Goal: Transaction & Acquisition: Purchase product/service

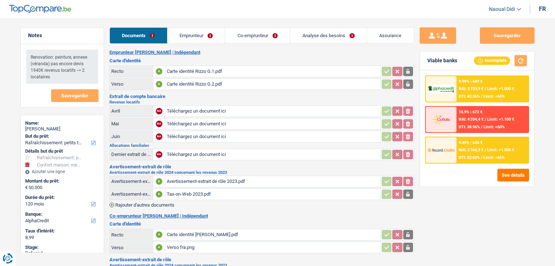
select select "houseOrGarden"
select select "household"
select select "120"
select select "alphacredit"
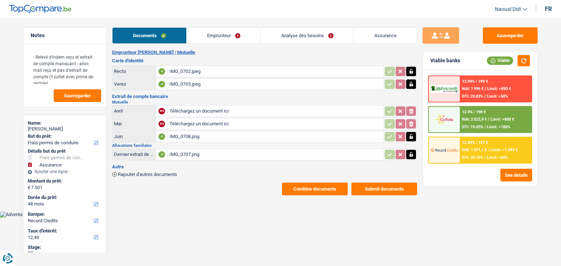
select select "drivingLicense"
select select "insurance"
select select "48"
select select "record credits"
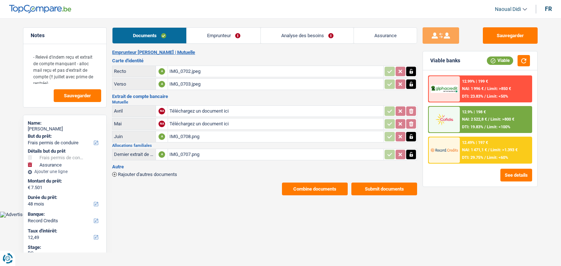
click at [139, 152] on div "Dernier extrait de compte pour vos allocations familiales" at bounding box center [134, 154] width 40 height 5
click at [189, 151] on div "IMG_0707.png" at bounding box center [275, 154] width 212 height 11
click at [163, 151] on div "A" at bounding box center [161, 154] width 7 height 7
click at [130, 154] on div "Dernier extrait de compte pour vos allocations familiales" at bounding box center [134, 154] width 40 height 5
click at [410, 152] on icon "button" at bounding box center [410, 154] width 3 height 5
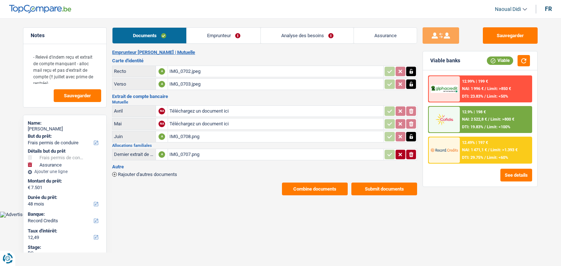
click at [411, 152] on icon "button" at bounding box center [411, 154] width 4 height 5
click at [187, 152] on input "Téléchargez un document ici" at bounding box center [275, 154] width 212 height 11
type input "C:\fakepath\Allocs 08.jpeg"
drag, startPoint x: 506, startPoint y: 36, endPoint x: 504, endPoint y: 39, distance: 4.5
click at [505, 36] on button "Sauvegarder" at bounding box center [509, 35] width 55 height 16
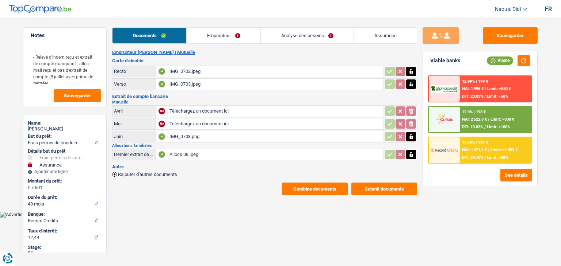
click at [184, 134] on div "IMG_0708.png" at bounding box center [275, 136] width 212 height 11
click at [408, 136] on icon "button" at bounding box center [411, 136] width 6 height 7
click at [161, 122] on div "NA" at bounding box center [161, 124] width 7 height 7
drag, startPoint x: 166, startPoint y: 136, endPoint x: 174, endPoint y: 135, distance: 7.7
click at [170, 136] on tr "Juin A IMG_0708.png ionicons-v5-e" at bounding box center [264, 137] width 305 height 12
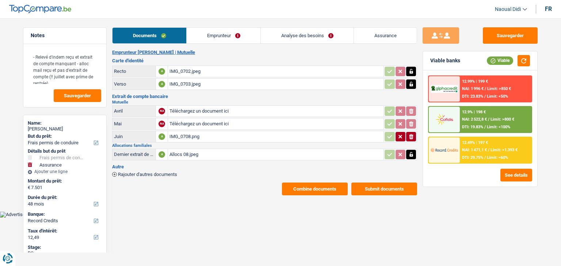
drag, startPoint x: 184, startPoint y: 135, endPoint x: 188, endPoint y: 151, distance: 16.6
click at [182, 146] on div "Extrait de compte bancaire Mutuelle Avril NA Téléchargez un document ici ionico…" at bounding box center [264, 128] width 305 height 68
click at [195, 165] on h3 "Autre" at bounding box center [264, 167] width 305 height 5
click at [173, 133] on div "IMG_0708.png" at bounding box center [275, 136] width 212 height 11
click at [410, 134] on icon "button" at bounding box center [411, 136] width 4 height 5
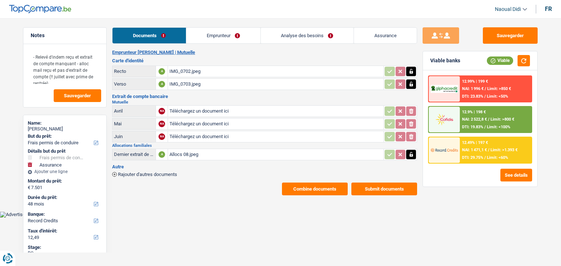
click at [187, 136] on input "Téléchargez un document ici" at bounding box center [275, 136] width 212 height 11
type input "C:\fakepath\Ext 07.jpeg"
click at [136, 172] on span "Rajouter d'autres documents" at bounding box center [147, 174] width 59 height 5
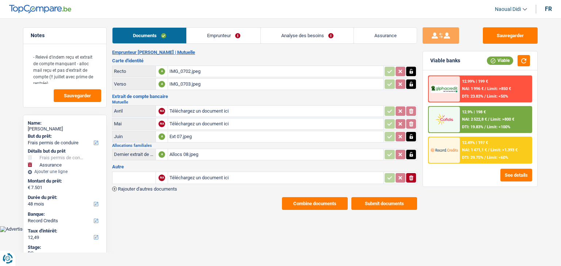
click at [199, 174] on input "Téléchargez un document ici" at bounding box center [275, 178] width 212 height 11
type input "C:\fakepath\Attestation mut.png"
click at [136, 176] on input "text" at bounding box center [134, 178] width 40 height 12
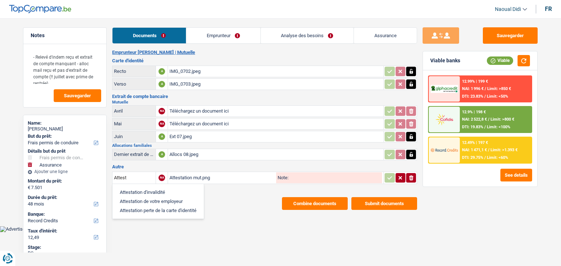
click at [161, 188] on li "Attestation d'invalidité" at bounding box center [158, 192] width 84 height 9
type input "Attestation d'invalidité"
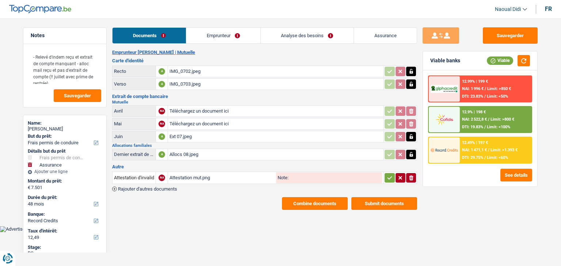
click at [233, 230] on html "Vous avez le contrôle de vos données Nous utilisons des cookies, tout comme nos…" at bounding box center [280, 116] width 561 height 232
click at [518, 36] on button "Sauvegarder" at bounding box center [509, 35] width 55 height 16
click at [208, 122] on input "Téléchargez un document ici" at bounding box center [275, 124] width 212 height 11
click at [410, 122] on icon "button" at bounding box center [410, 124] width 3 height 5
click at [409, 122] on icon "button" at bounding box center [411, 124] width 4 height 5
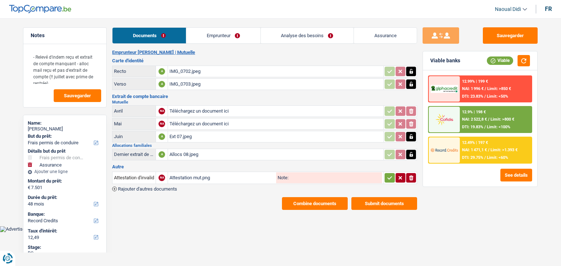
click at [170, 119] on input "Téléchargez un document ici" at bounding box center [275, 124] width 212 height 11
type input "C:\fakepath\Ext 06.jpeg"
click at [171, 109] on input "Téléchargez un document ici" at bounding box center [275, 111] width 212 height 11
type input "C:\fakepath\Ext 05.jpeg"
click at [88, 42] on div "Notes" at bounding box center [64, 36] width 83 height 16
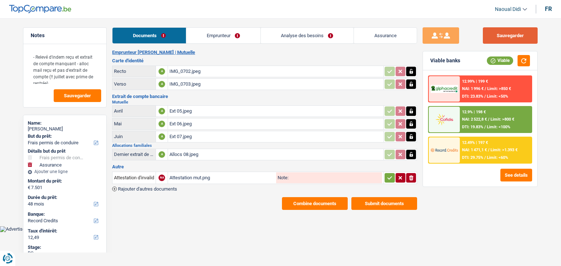
click at [496, 40] on button "Sauvegarder" at bounding box center [509, 35] width 55 height 16
click at [509, 33] on button "Sauvegarder" at bounding box center [509, 35] width 55 height 16
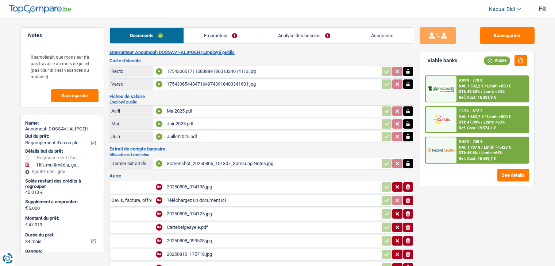
select select "refinancing"
select select "tech"
select select "84"
select select "record credits"
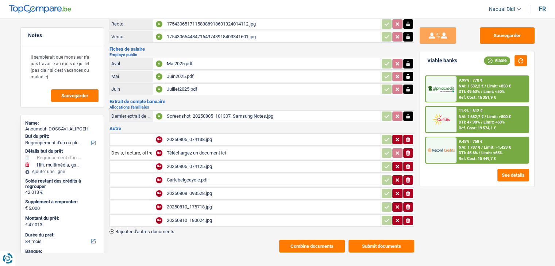
scroll to position [50, 0]
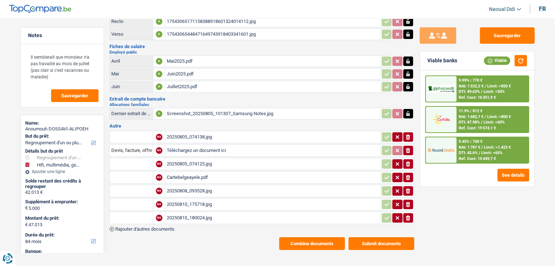
click at [187, 175] on div "Cartebelgeayele.pdf" at bounding box center [273, 177] width 212 height 11
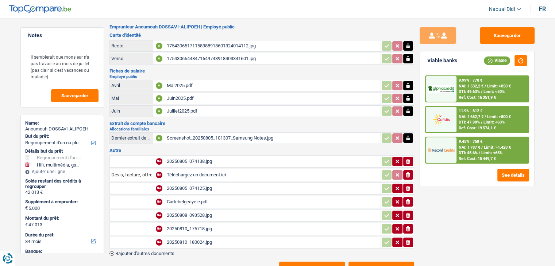
scroll to position [0, 0]
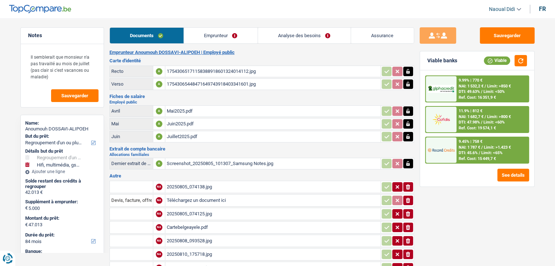
click at [209, 136] on div "Juillet2025.pdf" at bounding box center [273, 136] width 212 height 11
click at [224, 33] on link "Emprunteur" at bounding box center [221, 36] width 74 height 16
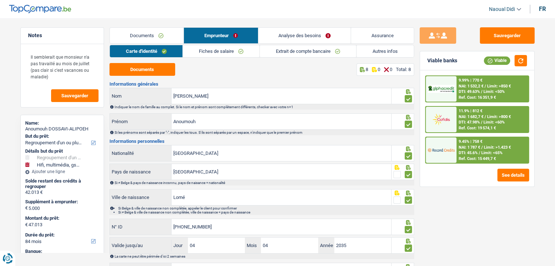
click at [377, 52] on link "Autres infos" at bounding box center [385, 51] width 57 height 12
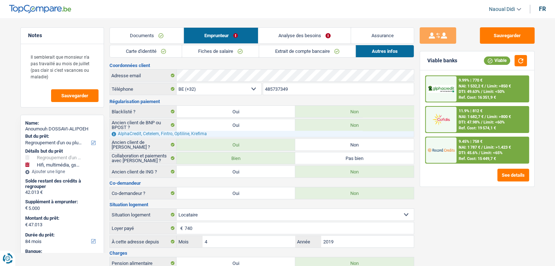
click at [156, 36] on link "Documents" at bounding box center [147, 36] width 74 height 16
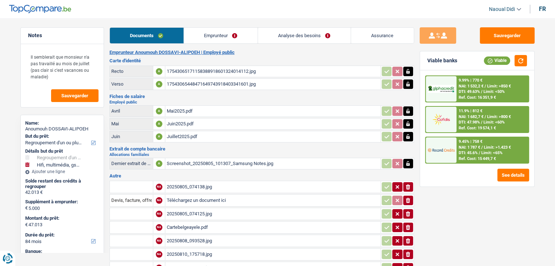
click at [181, 70] on div "17543065171158388918601324014112.jpg" at bounding box center [273, 71] width 212 height 11
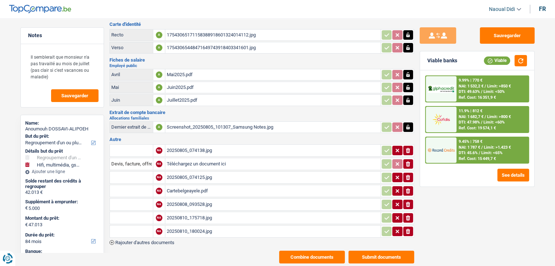
click at [190, 173] on div "20250805_074125.jpg" at bounding box center [273, 177] width 212 height 11
click at [210, 206] on table "NA 20250805_074138.jpg ionicons-v5-e Devis, facture, offre, bon de commande NA …" at bounding box center [261, 191] width 305 height 96
click at [210, 201] on div "20250808_093528.jpg" at bounding box center [273, 204] width 212 height 11
click at [192, 145] on div "20250805_074138.jpg" at bounding box center [273, 150] width 212 height 11
click at [185, 217] on div "20250810_175718.jpg" at bounding box center [273, 218] width 212 height 11
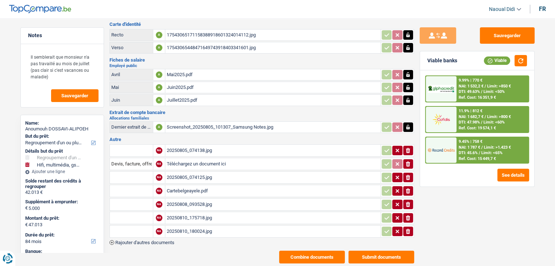
click at [204, 228] on div "20250810_180024.jpg" at bounding box center [273, 231] width 212 height 11
click at [215, 125] on div "Screenshot_20250805_101307_Samsung Notes.jpg" at bounding box center [273, 127] width 212 height 11
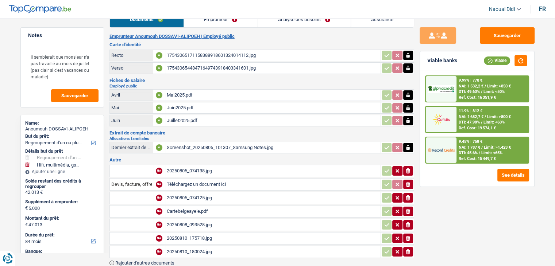
scroll to position [0, 0]
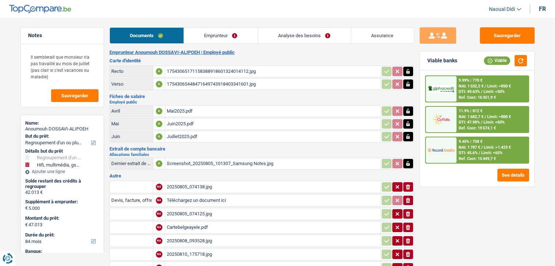
click at [232, 86] on div "17543065448471649743918403341601.jpg" at bounding box center [273, 84] width 212 height 11
click at [214, 139] on div "Juillet2025.pdf" at bounding box center [273, 136] width 212 height 11
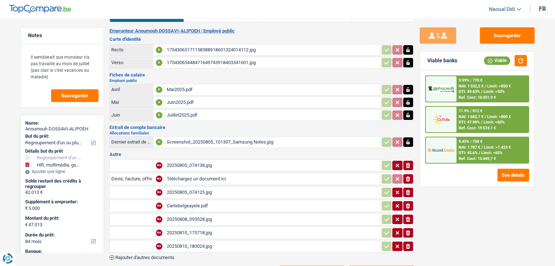
scroll to position [14, 0]
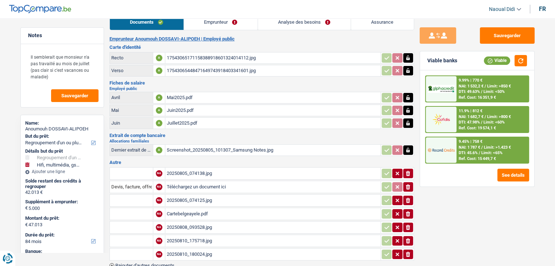
click at [196, 222] on div "20250808_093528.jpg" at bounding box center [273, 227] width 212 height 11
click at [192, 211] on div "Cartebelgeayele.pdf" at bounding box center [273, 214] width 212 height 11
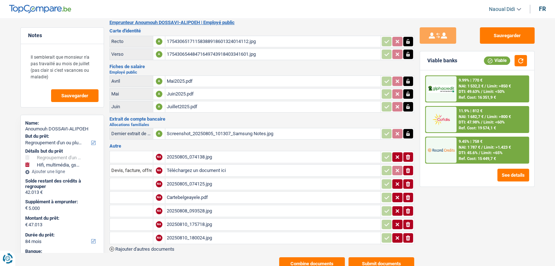
scroll to position [0, 0]
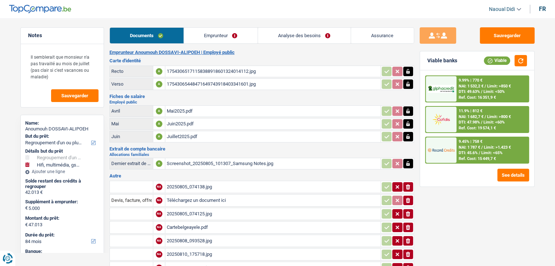
click at [226, 35] on link "Emprunteur" at bounding box center [221, 36] width 74 height 16
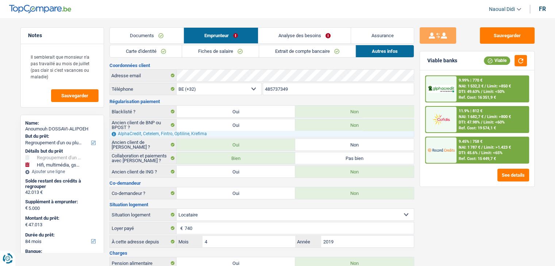
click at [307, 37] on link "Analyse des besoins" at bounding box center [304, 36] width 93 height 16
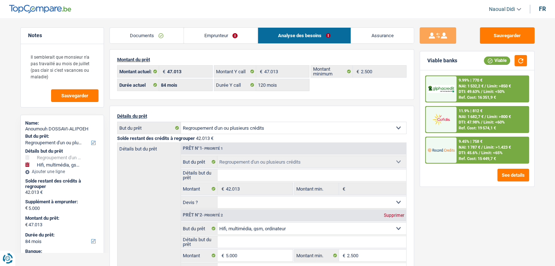
drag, startPoint x: 243, startPoint y: 26, endPoint x: 222, endPoint y: 38, distance: 24.0
click at [232, 32] on main "Notes Il semblerait que monsieur n'a pas travaillé au mois de juillet (pas clai…" at bounding box center [277, 267] width 555 height 512
click at [226, 38] on link "Emprunteur" at bounding box center [221, 36] width 74 height 16
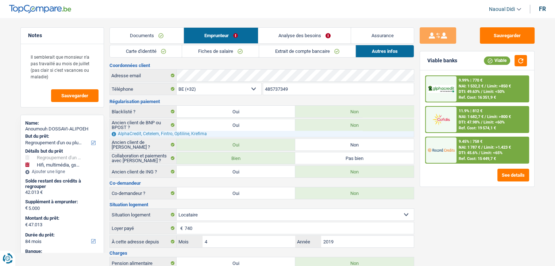
click at [143, 37] on link "Documents" at bounding box center [147, 36] width 74 height 16
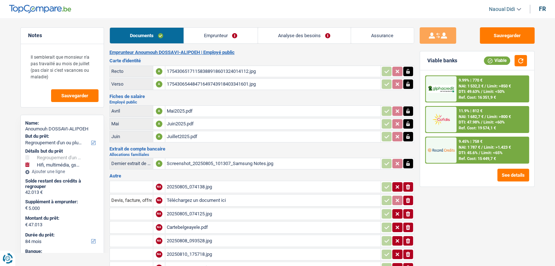
scroll to position [50, 0]
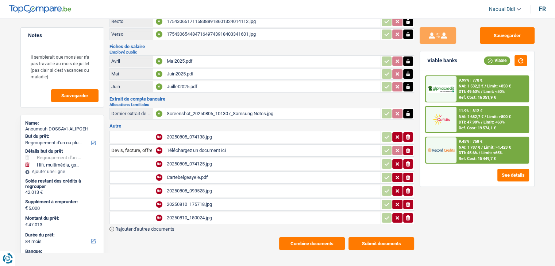
click at [197, 186] on div "20250808_093528.jpg" at bounding box center [273, 191] width 212 height 11
click at [206, 174] on div "Cartebelgeayele.pdf" at bounding box center [273, 177] width 212 height 11
click at [194, 159] on div "20250805_074125.jpg" at bounding box center [273, 164] width 212 height 11
click at [190, 133] on div "20250805_074138.jpg" at bounding box center [273, 137] width 212 height 11
click at [187, 161] on div "20250805_074125.jpg" at bounding box center [273, 164] width 212 height 11
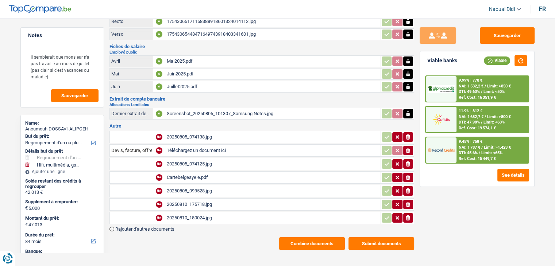
click at [194, 173] on div "Cartebelgeayele.pdf" at bounding box center [273, 177] width 212 height 11
click at [187, 189] on div "20250808_093528.jpg" at bounding box center [273, 191] width 212 height 11
click at [190, 201] on div "20250810_175718.jpg" at bounding box center [273, 204] width 212 height 11
click at [204, 213] on div "20250810_180024.jpg" at bounding box center [273, 218] width 212 height 11
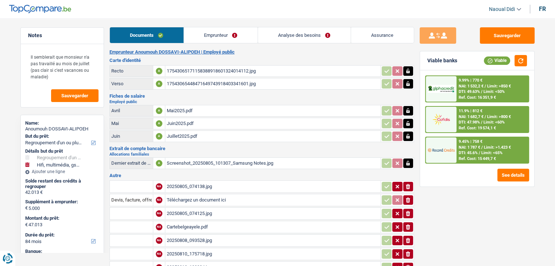
scroll to position [0, 0]
click at [199, 37] on link "Emprunteur" at bounding box center [221, 36] width 74 height 16
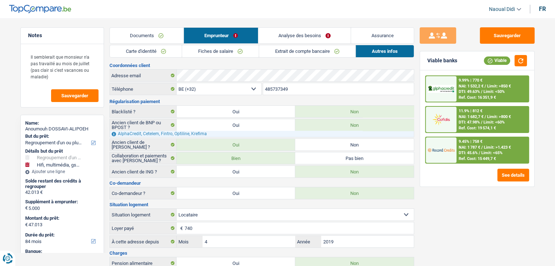
click at [239, 52] on link "Fiches de salaire" at bounding box center [220, 51] width 77 height 12
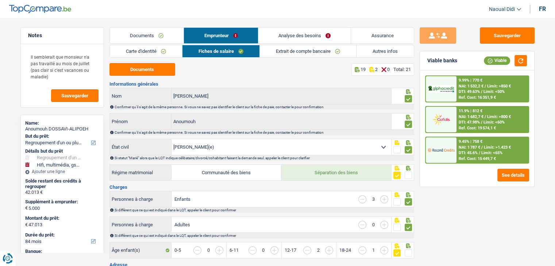
click at [289, 52] on link "Extrait de compte bancaire" at bounding box center [308, 51] width 96 height 12
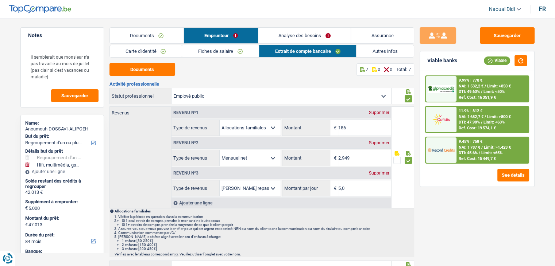
click at [369, 56] on link "Autres infos" at bounding box center [385, 51] width 57 height 12
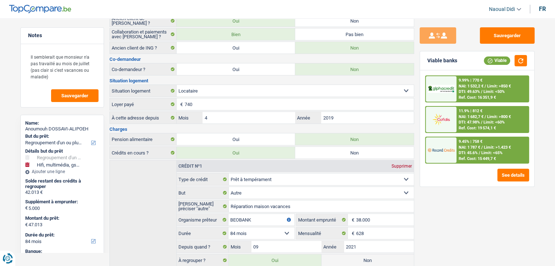
scroll to position [225, 0]
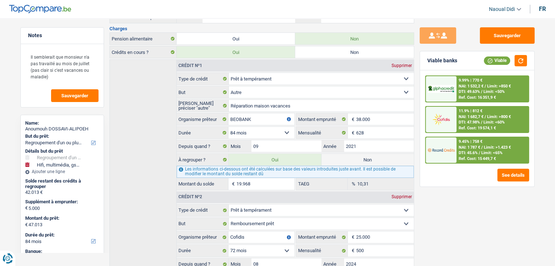
drag, startPoint x: 255, startPoint y: 179, endPoint x: 218, endPoint y: 178, distance: 37.6
click at [218, 178] on div "19.968 € Montant du solde" at bounding box center [236, 184] width 118 height 12
type input "27.047"
select select "120"
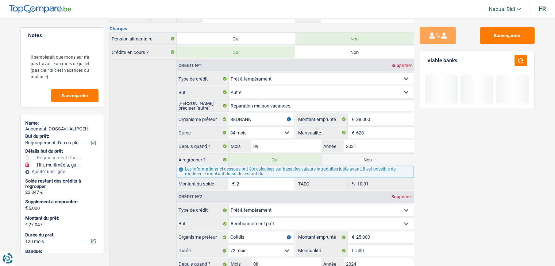
type input "20"
type input "27.248"
type input "203"
type input "29.078"
type input "2.033"
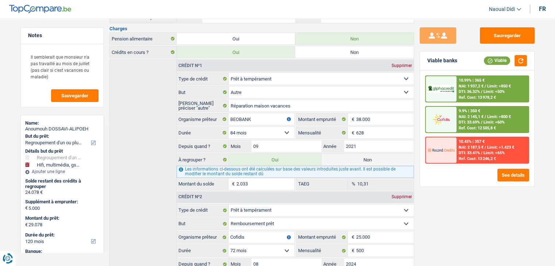
type input "47.376"
type input "20.331"
select select "144"
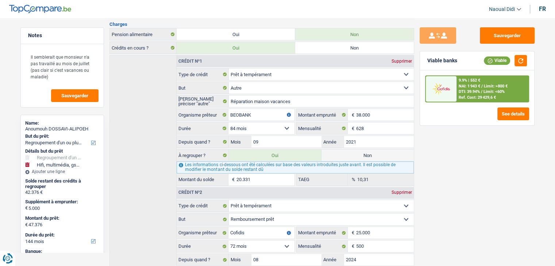
scroll to position [261, 0]
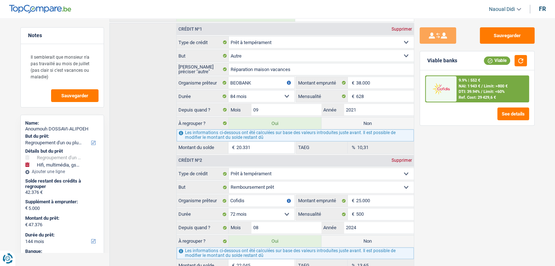
type input "20.331"
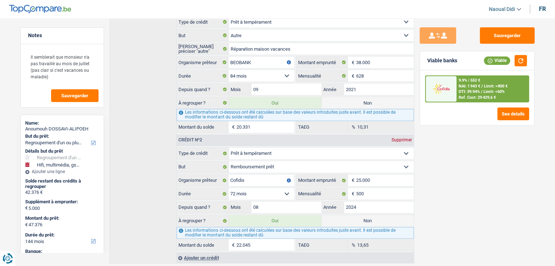
scroll to position [298, 0]
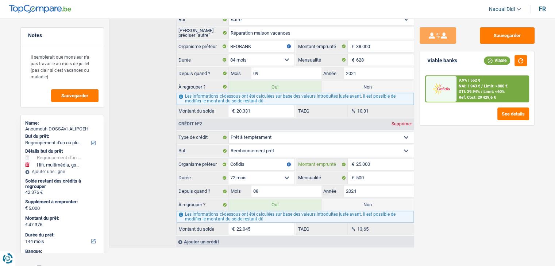
click at [360, 159] on input "25.000" at bounding box center [385, 165] width 58 height 12
type input "2.000"
select select
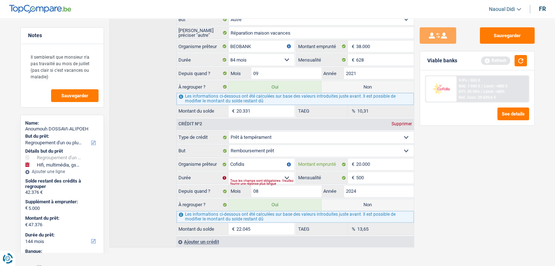
type input "20.000"
click at [250, 172] on select "12 mois 18 mois 24 mois 30 mois 36 mois 42 mois 48 mois 60 mois 72 mois 84 mois…" at bounding box center [261, 178] width 66 height 12
select select "84"
click at [228, 172] on select "12 mois 18 mois 24 mois 30 mois 36 mois 42 mois 48 mois 60 mois 72 mois 84 mois…" at bounding box center [261, 178] width 66 height 12
type input "44.102"
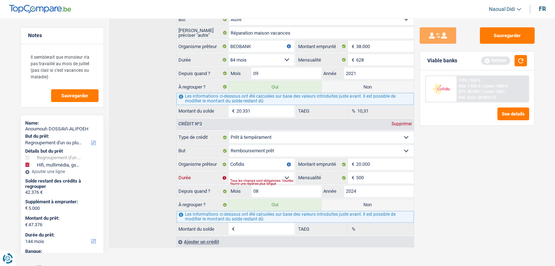
type input "18.771"
type input "27,46"
click at [258, 224] on input "18.771" at bounding box center [265, 229] width 58 height 12
drag, startPoint x: 255, startPoint y: 224, endPoint x: 210, endPoint y: 193, distance: 54.5
click at [212, 223] on div "18.771 € Montant du solde" at bounding box center [236, 229] width 118 height 12
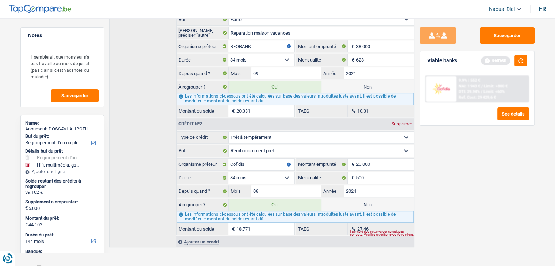
type input "25.332"
select select "120"
type input "1"
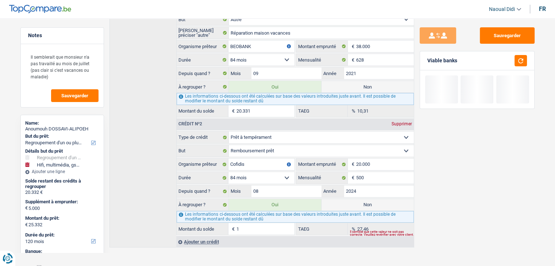
type input "25.346"
type input "15"
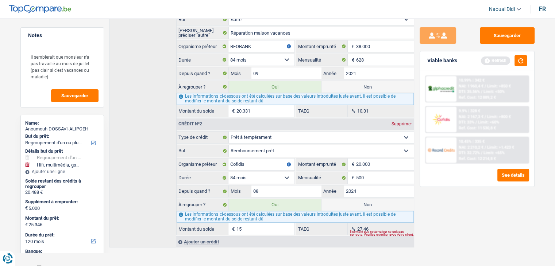
type input "25.488"
type input "157"
type input "26.907"
type input "1.576"
type input "41.093"
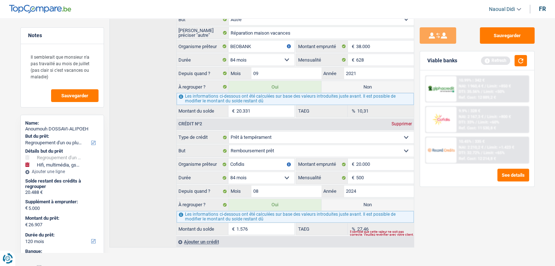
type input "15.762"
select select "144"
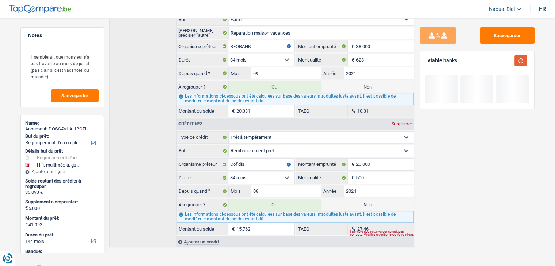
type input "15.762"
drag, startPoint x: 523, startPoint y: 61, endPoint x: 516, endPoint y: 84, distance: 23.7
click at [523, 63] on button "button" at bounding box center [521, 60] width 12 height 11
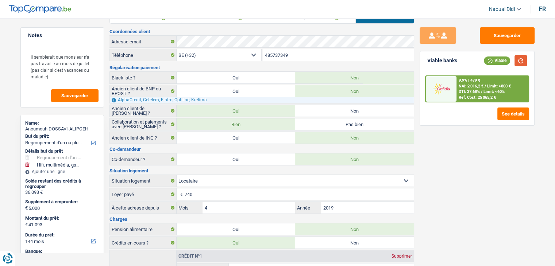
scroll to position [0, 0]
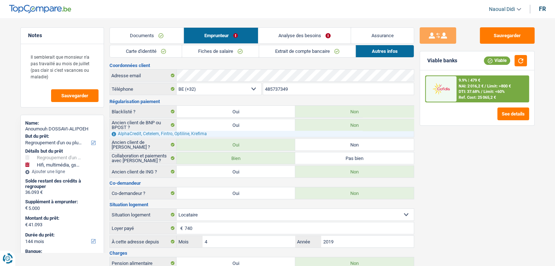
click at [321, 31] on link "Analyse des besoins" at bounding box center [304, 36] width 93 height 16
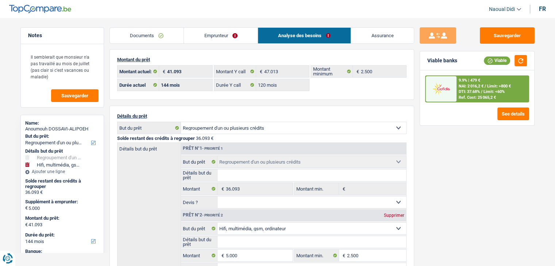
click at [215, 28] on link "Emprunteur" at bounding box center [221, 36] width 74 height 16
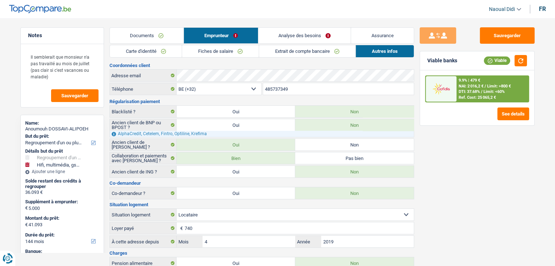
drag, startPoint x: 304, startPoint y: 33, endPoint x: 287, endPoint y: 68, distance: 38.4
click at [304, 33] on link "Analyse des besoins" at bounding box center [304, 36] width 93 height 16
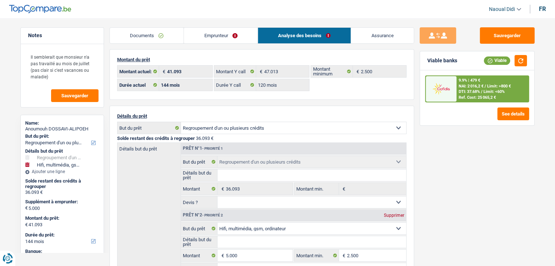
click at [223, 33] on link "Emprunteur" at bounding box center [221, 36] width 74 height 16
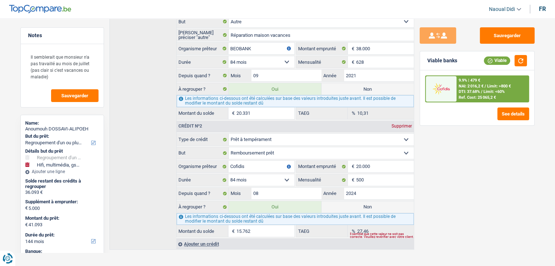
scroll to position [298, 0]
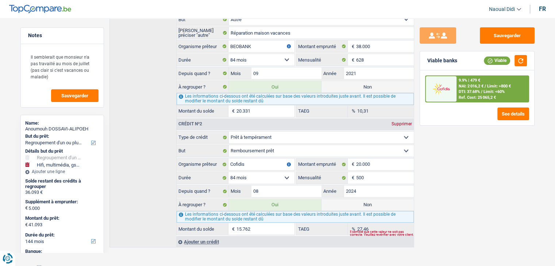
click at [193, 236] on div "Ajouter un crédit" at bounding box center [294, 241] width 237 height 11
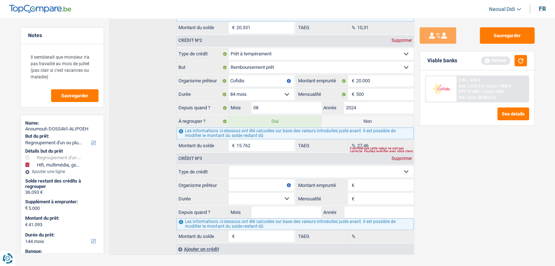
scroll to position [388, 0]
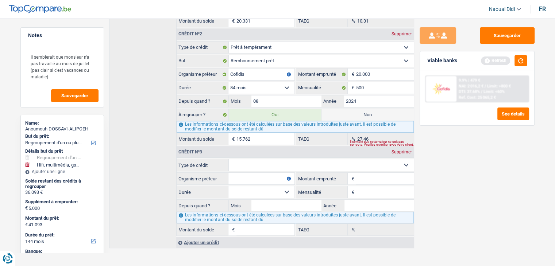
click at [261, 164] on select "Carte ou ouverture de crédit Prêt hypothécaire Vente à tempérament Prêt à tempé…" at bounding box center [321, 165] width 185 height 12
select select "cardOrCredit"
type input "0"
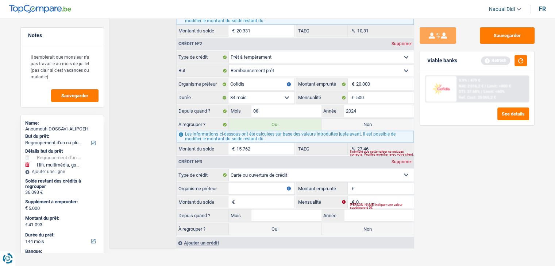
click at [249, 185] on input "Organisme prêteur" at bounding box center [261, 189] width 66 height 12
type input "Cofidis"
click at [369, 184] on input "Montant emprunté" at bounding box center [385, 189] width 58 height 12
click at [382, 183] on input "Montant emprunté" at bounding box center [385, 189] width 58 height 12
type input "10.001"
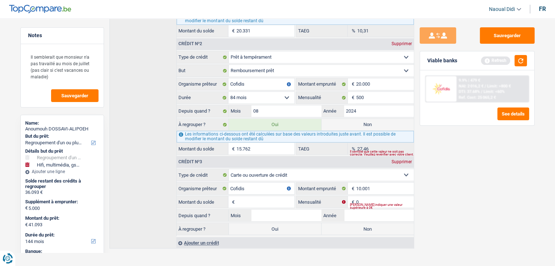
click at [247, 196] on input "Montant du solde" at bounding box center [265, 202] width 58 height 12
type input "7.000"
click at [365, 196] on input "0" at bounding box center [385, 202] width 58 height 12
type input "150"
click at [286, 215] on input "Mois" at bounding box center [286, 216] width 70 height 12
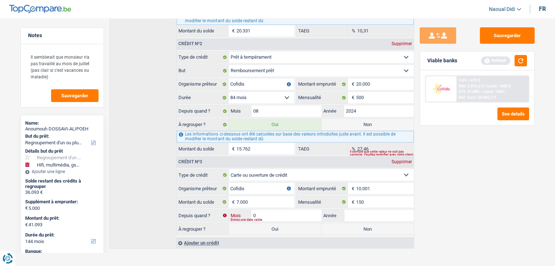
type input "06"
click at [364, 211] on input "Année" at bounding box center [379, 216] width 70 height 12
type input "2020"
click at [442, 217] on div "Sauvegarder Viable banks Refresh 9.9% | 479 € NAI: 2 016,2 € / Limit: >800 € DT…" at bounding box center [477, 140] width 126 height 226
drag, startPoint x: 257, startPoint y: 222, endPoint x: 267, endPoint y: 219, distance: 10.5
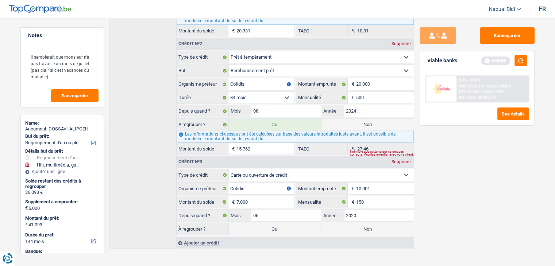
click at [257, 223] on label "Oui" at bounding box center [275, 229] width 92 height 12
click at [257, 223] on input "Oui" at bounding box center [275, 229] width 92 height 12
radio input "true"
type input "48.093"
drag, startPoint x: 520, startPoint y: 60, endPoint x: 503, endPoint y: 64, distance: 18.0
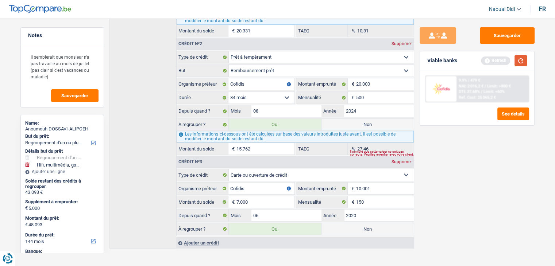
click at [520, 60] on button "button" at bounding box center [521, 60] width 12 height 11
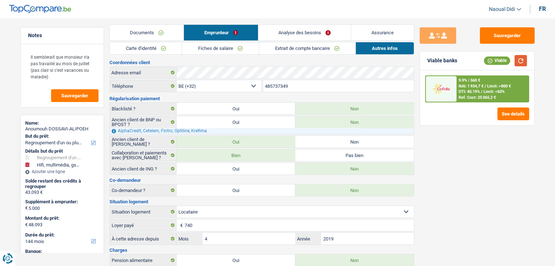
scroll to position [0, 0]
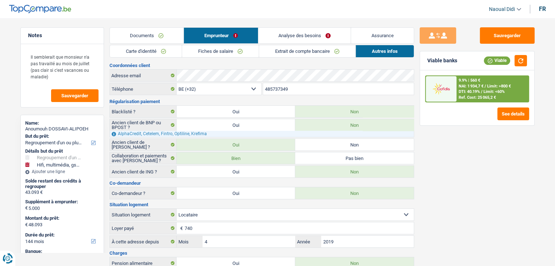
click at [325, 32] on link "Analyse des besoins" at bounding box center [304, 36] width 93 height 16
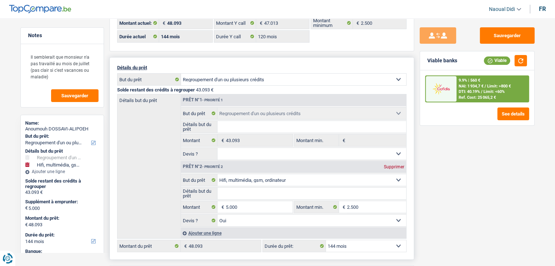
scroll to position [146, 0]
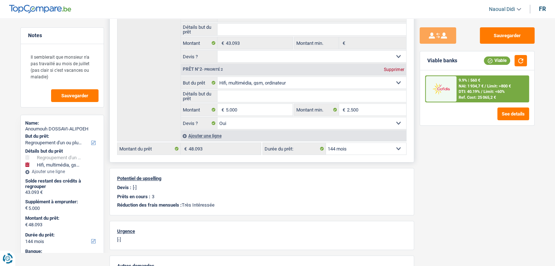
click at [353, 146] on select "12 mois 18 mois 24 mois 30 mois 36 mois 42 mois 48 mois 60 mois 72 mois 84 mois…" at bounding box center [366, 149] width 80 height 12
select select "120"
click at [326, 143] on select "12 mois 18 mois 24 mois 30 mois 36 mois 42 mois 48 mois 60 mois 72 mois 84 mois…" at bounding box center [366, 149] width 80 height 12
select select "120"
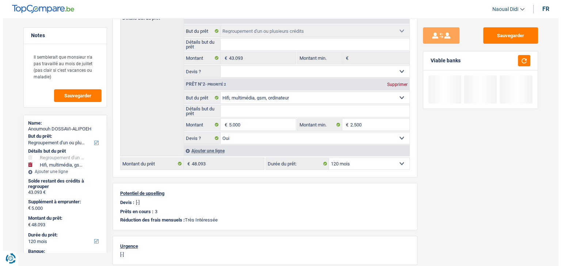
scroll to position [109, 0]
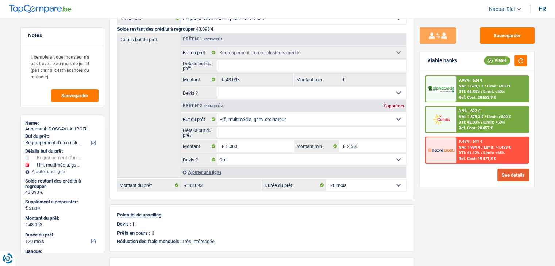
click at [514, 172] on button "See details" at bounding box center [513, 175] width 32 height 13
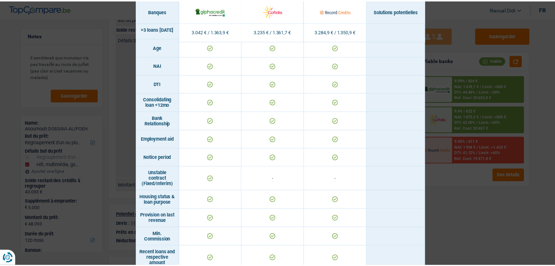
scroll to position [431, 0]
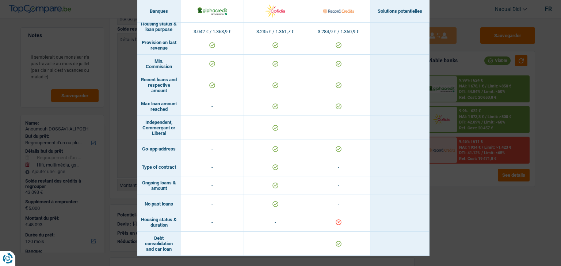
click at [480, 219] on div "Banks conditions × Banques Solutions potentielles Revenus / Charges 3.042 € / 1…" at bounding box center [280, 133] width 561 height 266
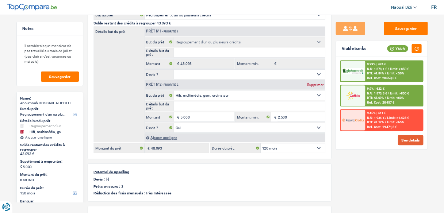
scroll to position [0, 0]
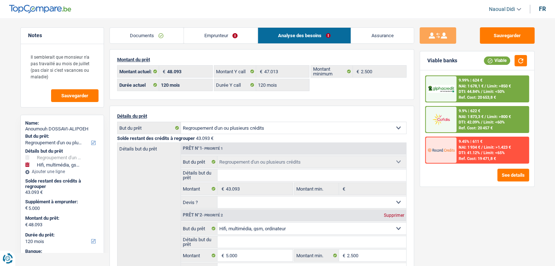
click at [197, 30] on link "Emprunteur" at bounding box center [221, 36] width 74 height 16
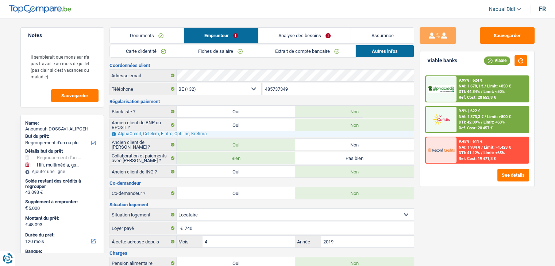
click at [156, 49] on link "Carte d'identité" at bounding box center [146, 51] width 72 height 12
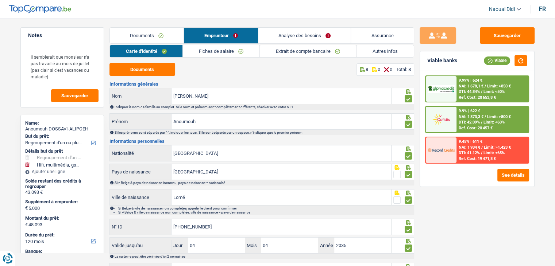
click at [222, 47] on link "Fiches de salaire" at bounding box center [221, 51] width 77 height 12
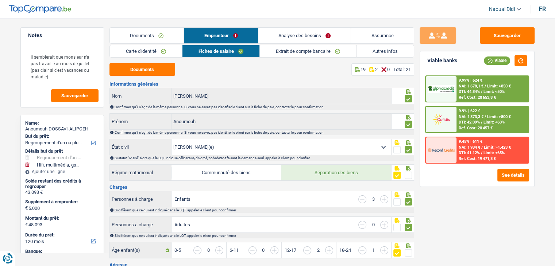
click at [147, 56] on link "Carte d'identité" at bounding box center [146, 51] width 72 height 12
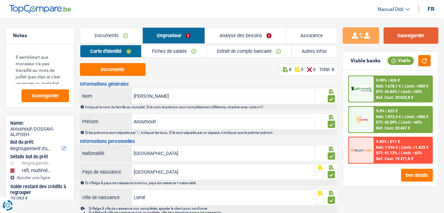
click at [415, 38] on button "Sauvegarder" at bounding box center [411, 35] width 55 height 16
click at [307, 51] on link "Autres infos" at bounding box center [314, 51] width 45 height 12
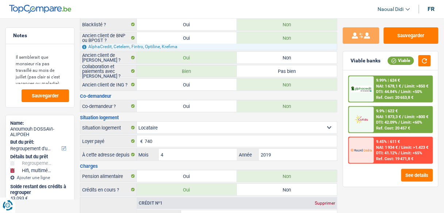
scroll to position [77, 0]
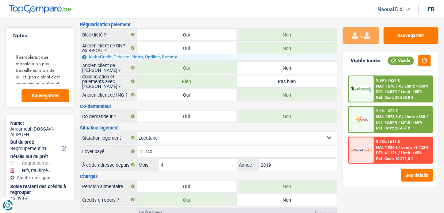
click at [203, 114] on label "Oui" at bounding box center [187, 117] width 100 height 12
click at [203, 114] on input "Oui" at bounding box center [187, 117] width 100 height 12
radio input "true"
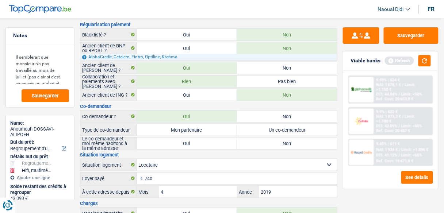
click at [199, 128] on label "Mon partenaire" at bounding box center [187, 130] width 100 height 12
click at [199, 128] on input "Mon partenaire" at bounding box center [187, 130] width 100 height 12
radio input "true"
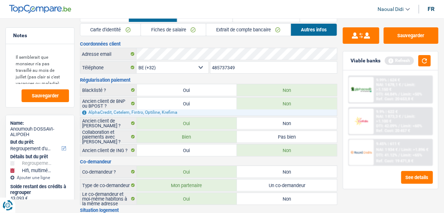
scroll to position [0, 0]
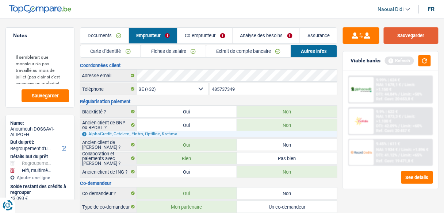
click at [398, 33] on button "Sauvegarder" at bounding box center [411, 35] width 55 height 16
click at [205, 36] on link "Co-emprunteur" at bounding box center [204, 36] width 55 height 16
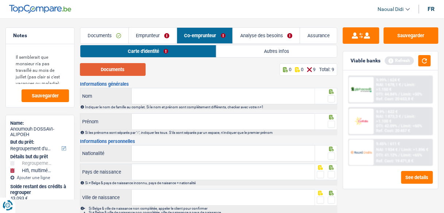
click at [124, 70] on button "Documents" at bounding box center [113, 69] width 66 height 13
click at [109, 37] on link "Documents" at bounding box center [104, 36] width 48 height 16
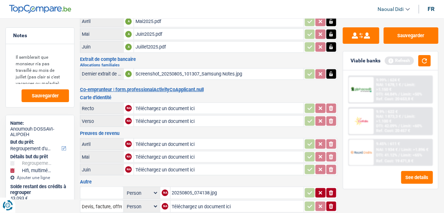
scroll to position [80, 0]
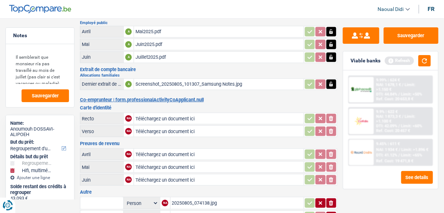
click at [156, 115] on input "Téléchargez un document ici" at bounding box center [218, 118] width 167 height 11
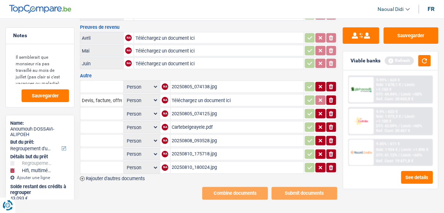
scroll to position [196, 0]
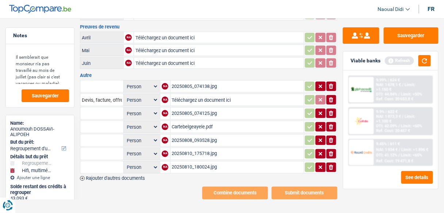
click at [175, 122] on div "Cartebelgeayele.pdf" at bounding box center [237, 127] width 130 height 11
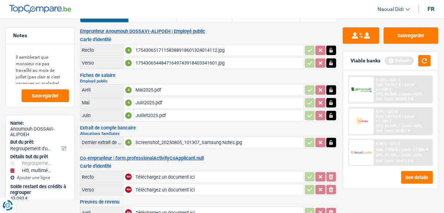
scroll to position [80, 0]
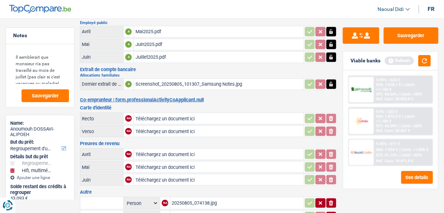
click at [141, 115] on input "Téléchargez un document ici" at bounding box center [218, 118] width 167 height 11
type input "C:\fakepath\ID MMe.pdf"
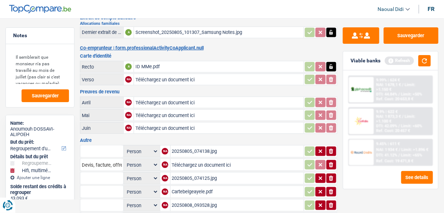
scroll to position [138, 0]
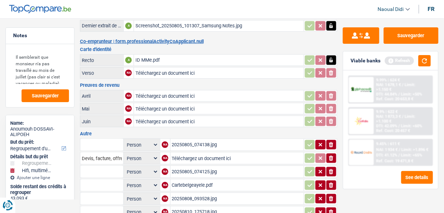
click at [148, 92] on input "Téléchargez un document ici" at bounding box center [218, 96] width 167 height 11
type input "C:\fakepath\FP 04.jpg"
click at [149, 103] on input "Téléchargez un document ici" at bounding box center [218, 108] width 167 height 11
type input "C:\fakepath\Fiche de p 05.jpg"
click at [142, 116] on input "Téléchargez un document ici" at bounding box center [218, 121] width 167 height 11
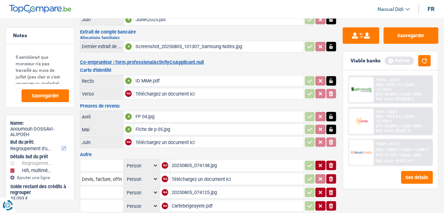
scroll to position [167, 0]
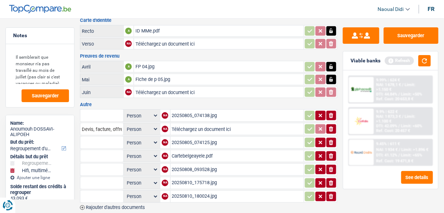
click at [332, 113] on icon "button" at bounding box center [331, 115] width 4 height 5
click at [331, 113] on icon "button" at bounding box center [331, 115] width 4 height 5
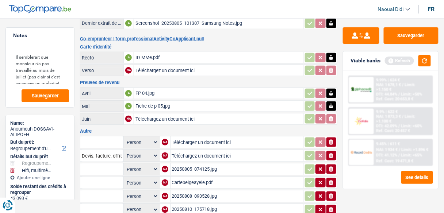
scroll to position [138, 0]
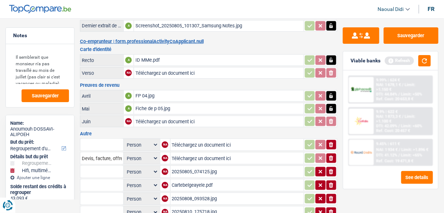
click at [330, 155] on icon "ionicons-v5-e" at bounding box center [331, 158] width 6 height 7
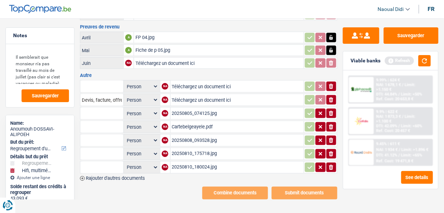
click at [331, 110] on icon "ionicons-v5-e" at bounding box center [331, 113] width 6 height 7
click at [331, 123] on icon "ionicons-v5-e" at bounding box center [331, 126] width 6 height 7
click at [331, 137] on icon "ionicons-v5-e" at bounding box center [331, 140] width 6 height 7
click at [332, 150] on icon "ionicons-v5-e" at bounding box center [331, 153] width 6 height 7
click at [332, 165] on icon "button" at bounding box center [331, 167] width 4 height 5
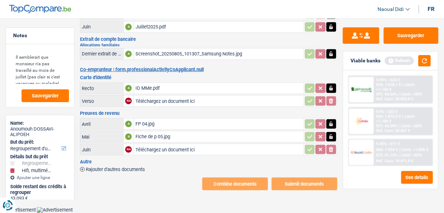
scroll to position [104, 0]
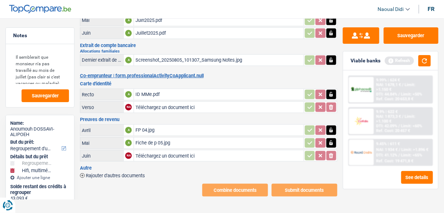
click at [97, 173] on span "Rajouter d'autres documents" at bounding box center [115, 175] width 59 height 5
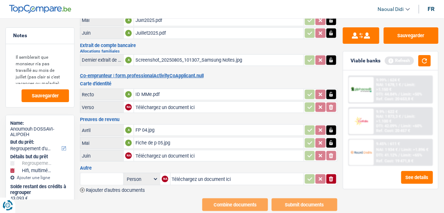
click at [166, 176] on div "NA" at bounding box center [165, 179] width 7 height 7
click at [187, 174] on input "Téléchargez un document ici" at bounding box center [237, 179] width 130 height 11
type input "C:\fakepath\Cofidis et carte.jpg"
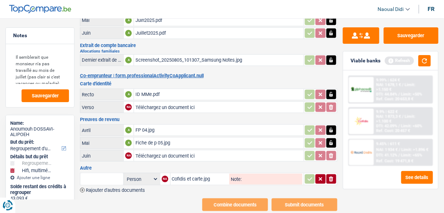
click at [93, 173] on input "text" at bounding box center [102, 179] width 40 height 12
type input "decompte cofidis"
click at [163, 199] on div "Combine documents Submit documents" at bounding box center [208, 205] width 257 height 13
click at [117, 188] on span "Rajouter d'autres documents" at bounding box center [115, 190] width 59 height 5
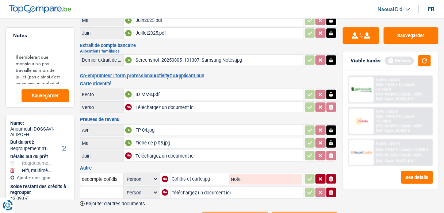
click at [181, 188] on input "Téléchargez un document ici" at bounding box center [237, 192] width 131 height 11
type input "C:\fakepath\decompte beobank.jpg"
click at [91, 187] on input "text" at bounding box center [102, 193] width 40 height 12
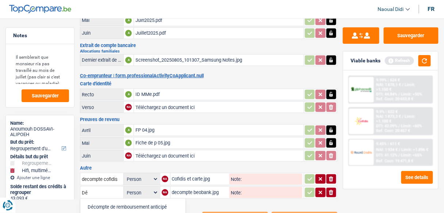
click at [134, 203] on li "Décompte de remboursement anticipé" at bounding box center [133, 207] width 98 height 9
type input "Décompte de remboursement anticipé"
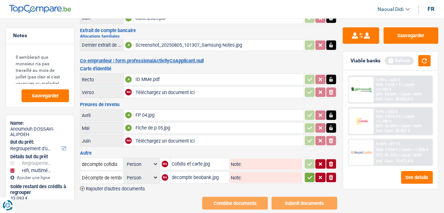
scroll to position [131, 0]
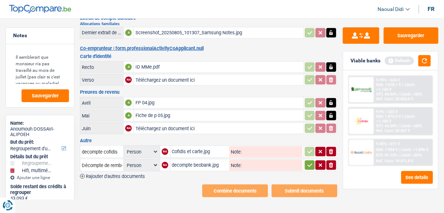
click at [311, 162] on icon "button" at bounding box center [310, 165] width 6 height 7
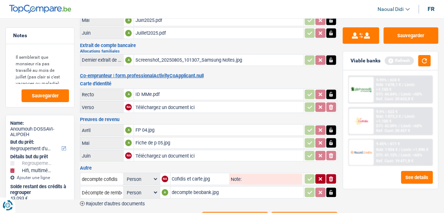
scroll to position [43, 0]
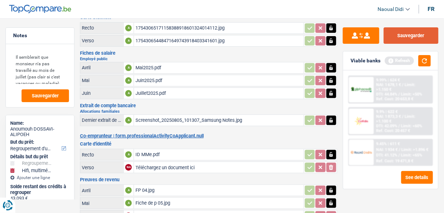
click at [410, 38] on button "Sauvegarder" at bounding box center [411, 35] width 55 height 16
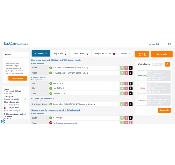
scroll to position [0, 0]
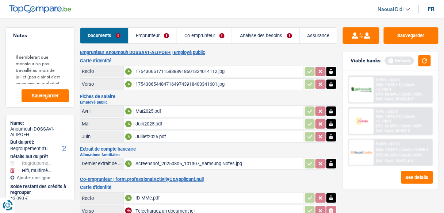
click at [209, 34] on link "Co-emprunteur" at bounding box center [204, 36] width 55 height 16
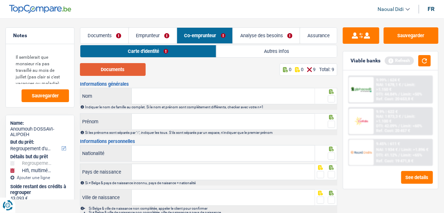
click at [127, 72] on button "Documents" at bounding box center [113, 69] width 66 height 13
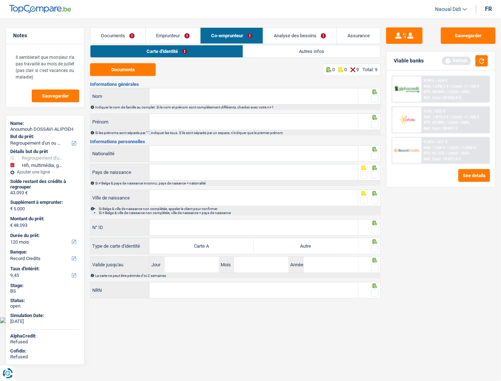
click at [186, 101] on input "Nom" at bounding box center [254, 96] width 209 height 16
click at [171, 96] on input "Nom" at bounding box center [254, 96] width 209 height 16
click at [177, 96] on input "AM" at bounding box center [254, 96] width 209 height 16
type input "Amagli"
click at [170, 124] on input "Prénom" at bounding box center [254, 122] width 209 height 16
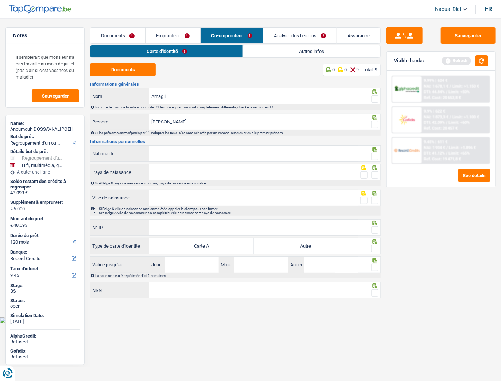
type input "Ayélé"
click at [169, 149] on input "Nationalité" at bounding box center [254, 154] width 209 height 16
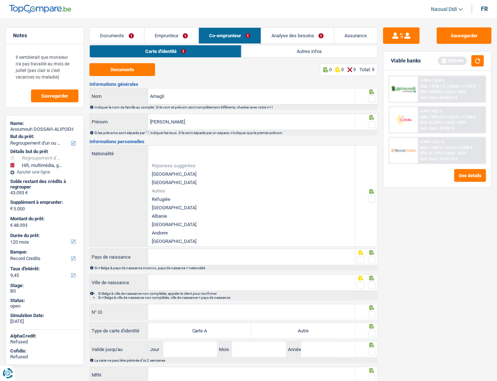
click at [172, 173] on li "[GEOGRAPHIC_DATA]" at bounding box center [251, 174] width 207 height 8
type input "[GEOGRAPHIC_DATA]"
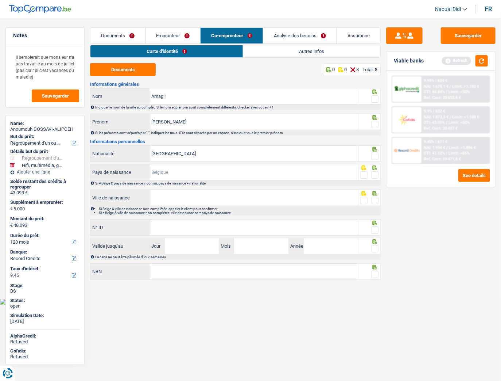
click at [173, 172] on input "Pays de naissance" at bounding box center [254, 172] width 209 height 16
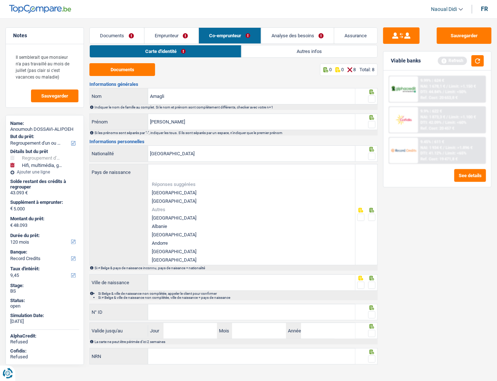
click at [372, 100] on span at bounding box center [371, 98] width 7 height 7
click at [0, 0] on input "radio" at bounding box center [0, 0] width 0 height 0
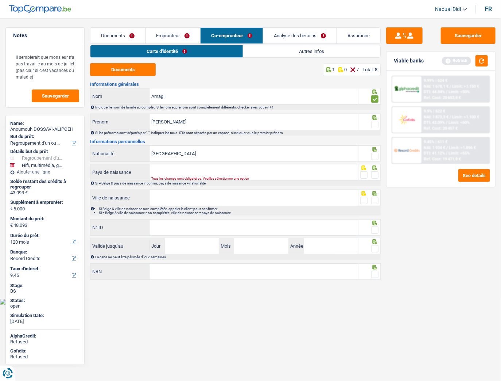
click at [375, 122] on span at bounding box center [375, 124] width 7 height 7
click at [0, 0] on input "radio" at bounding box center [0, 0] width 0 height 0
click at [173, 173] on input "Pays de naissance" at bounding box center [254, 172] width 209 height 16
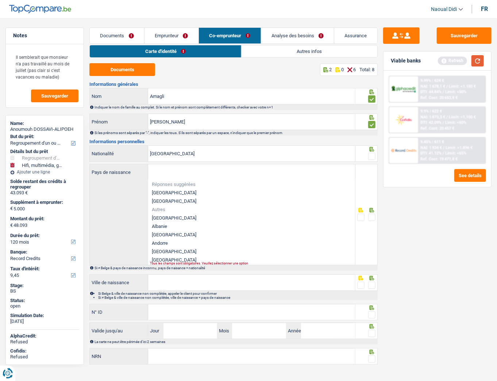
drag, startPoint x: 476, startPoint y: 61, endPoint x: 221, endPoint y: 121, distance: 261.7
click at [476, 61] on button "button" at bounding box center [478, 60] width 12 height 11
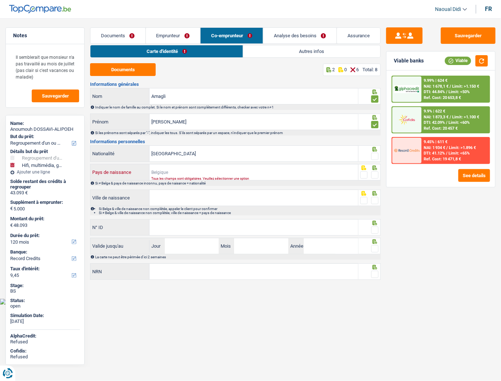
click at [162, 171] on input "Pays de naissance" at bounding box center [254, 172] width 209 height 16
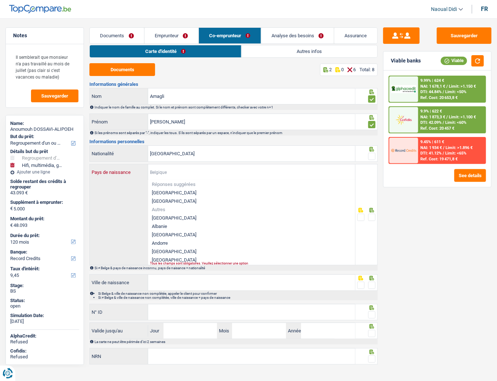
type input "t"
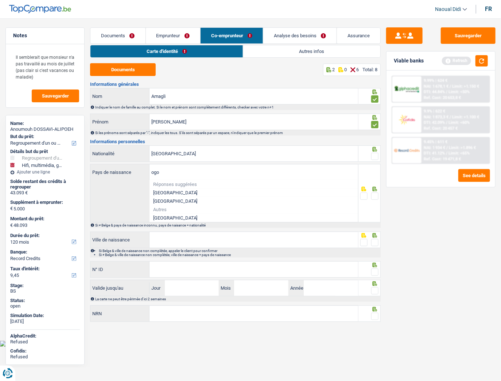
click at [174, 216] on li "Togo" at bounding box center [254, 217] width 209 height 8
type input "Togo"
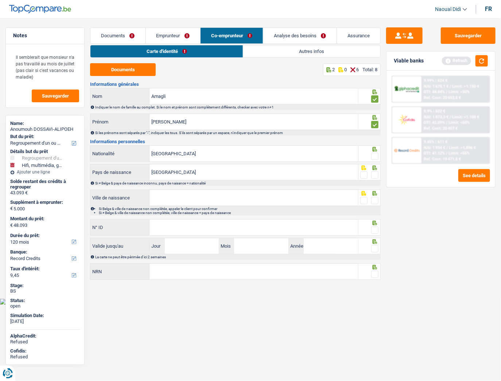
click at [176, 196] on input "Ville de naissance" at bounding box center [254, 198] width 209 height 16
type input "agbobrafo"
click at [363, 198] on span at bounding box center [364, 200] width 7 height 7
click at [0, 0] on input "radio" at bounding box center [0, 0] width 0 height 0
click at [375, 198] on span at bounding box center [375, 200] width 7 height 7
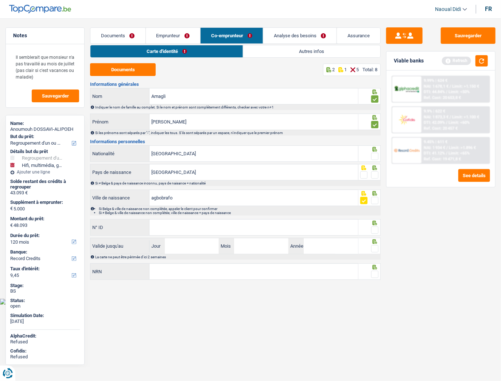
click at [0, 0] on input "radio" at bounding box center [0, 0] width 0 height 0
click at [374, 172] on span at bounding box center [375, 174] width 7 height 7
click at [0, 0] on input "radio" at bounding box center [0, 0] width 0 height 0
click at [174, 226] on input "N° ID" at bounding box center [254, 227] width 209 height 16
click at [259, 49] on link "Autres infos" at bounding box center [311, 51] width 137 height 12
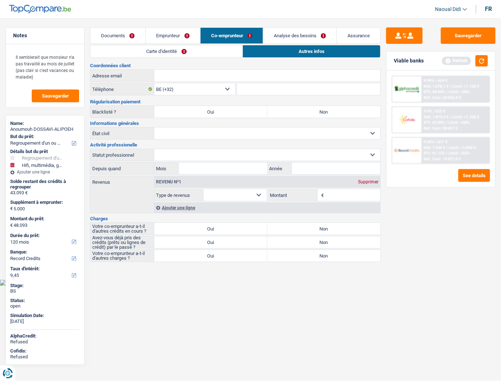
click at [116, 34] on link "Documents" at bounding box center [118, 36] width 55 height 16
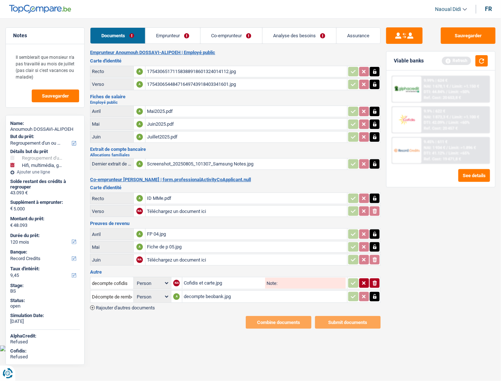
click at [176, 30] on link "Emprunteur" at bounding box center [173, 36] width 55 height 16
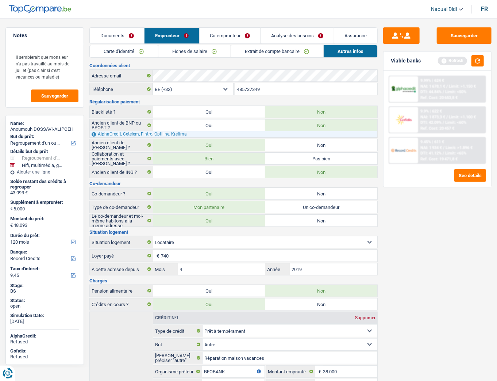
drag, startPoint x: 282, startPoint y: 50, endPoint x: 280, endPoint y: 72, distance: 22.3
click at [282, 50] on link "Extrait de compte bancaire" at bounding box center [277, 51] width 92 height 12
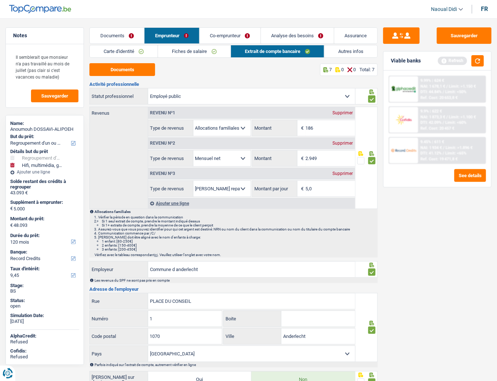
drag, startPoint x: 336, startPoint y: 50, endPoint x: 334, endPoint y: 57, distance: 7.5
click at [336, 49] on link "Autres infos" at bounding box center [350, 51] width 53 height 12
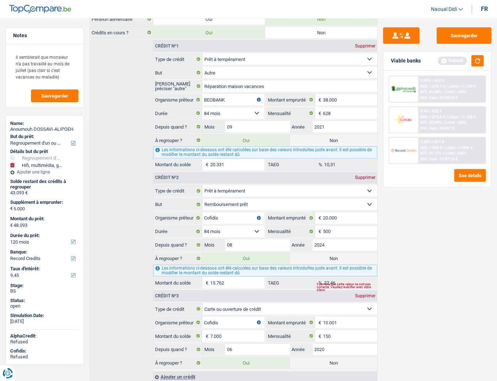
scroll to position [261, 0]
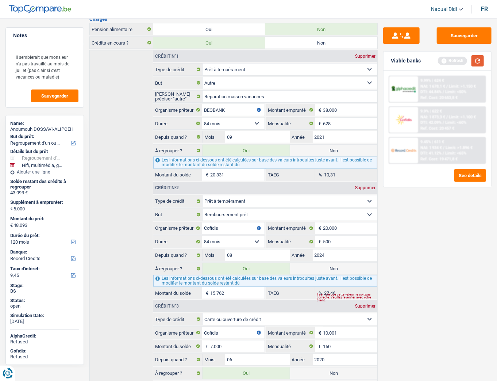
click at [480, 61] on button "button" at bounding box center [478, 60] width 12 height 11
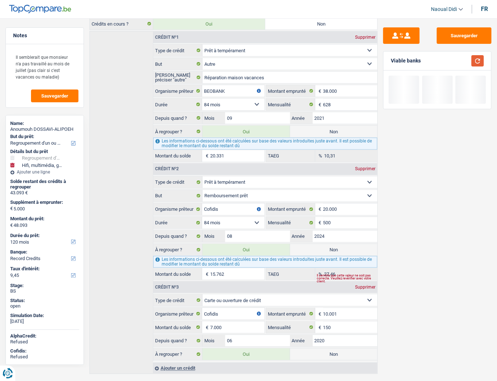
scroll to position [290, 0]
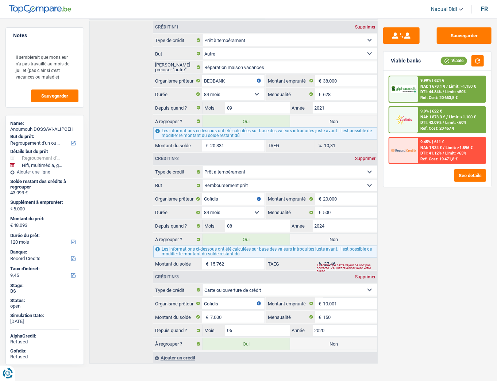
click at [184, 266] on div "Ajouter un crédit" at bounding box center [265, 357] width 224 height 11
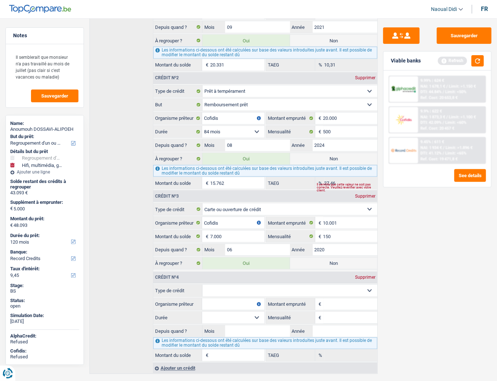
scroll to position [378, 0]
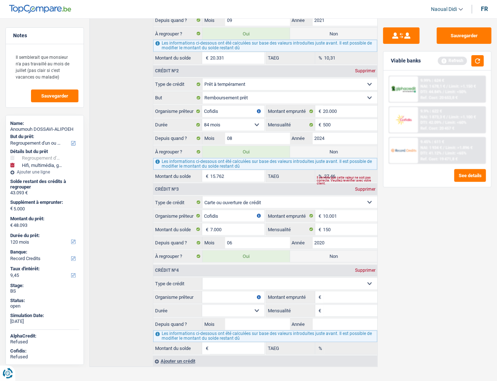
click at [224, 266] on select "Carte ou ouverture de crédit Prêt hypothécaire Vente à tempérament Prêt à tempé…" at bounding box center [290, 284] width 175 height 12
select select "cardOrCredit"
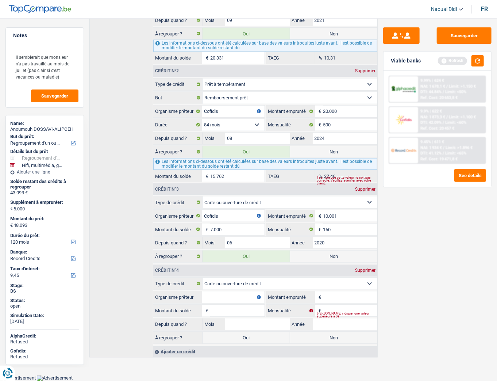
type input "0"
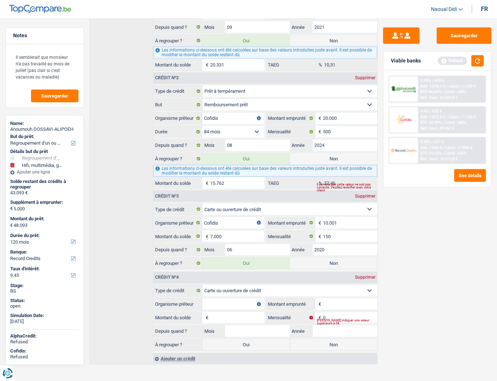
click at [217, 266] on input "Organisme prêteur" at bounding box center [233, 304] width 62 height 12
type input "beobank"
click at [330, 266] on input "Montant emprunté" at bounding box center [350, 304] width 54 height 12
drag, startPoint x: 476, startPoint y: 59, endPoint x: 476, endPoint y: 65, distance: 5.8
click at [476, 60] on button "button" at bounding box center [478, 60] width 12 height 11
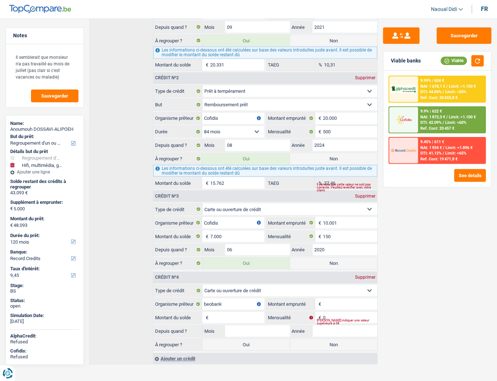
click at [328, 266] on input "Montant emprunté" at bounding box center [350, 304] width 54 height 12
drag, startPoint x: 332, startPoint y: 297, endPoint x: 327, endPoint y: 297, distance: 5.8
click at [332, 266] on input "Montant emprunté" at bounding box center [350, 304] width 54 height 12
click at [330, 266] on input "Montant emprunté" at bounding box center [350, 304] width 54 height 12
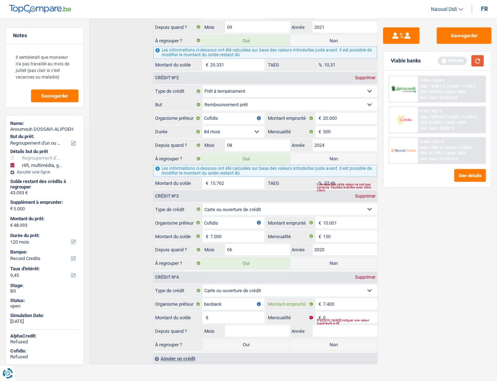
type input "7.400"
click at [478, 57] on button "button" at bounding box center [478, 60] width 12 height 11
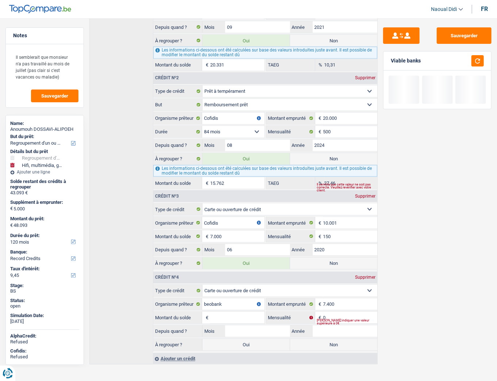
click at [211, 266] on input "Montant du solde" at bounding box center [237, 318] width 54 height 12
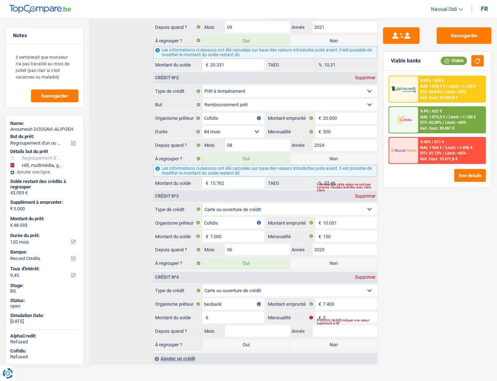
click at [215, 266] on input "Montant du solde" at bounding box center [237, 318] width 54 height 12
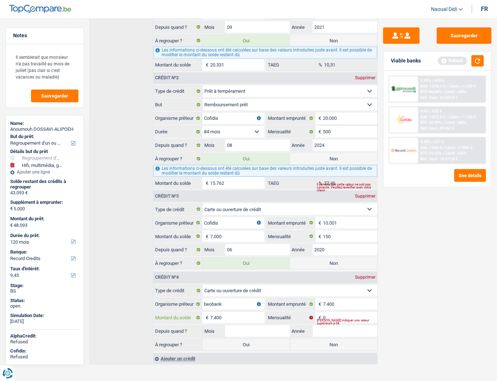
type input "7.400"
drag, startPoint x: 331, startPoint y: 310, endPoint x: 283, endPoint y: 317, distance: 49.0
click at [283, 266] on div "0 € Mensualité" at bounding box center [321, 318] width 111 height 12
type input "1"
type input "100"
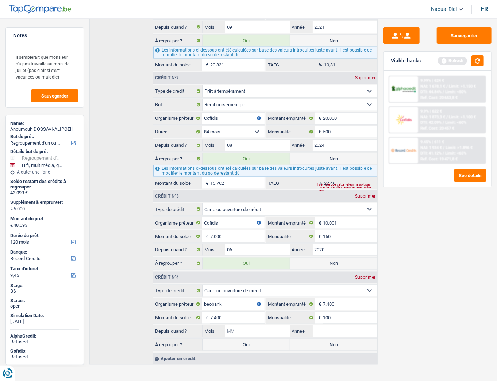
click at [252, 266] on input "Mois" at bounding box center [257, 331] width 65 height 12
click at [320, 266] on input "Année" at bounding box center [345, 331] width 65 height 12
drag, startPoint x: 323, startPoint y: 327, endPoint x: 316, endPoint y: 321, distance: 9.1
click at [324, 266] on input "Année" at bounding box center [345, 331] width 65 height 12
type input "2021"
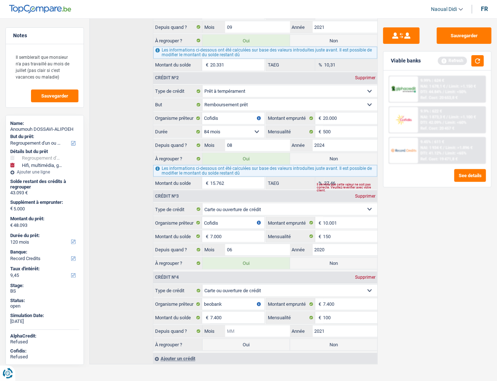
click at [243, 266] on input "Mois" at bounding box center [257, 331] width 65 height 12
type input "06"
drag, startPoint x: 328, startPoint y: 244, endPoint x: 322, endPoint y: 244, distance: 6.6
click at [322, 244] on input "2020" at bounding box center [345, 250] width 65 height 12
type input "2022"
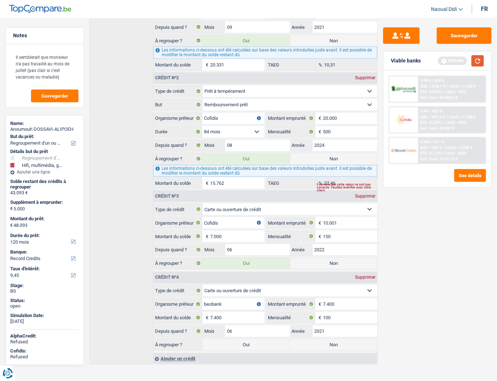
click at [478, 59] on button "button" at bounding box center [478, 60] width 12 height 11
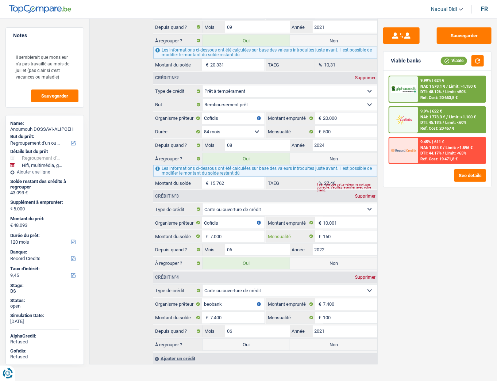
drag, startPoint x: 336, startPoint y: 231, endPoint x: 299, endPoint y: 232, distance: 36.5
click at [300, 232] on div "150 € Mensualité" at bounding box center [321, 236] width 111 height 12
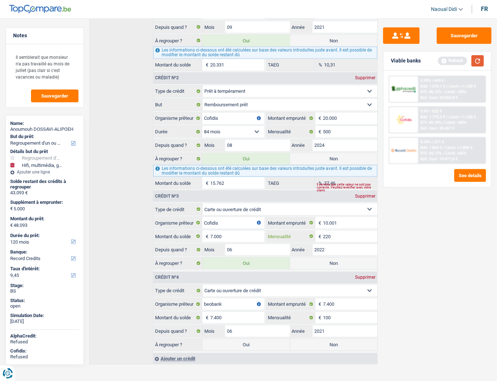
type input "220"
click at [478, 60] on button "button" at bounding box center [478, 60] width 12 height 11
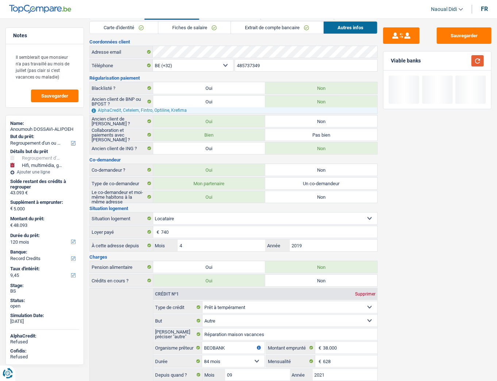
scroll to position [0, 0]
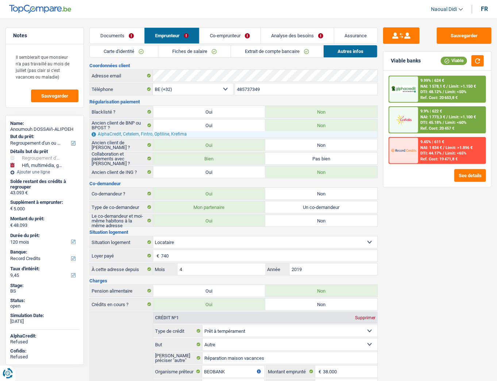
click at [230, 43] on link "Co-emprunteur" at bounding box center [230, 36] width 61 height 16
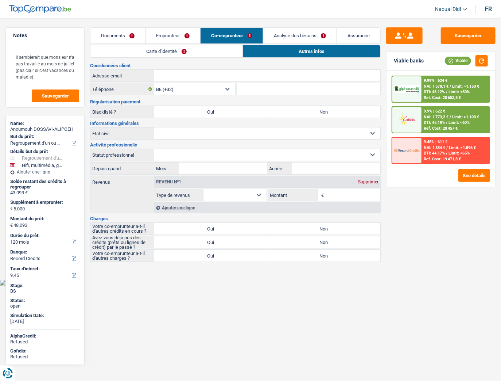
drag, startPoint x: 209, startPoint y: 53, endPoint x: 169, endPoint y: 62, distance: 40.5
click at [209, 53] on link "Carte d'identité" at bounding box center [167, 51] width 152 height 12
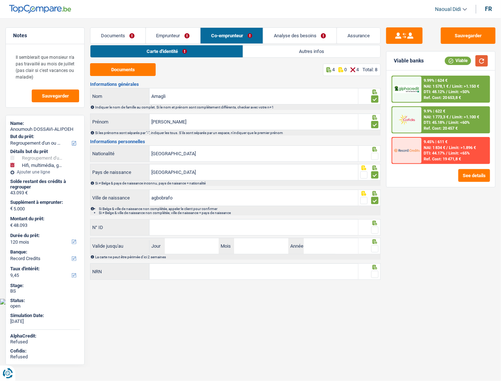
click at [480, 61] on button "button" at bounding box center [482, 60] width 12 height 11
drag, startPoint x: 180, startPoint y: 201, endPoint x: 139, endPoint y: 198, distance: 40.6
click at [139, 198] on div "agbobrafo Ville de naissance" at bounding box center [225, 198] width 268 height 16
click at [170, 36] on link "Emprunteur" at bounding box center [173, 36] width 54 height 16
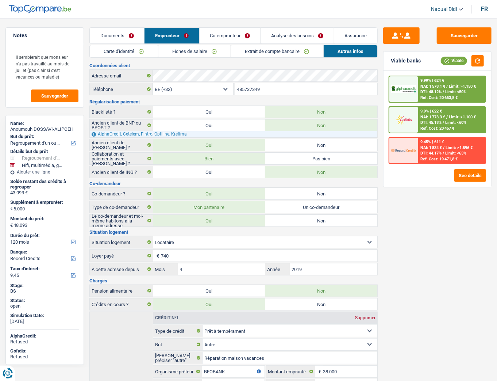
click at [203, 55] on link "Fiches de salaire" at bounding box center [194, 51] width 72 height 12
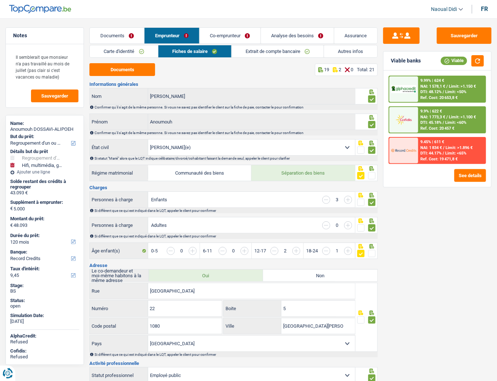
click at [128, 34] on link "Documents" at bounding box center [117, 36] width 54 height 16
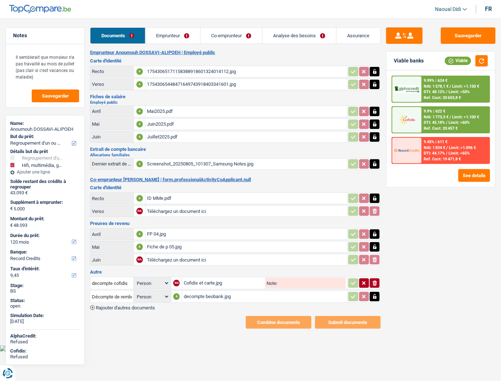
click at [166, 161] on div "Screenshot_20250805_101307_Samsung Notes.jpg" at bounding box center [246, 163] width 199 height 11
click at [167, 36] on link "Emprunteur" at bounding box center [173, 36] width 55 height 16
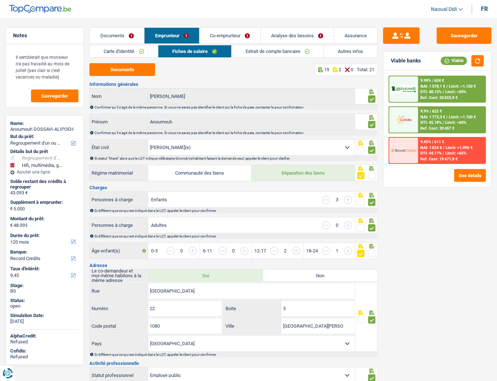
click at [222, 34] on link "Co-emprunteur" at bounding box center [230, 36] width 61 height 16
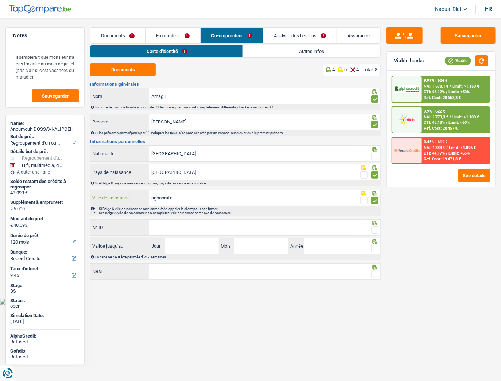
drag, startPoint x: 176, startPoint y: 197, endPoint x: 137, endPoint y: 201, distance: 39.0
click at [137, 201] on div "agbobrafo Ville de naissance" at bounding box center [225, 198] width 268 height 16
paste input "Agbod"
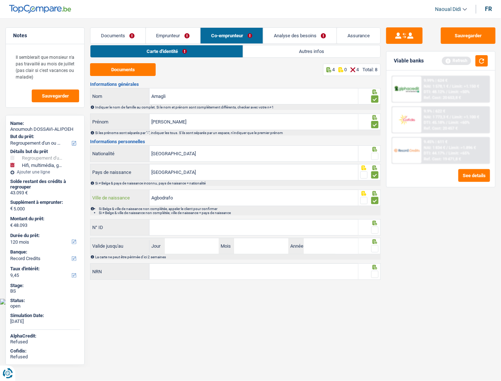
type input "Agbodrafo"
click at [188, 225] on input "N° ID" at bounding box center [254, 227] width 209 height 16
type input "595-1247164-53"
click at [181, 248] on input "Jour" at bounding box center [192, 246] width 54 height 16
type input "08"
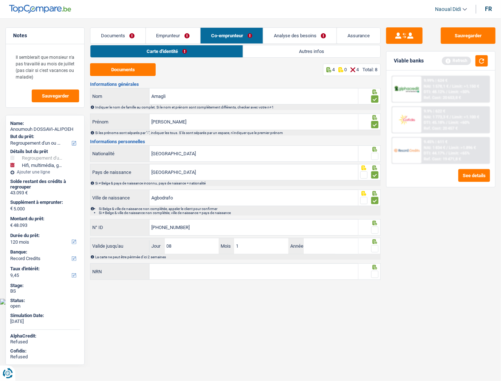
type input "12"
type input "2032"
click at [187, 266] on input "NRN" at bounding box center [254, 271] width 209 height 16
type input "84.12.12-640.72"
click at [376, 157] on span at bounding box center [375, 156] width 7 height 7
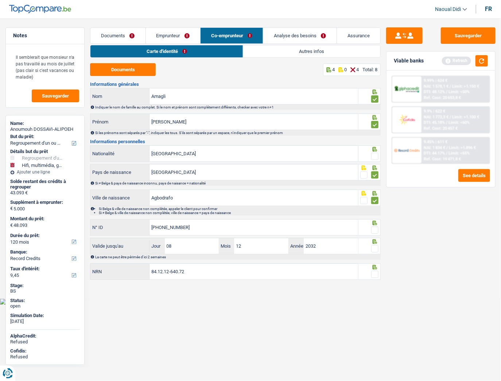
click at [0, 0] on input "radio" at bounding box center [0, 0] width 0 height 0
click at [375, 231] on span at bounding box center [375, 229] width 7 height 7
click at [0, 0] on input "radio" at bounding box center [0, 0] width 0 height 0
click at [378, 246] on span at bounding box center [375, 248] width 7 height 7
click at [0, 0] on input "radio" at bounding box center [0, 0] width 0 height 0
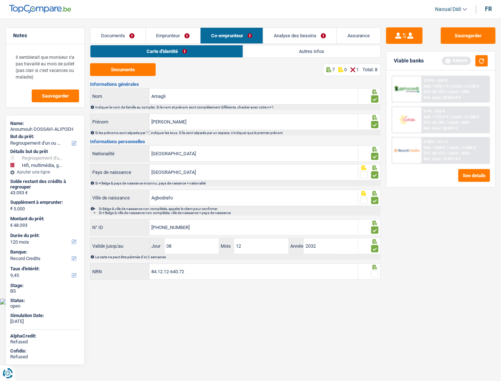
click at [374, 266] on span at bounding box center [375, 273] width 7 height 7
click at [0, 0] on input "radio" at bounding box center [0, 0] width 0 height 0
click at [302, 53] on link "Autres infos" at bounding box center [312, 51] width 137 height 12
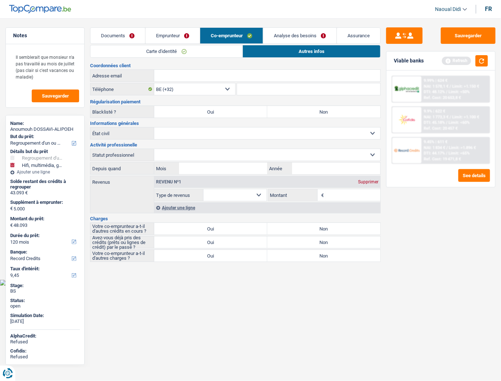
click at [162, 73] on input "Adresse email" at bounding box center [267, 76] width 226 height 12
drag, startPoint x: 316, startPoint y: 110, endPoint x: 305, endPoint y: 110, distance: 10.6
click at [316, 111] on label "Non" at bounding box center [324, 112] width 113 height 12
click at [316, 111] on input "Non" at bounding box center [324, 112] width 113 height 12
radio input "true"
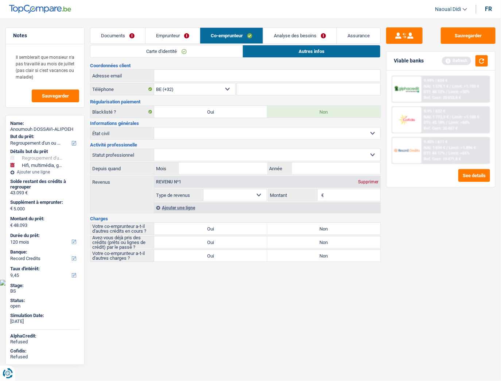
click at [189, 134] on select "Célibataire Marié(e) Cohabitant(e) légal(e) Divorcé(e) Veuf(ve) Séparé (de fait…" at bounding box center [267, 133] width 226 height 12
select select "married"
click at [154, 127] on select "Célibataire Marié(e) Cohabitant(e) légal(e) Divorcé(e) Veuf(ve) Séparé (de fait…" at bounding box center [267, 133] width 226 height 12
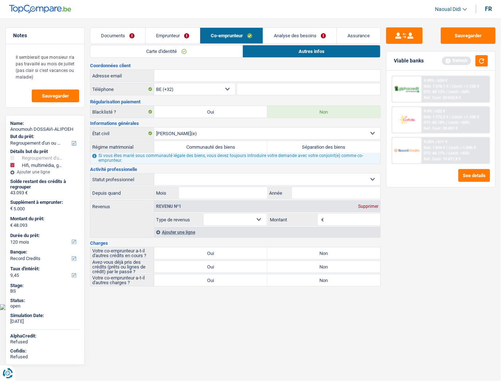
click at [233, 147] on label "Communauté des biens" at bounding box center [210, 147] width 113 height 12
click at [233, 147] on input "Communauté des biens" at bounding box center [210, 147] width 113 height 12
radio input "false"
click at [181, 177] on select "Ouvrier Employé privé Employé public Invalide Indépendant Pensionné Chômeur Mut…" at bounding box center [267, 179] width 226 height 12
click at [193, 175] on select "Ouvrier Employé privé Employé public Invalide Indépendant Pensionné Chômeur Mut…" at bounding box center [267, 179] width 226 height 12
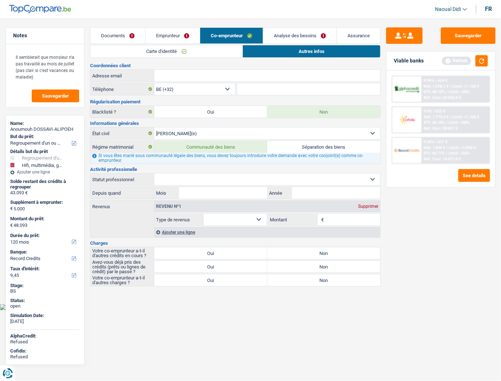
select select "privateEmployee"
click at [154, 173] on select "Ouvrier Employé privé Employé public Invalide Indépendant Pensionné Chômeur Mut…" at bounding box center [267, 179] width 226 height 12
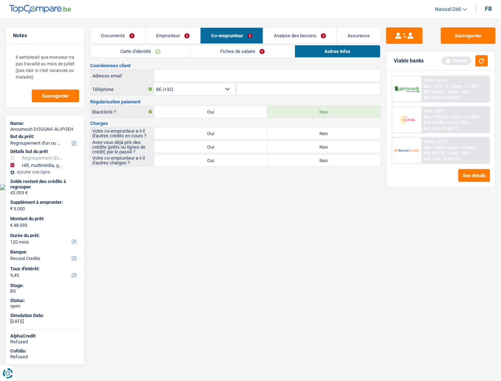
click at [251, 52] on link "Fiches de salaire" at bounding box center [243, 51] width 104 height 12
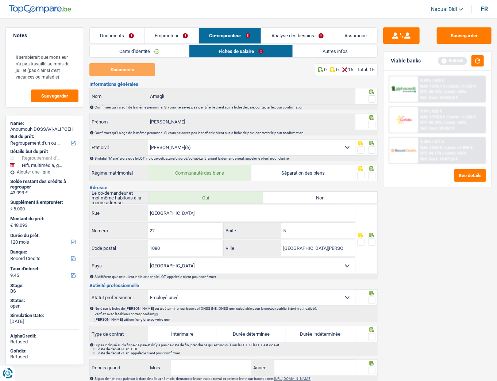
click at [106, 36] on link "Documents" at bounding box center [117, 36] width 54 height 16
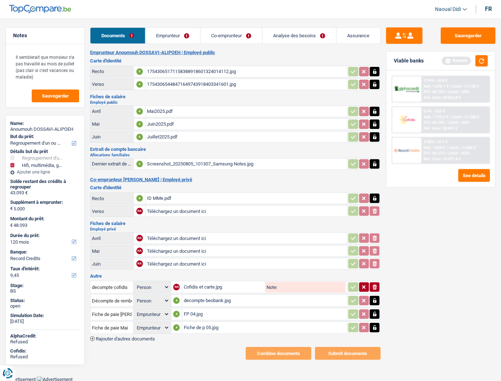
click at [174, 232] on input "Téléchargez un document ici" at bounding box center [246, 237] width 199 height 11
type input "C:\fakepath\FP 04.jpg"
click at [161, 245] on input "Téléchargez un document ici" at bounding box center [246, 250] width 199 height 11
type input "C:\fakepath\Fiche de p 05.jpg"
click at [377, 266] on icon "button" at bounding box center [375, 313] width 6 height 7
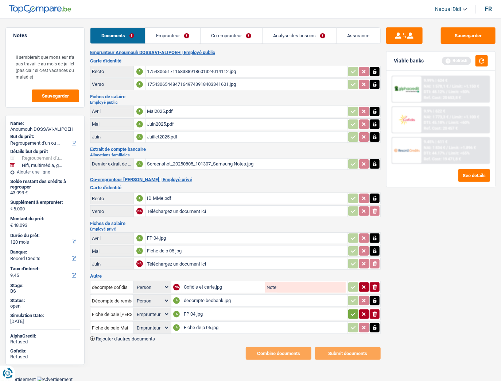
click at [376, 266] on icon "ionicons-v5-e" at bounding box center [375, 313] width 6 height 7
select select
click at [375, 266] on icon "button" at bounding box center [375, 327] width 6 height 7
click at [376, 266] on icon "button" at bounding box center [375, 327] width 4 height 5
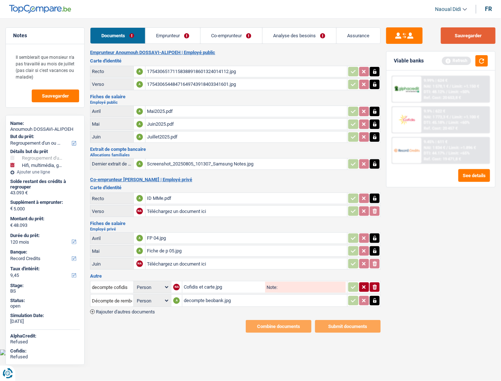
click at [474, 34] on button "Sauvegarder" at bounding box center [468, 35] width 55 height 16
click at [228, 34] on link "Co-emprunteur" at bounding box center [232, 36] width 62 height 16
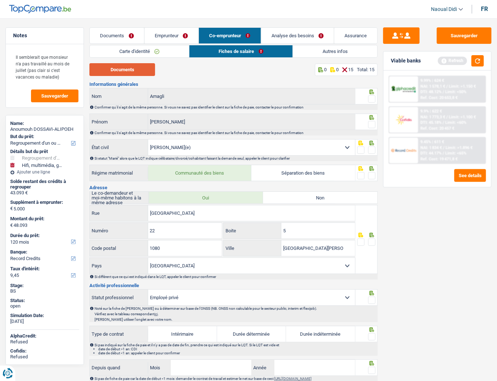
click at [135, 69] on button "Documents" at bounding box center [122, 69] width 66 height 13
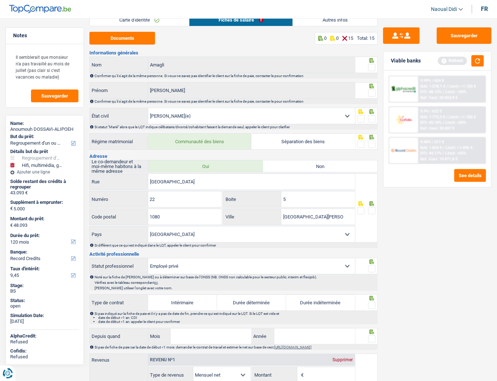
scroll to position [29, 0]
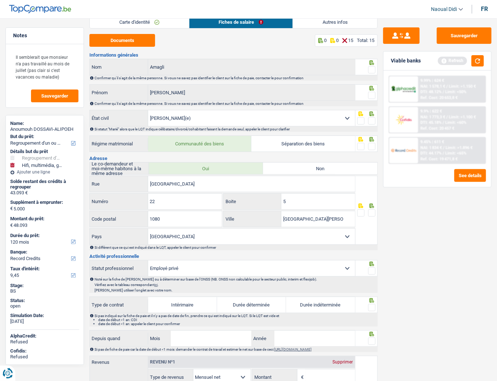
drag, startPoint x: 369, startPoint y: 69, endPoint x: 370, endPoint y: 84, distance: 15.7
click at [370, 69] on span at bounding box center [371, 69] width 7 height 7
click at [0, 0] on input "radio" at bounding box center [0, 0] width 0 height 0
click at [371, 96] on span at bounding box center [371, 95] width 7 height 7
click at [0, 0] on input "radio" at bounding box center [0, 0] width 0 height 0
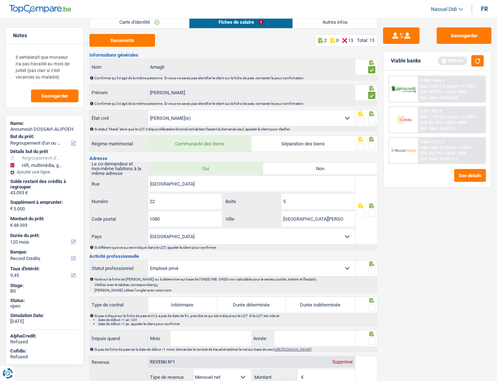
click at [372, 123] on span at bounding box center [371, 120] width 7 height 7
click at [0, 0] on input "radio" at bounding box center [0, 0] width 0 height 0
click at [369, 145] on span at bounding box center [371, 146] width 7 height 7
click at [0, 0] on input "radio" at bounding box center [0, 0] width 0 height 0
click at [371, 212] on span at bounding box center [371, 212] width 7 height 7
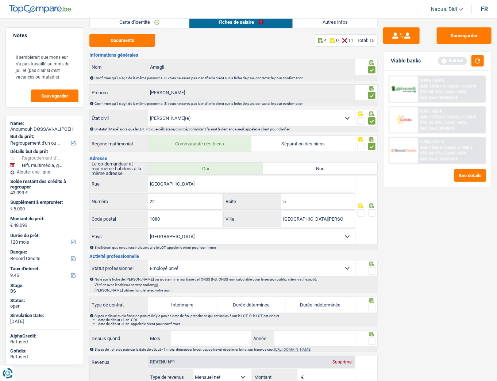
click at [0, 0] on input "radio" at bounding box center [0, 0] width 0 height 0
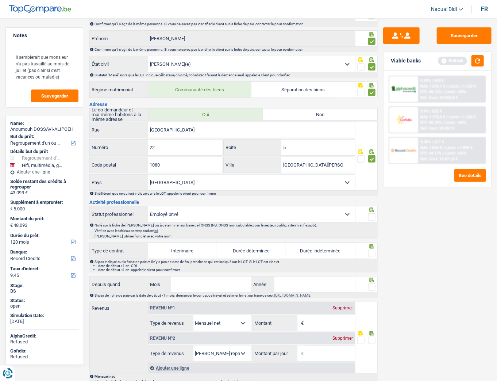
scroll to position [117, 0]
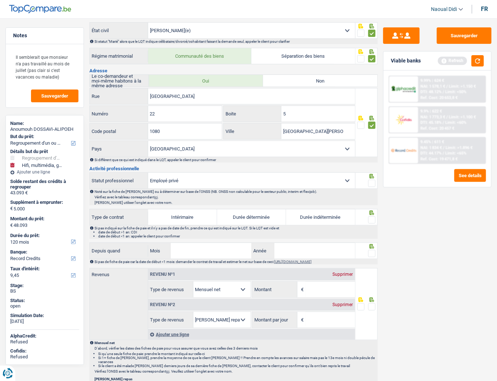
click at [346, 178] on select "Ouvrier Employé privé Employé public Invalide Indépendant Pensionné Chômeur Mut…" at bounding box center [251, 181] width 207 height 16
select select "worker"
click at [148, 173] on select "Ouvrier Employé privé Employé public Invalide Indépendant Pensionné Chômeur Mut…" at bounding box center [251, 181] width 207 height 16
click at [480, 58] on button "button" at bounding box center [478, 60] width 12 height 11
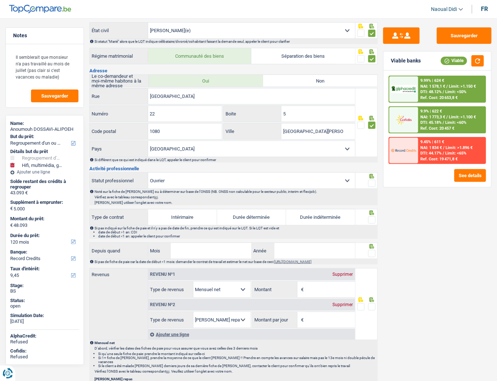
click at [308, 218] on label "Durée indéterminée" at bounding box center [320, 217] width 69 height 16
click at [308, 218] on input "Durée indéterminée" at bounding box center [320, 217] width 69 height 16
radio input "true"
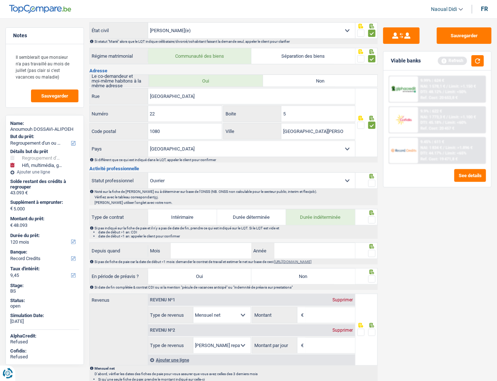
click at [373, 217] on span at bounding box center [371, 219] width 7 height 7
click at [0, 0] on input "radio" at bounding box center [0, 0] width 0 height 0
click at [201, 250] on input "Mois" at bounding box center [211, 251] width 81 height 16
type input "06"
click at [286, 246] on input "Année" at bounding box center [314, 251] width 81 height 16
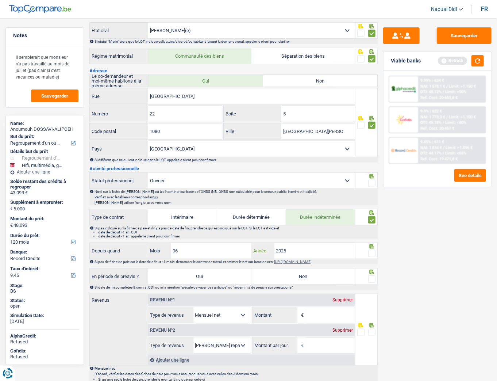
type input "2025"
click at [303, 266] on label "Non" at bounding box center [302, 276] width 103 height 16
click at [303, 266] on input "Non" at bounding box center [302, 276] width 103 height 16
radio input "true"
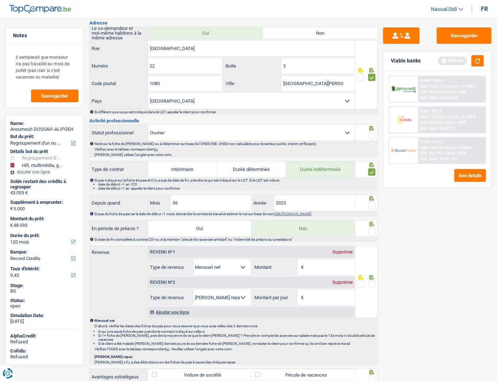
scroll to position [175, 0]
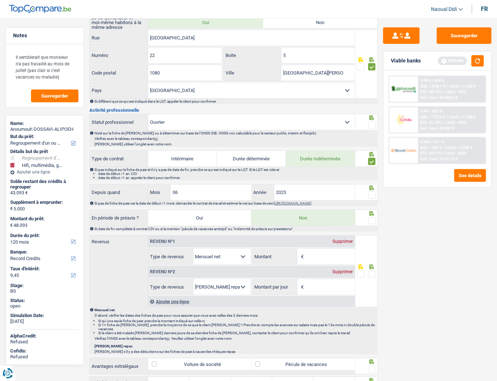
click at [374, 218] on span at bounding box center [371, 220] width 7 height 7
click at [0, 0] on input "radio" at bounding box center [0, 0] width 0 height 0
click at [376, 196] on div at bounding box center [366, 192] width 22 height 16
click at [375, 194] on span at bounding box center [371, 194] width 7 height 7
click at [0, 0] on input "radio" at bounding box center [0, 0] width 0 height 0
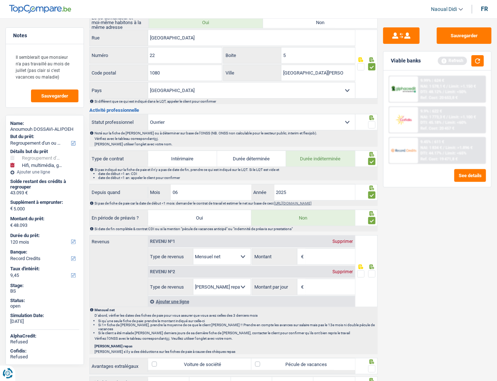
click at [372, 121] on span at bounding box center [371, 124] width 7 height 7
click at [0, 0] on input "radio" at bounding box center [0, 0] width 0 height 0
click at [423, 236] on div "Sauvegarder Viable banks Refresh 9.99% | 624 € NAI: 1 578,1 € / Limit: >1.150 €…" at bounding box center [437, 197] width 119 height 340
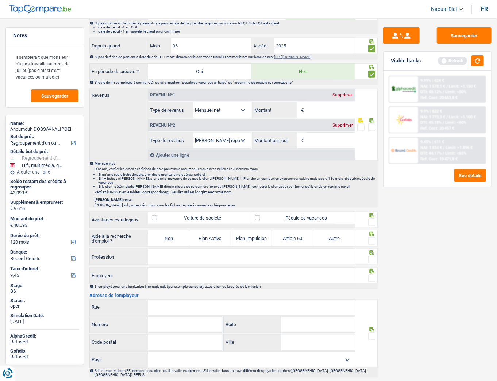
scroll to position [321, 0]
click at [229, 109] on select "Allocation d'handicap Allocations chômage Allocations familiales Chèques repas …" at bounding box center [221, 111] width 57 height 16
click at [319, 109] on input "Montant" at bounding box center [329, 111] width 49 height 16
type input "1.741"
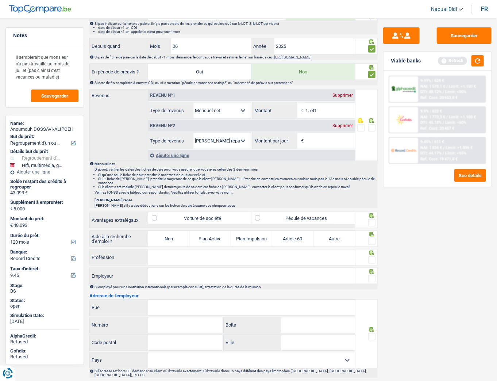
click at [345, 123] on div "Supprimer" at bounding box center [343, 125] width 24 height 4
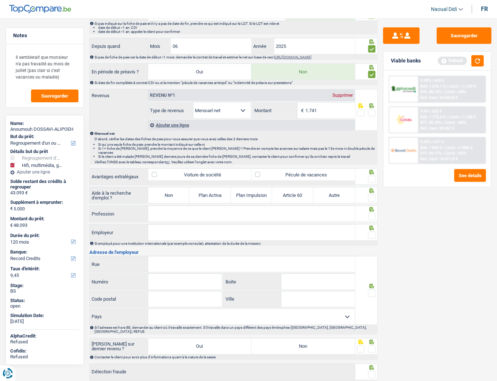
click at [370, 109] on span at bounding box center [371, 112] width 7 height 7
click at [0, 0] on input "radio" at bounding box center [0, 0] width 0 height 0
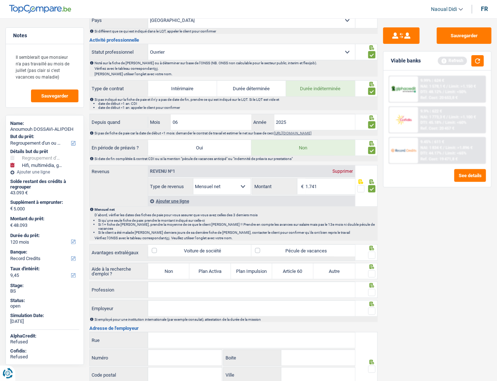
scroll to position [297, 0]
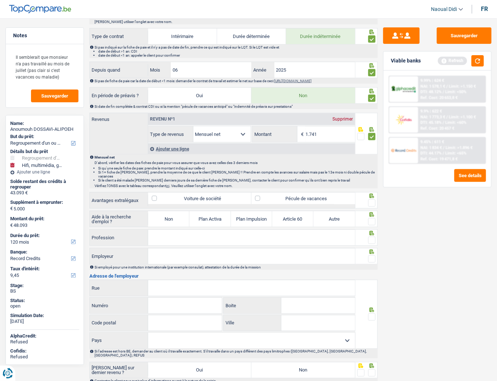
click at [373, 199] on span at bounding box center [371, 202] width 7 height 7
click at [0, 0] on input "radio" at bounding box center [0, 0] width 0 height 0
click at [372, 218] on span at bounding box center [371, 221] width 7 height 7
click at [0, 0] on input "radio" at bounding box center [0, 0] width 0 height 0
click at [165, 211] on label "Non" at bounding box center [168, 219] width 41 height 16
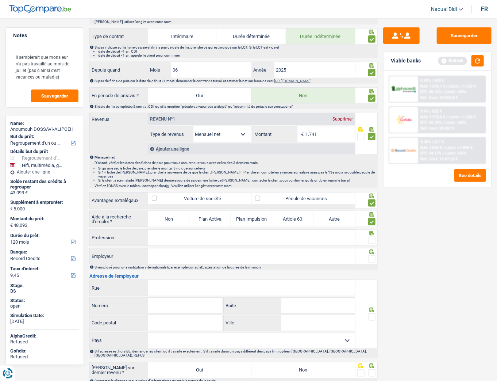
click at [165, 211] on input "Non" at bounding box center [168, 219] width 41 height 16
radio input "true"
click at [180, 232] on input "Profession" at bounding box center [251, 238] width 207 height 16
type input "Aide ménagère"
click at [171, 248] on input "Employeur" at bounding box center [251, 256] width 207 height 16
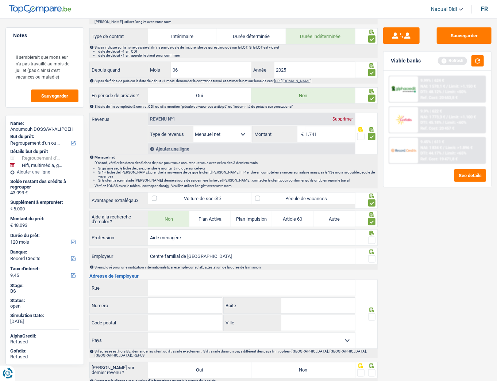
click at [200, 250] on input "Centre familial de bruxelles" at bounding box center [251, 256] width 207 height 16
type input "Centre familial de Bruxelles"
click at [161, 266] on input "Rue" at bounding box center [251, 288] width 207 height 16
click at [371, 236] on span at bounding box center [371, 239] width 7 height 7
click at [0, 0] on input "radio" at bounding box center [0, 0] width 0 height 0
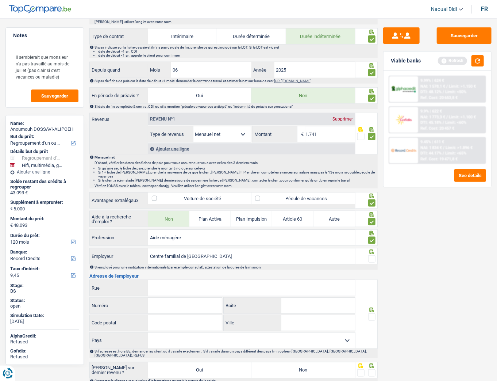
click at [376, 255] on span at bounding box center [371, 258] width 7 height 7
click at [0, 0] on input "radio" at bounding box center [0, 0] width 0 height 0
click at [173, 266] on input "Rue" at bounding box center [251, 288] width 207 height 16
type input "PLace Solvay"
click at [196, 266] on input "Numéro" at bounding box center [185, 305] width 74 height 16
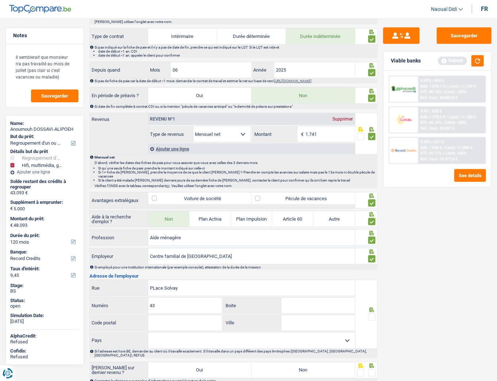
type input "43"
click at [165, 266] on input "Code postal" at bounding box center [185, 323] width 74 height 16
type input "1030"
click at [305, 266] on input "Ville" at bounding box center [317, 323] width 73 height 16
type input "Schaerbeek"
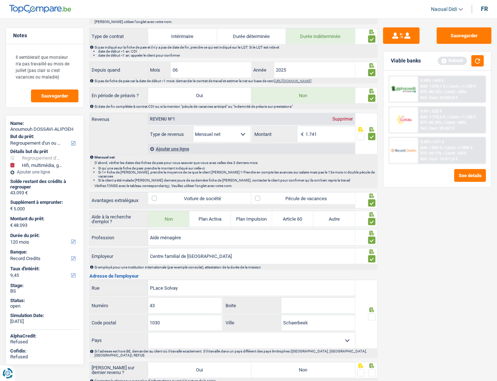
click at [370, 266] on span at bounding box center [371, 316] width 7 height 7
click at [0, 0] on input "radio" at bounding box center [0, 0] width 0 height 0
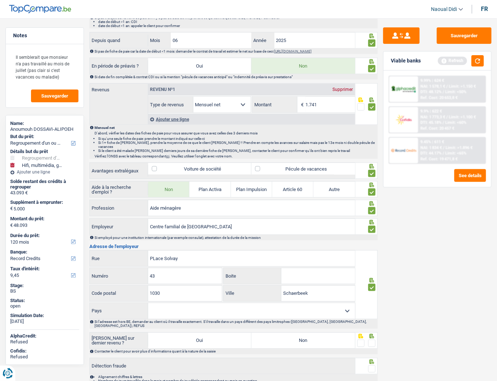
scroll to position [327, 0]
click at [181, 266] on select "Belgique France Allemagne Italie Luxembourg Pays-Bas Espagne Suisse Sélectionne…" at bounding box center [251, 311] width 207 height 16
select select "BE"
click at [148, 266] on select "Belgique France Allemagne Italie Luxembourg Pays-Bas Espagne Suisse Sélectionne…" at bounding box center [251, 311] width 207 height 16
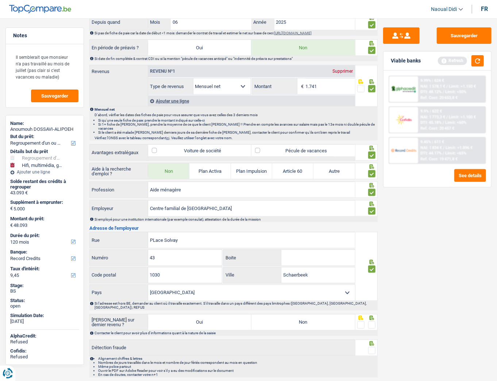
scroll to position [356, 0]
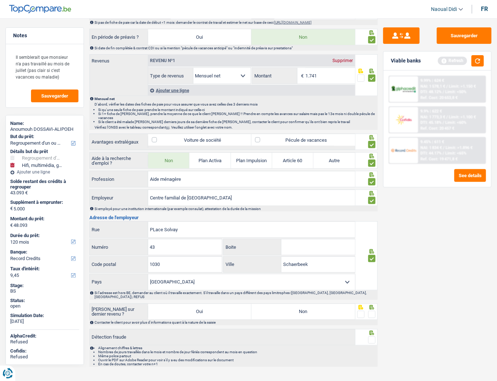
click at [295, 266] on label "Non" at bounding box center [302, 312] width 103 height 16
click at [295, 266] on input "Non" at bounding box center [302, 312] width 103 height 16
radio input "true"
click at [372, 266] on span at bounding box center [371, 314] width 7 height 7
click at [0, 0] on input "radio" at bounding box center [0, 0] width 0 height 0
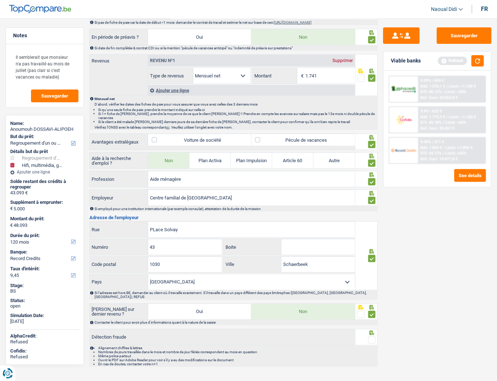
click at [373, 266] on span at bounding box center [371, 339] width 7 height 7
click at [0, 0] on input "radio" at bounding box center [0, 0] width 0 height 0
click at [466, 39] on button "Sauvegarder" at bounding box center [464, 35] width 55 height 16
click at [477, 59] on button "button" at bounding box center [478, 60] width 12 height 11
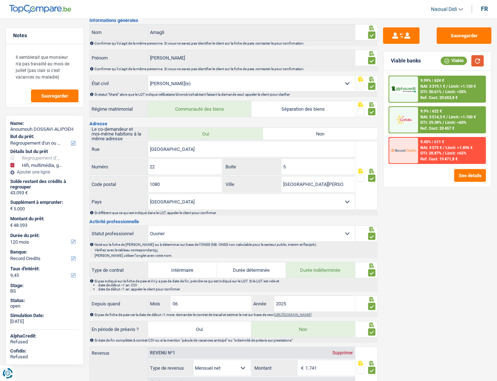
scroll to position [0, 0]
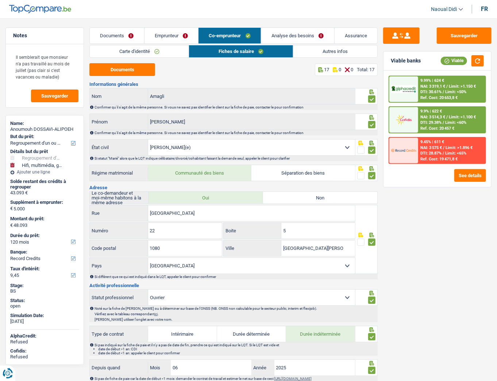
click at [282, 33] on link "Analyse des besoins" at bounding box center [297, 36] width 73 height 16
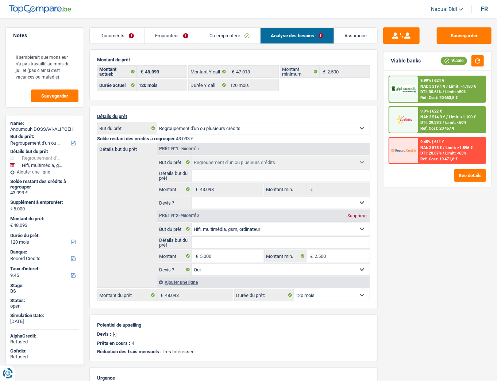
click at [188, 36] on link "Emprunteur" at bounding box center [172, 36] width 54 height 16
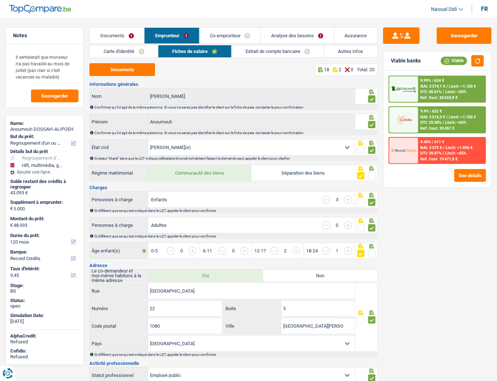
click at [284, 35] on link "Analyse des besoins" at bounding box center [297, 36] width 73 height 16
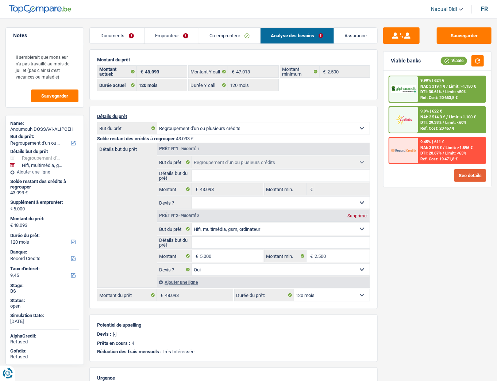
click at [476, 176] on button "See details" at bounding box center [470, 175] width 32 height 13
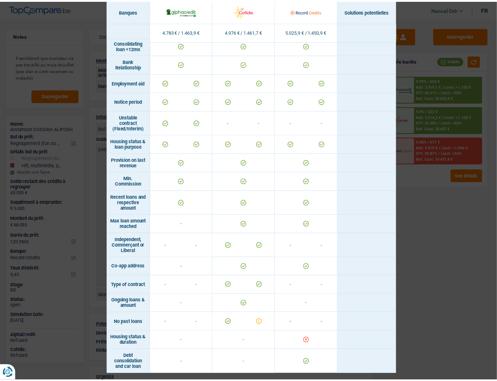
scroll to position [334, 0]
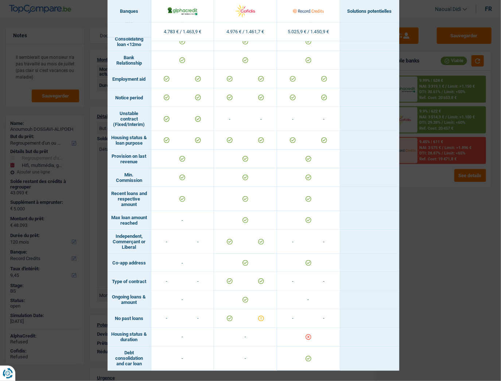
drag, startPoint x: 406, startPoint y: 274, endPoint x: 413, endPoint y: 274, distance: 7.3
click at [409, 266] on div "Banks conditions × Banques Solutions potentielles Revenus / Charges 4.783 € / 1…" at bounding box center [250, 190] width 501 height 381
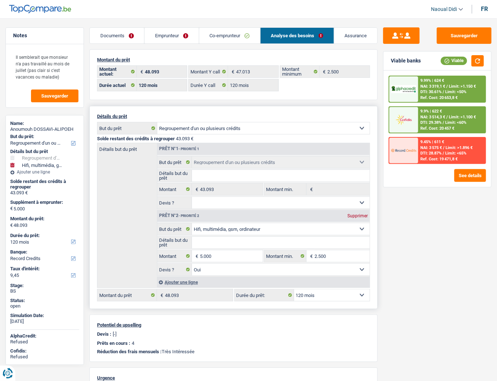
click at [334, 266] on select "12 mois 18 mois 24 mois 30 mois 36 mois 42 mois 48 mois 60 mois 72 mois 84 mois…" at bounding box center [332, 295] width 76 height 12
click at [462, 30] on button "Sauvegarder" at bounding box center [464, 35] width 55 height 16
click at [439, 36] on button "Sauvegarder" at bounding box center [464, 35] width 55 height 16
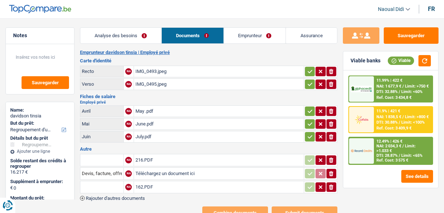
select select "refinancing"
select select "48"
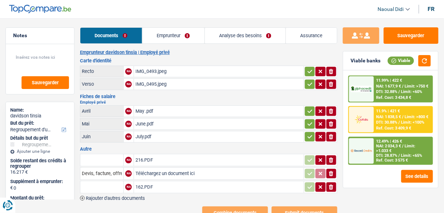
click at [147, 70] on div "IMG_0493.jpeg" at bounding box center [218, 71] width 167 height 11
click at [150, 82] on div "IMG_0495.jpeg" at bounding box center [218, 84] width 167 height 11
click at [137, 109] on div "May .pdf" at bounding box center [218, 111] width 167 height 11
click at [147, 121] on div "June.pdf" at bounding box center [218, 124] width 167 height 11
click at [141, 134] on div "July.pdf" at bounding box center [218, 136] width 167 height 11
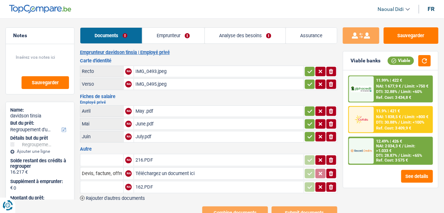
click at [143, 156] on div "216.PDF" at bounding box center [218, 160] width 167 height 11
click at [149, 170] on input "Téléchargez un document ici" at bounding box center [218, 173] width 167 height 11
click at [143, 182] on div "162.PDF" at bounding box center [218, 187] width 167 height 11
click at [169, 37] on link "Emprunteur" at bounding box center [173, 36] width 62 height 16
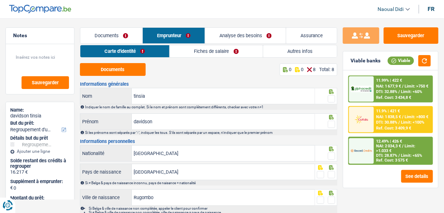
click at [112, 38] on link "Documents" at bounding box center [111, 36] width 62 height 16
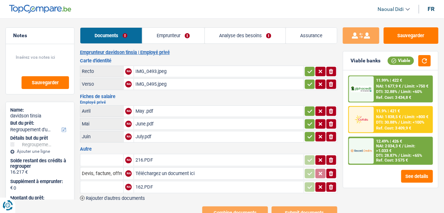
click at [161, 32] on link "Emprunteur" at bounding box center [173, 36] width 62 height 16
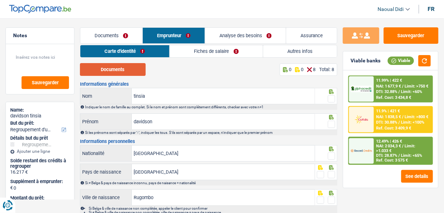
click at [128, 70] on button "Documents" at bounding box center [113, 69] width 66 height 13
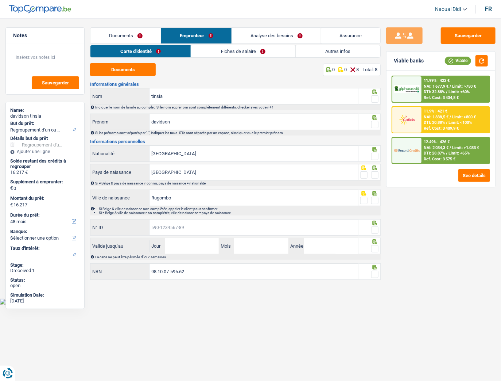
click at [169, 213] on input "N° ID" at bounding box center [254, 227] width 209 height 16
click at [376, 98] on span at bounding box center [375, 98] width 7 height 7
click at [0, 0] on input "radio" at bounding box center [0, 0] width 0 height 0
click at [374, 121] on span at bounding box center [375, 124] width 7 height 7
click at [0, 0] on input "radio" at bounding box center [0, 0] width 0 height 0
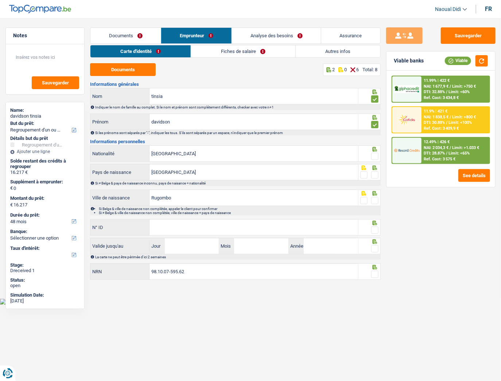
click at [374, 155] on span at bounding box center [375, 156] width 7 height 7
click at [0, 0] on input "radio" at bounding box center [0, 0] width 0 height 0
click at [375, 178] on span at bounding box center [375, 174] width 7 height 7
click at [0, 0] on input "radio" at bounding box center [0, 0] width 0 height 0
click at [375, 201] on span at bounding box center [375, 200] width 7 height 7
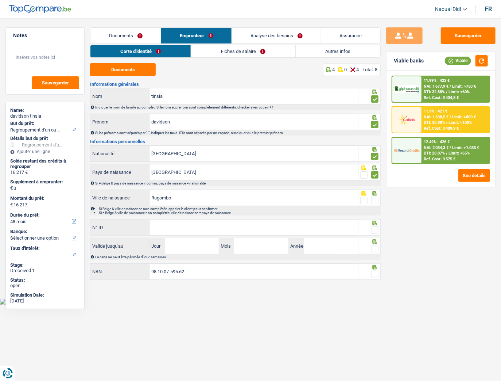
click at [0, 0] on input "radio" at bounding box center [0, 0] width 0 height 0
click at [181, 213] on input "N° ID" at bounding box center [254, 227] width 209 height 16
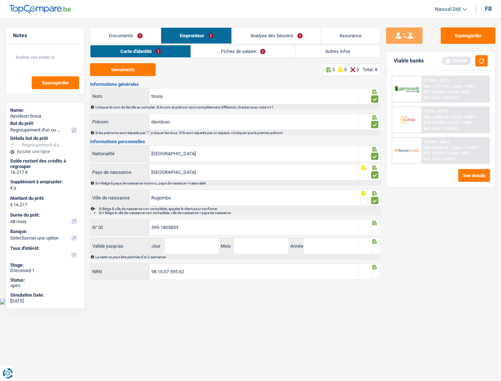
type input "595-1805833"
click at [186, 213] on input "Jour" at bounding box center [192, 246] width 54 height 16
type input "26"
type input "10"
type input "2033"
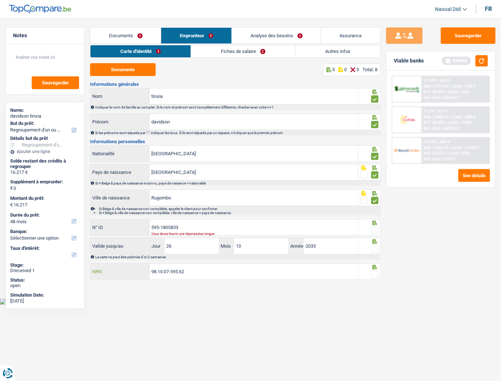
click at [168, 213] on input "98.10.07-595.62" at bounding box center [254, 271] width 209 height 16
click at [375, 213] on span at bounding box center [375, 229] width 7 height 7
click at [0, 0] on input "radio" at bounding box center [0, 0] width 0 height 0
click at [375, 213] on span at bounding box center [375, 248] width 7 height 7
click at [0, 0] on input "radio" at bounding box center [0, 0] width 0 height 0
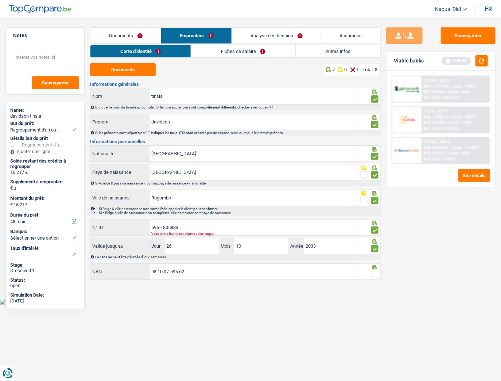
click at [376, 213] on icon at bounding box center [375, 267] width 7 height 5
click at [376, 213] on span at bounding box center [375, 273] width 7 height 7
click at [0, 0] on input "radio" at bounding box center [0, 0] width 0 height 0
click at [443, 35] on button "Sauvegarder" at bounding box center [468, 35] width 55 height 16
click at [238, 51] on link "Fiches de salaire" at bounding box center [244, 51] width 104 height 12
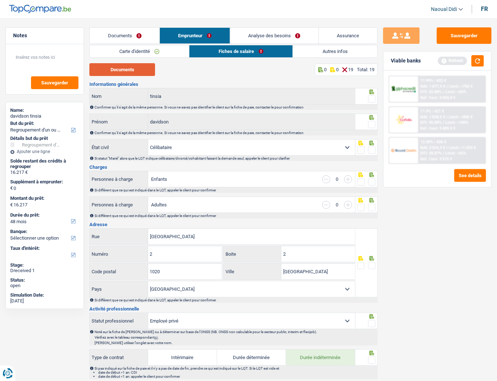
click at [126, 73] on button "Documents" at bounding box center [122, 69] width 66 height 13
drag, startPoint x: 372, startPoint y: 99, endPoint x: 376, endPoint y: 107, distance: 8.8
click at [373, 99] on span at bounding box center [371, 98] width 7 height 7
click at [0, 0] on input "radio" at bounding box center [0, 0] width 0 height 0
click at [371, 124] on span at bounding box center [371, 124] width 7 height 7
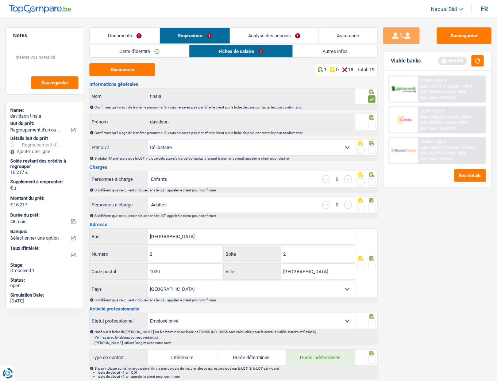
click at [0, 0] on input "radio" at bounding box center [0, 0] width 0 height 0
click at [371, 150] on span at bounding box center [371, 149] width 7 height 7
click at [0, 0] on input "radio" at bounding box center [0, 0] width 0 height 0
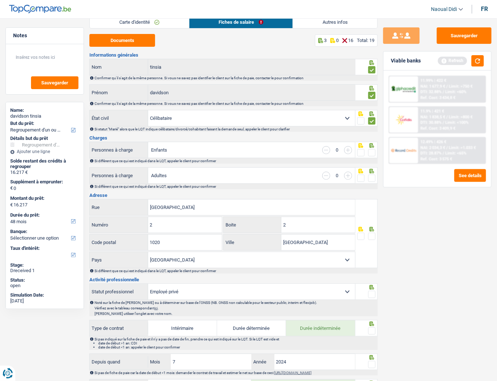
click at [372, 152] on span at bounding box center [371, 152] width 7 height 7
click at [0, 0] on input "radio" at bounding box center [0, 0] width 0 height 0
click at [372, 176] on span at bounding box center [371, 177] width 7 height 7
click at [0, 0] on input "radio" at bounding box center [0, 0] width 0 height 0
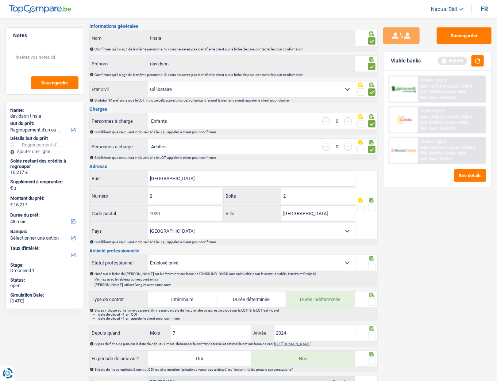
scroll to position [58, 0]
click at [185, 176] on input "Rue du Tivoli" at bounding box center [251, 178] width 207 height 16
drag, startPoint x: 186, startPoint y: 175, endPoint x: 89, endPoint y: 169, distance: 96.9
click at [89, 170] on div "Rue du Tivoli Rue" at bounding box center [222, 178] width 266 height 16
type input "Avenue H.V Wolvens"
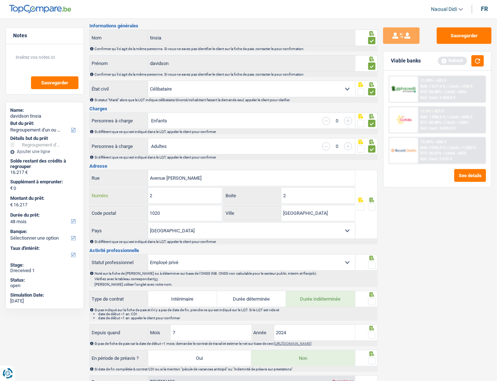
drag, startPoint x: 187, startPoint y: 195, endPoint x: 107, endPoint y: 194, distance: 79.6
click at [107, 194] on div "2 Numéro" at bounding box center [156, 196] width 132 height 16
type input "4"
drag, startPoint x: 300, startPoint y: 194, endPoint x: 266, endPoint y: 189, distance: 33.9
click at [266, 189] on div "2 Boite" at bounding box center [289, 196] width 131 height 16
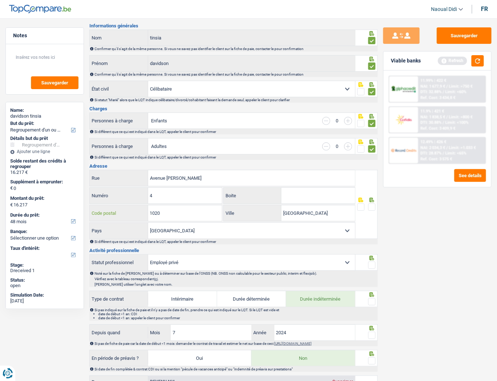
click at [180, 211] on input "1020" at bounding box center [185, 213] width 74 height 16
type input "1200"
drag, startPoint x: 315, startPoint y: 214, endPoint x: 263, endPoint y: 208, distance: 52.1
click at [263, 208] on div "Bruxelles Ville" at bounding box center [289, 213] width 131 height 16
type input "Woluwe saint lambert"
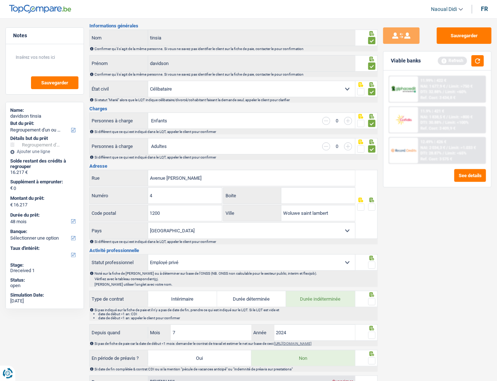
click at [190, 213] on select "Belgique Luxembourg Sélectionner une option" at bounding box center [251, 231] width 207 height 16
click at [169, 196] on input "4" at bounding box center [185, 196] width 74 height 16
click at [374, 206] on span at bounding box center [371, 206] width 7 height 7
click at [0, 0] on input "radio" at bounding box center [0, 0] width 0 height 0
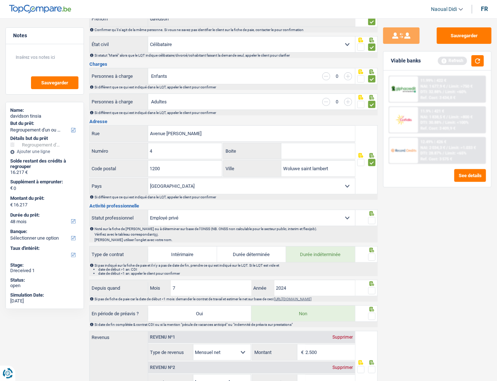
scroll to position [146, 0]
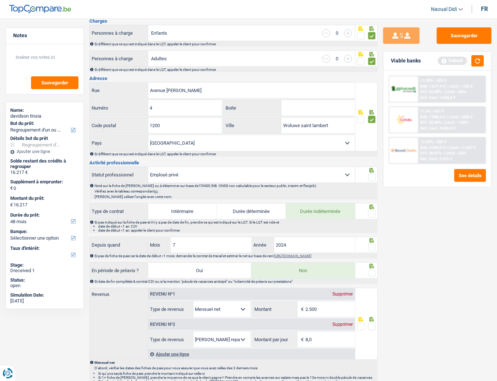
click at [372, 178] on span at bounding box center [371, 177] width 7 height 7
click at [0, 0] on input "radio" at bounding box center [0, 0] width 0 height 0
click at [371, 211] on span at bounding box center [371, 213] width 7 height 7
click at [0, 0] on input "radio" at bounding box center [0, 0] width 0 height 0
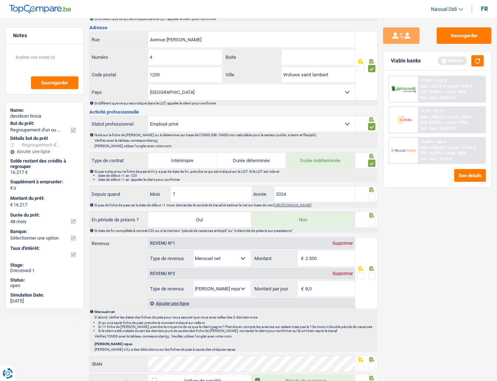
scroll to position [204, 0]
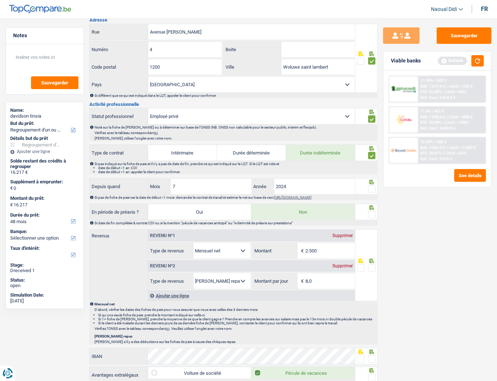
click at [371, 186] on span at bounding box center [371, 188] width 7 height 7
click at [0, 0] on input "radio" at bounding box center [0, 0] width 0 height 0
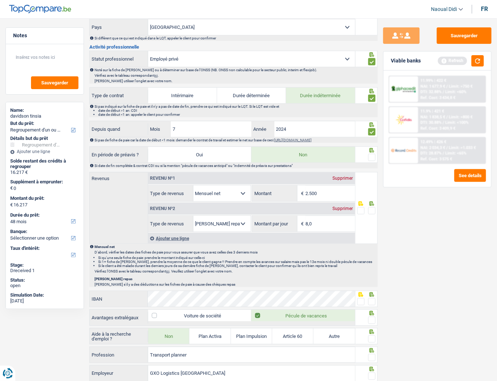
scroll to position [263, 0]
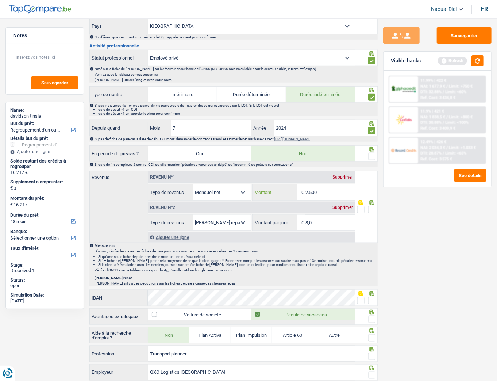
click at [332, 195] on input "2.500" at bounding box center [329, 192] width 49 height 16
type input "2.526"
click at [357, 187] on div at bounding box center [366, 207] width 22 height 72
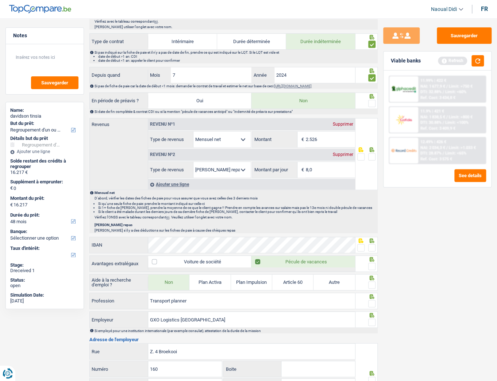
scroll to position [321, 0]
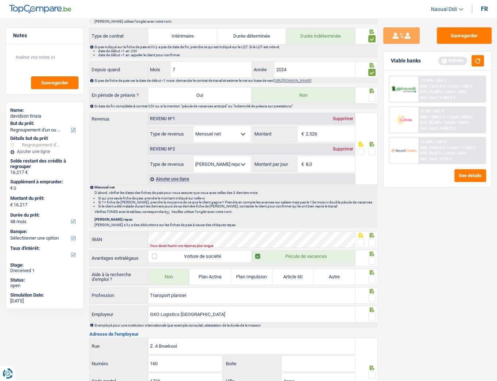
click at [374, 148] on span at bounding box center [371, 150] width 7 height 7
click at [0, 0] on input "radio" at bounding box center [0, 0] width 0 height 0
click at [374, 97] on span at bounding box center [371, 97] width 7 height 7
click at [0, 0] on input "radio" at bounding box center [0, 0] width 0 height 0
click at [319, 212] on div "Mensuel net D'abord, vérifier les dates des fiches de paie pour vous assurer qu…" at bounding box center [233, 205] width 288 height 43
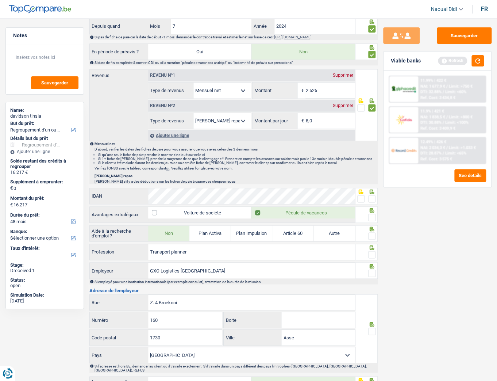
scroll to position [380, 0]
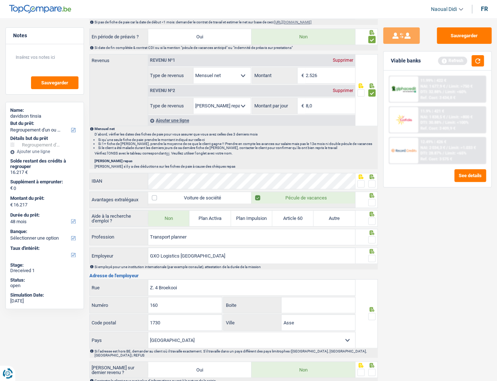
click at [373, 180] on span at bounding box center [371, 183] width 7 height 7
click at [0, 0] on input "radio" at bounding box center [0, 0] width 0 height 0
click at [374, 200] on span at bounding box center [371, 202] width 7 height 7
click at [0, 0] on input "radio" at bounding box center [0, 0] width 0 height 0
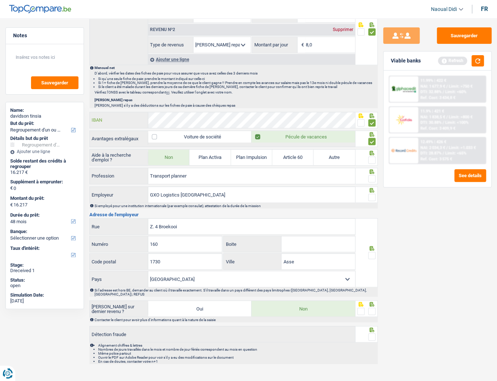
scroll to position [441, 0]
click at [373, 159] on span at bounding box center [371, 159] width 7 height 7
click at [0, 0] on input "radio" at bounding box center [0, 0] width 0 height 0
click at [372, 176] on span at bounding box center [371, 177] width 7 height 7
click at [0, 0] on input "radio" at bounding box center [0, 0] width 0 height 0
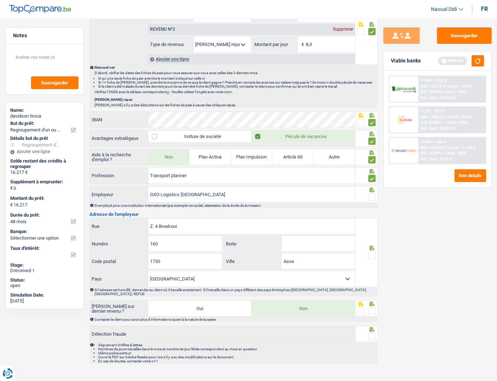
click at [373, 195] on span at bounding box center [371, 196] width 7 height 7
click at [0, 0] on input "radio" at bounding box center [0, 0] width 0 height 0
click at [372, 213] on span at bounding box center [371, 310] width 7 height 7
click at [0, 0] on input "radio" at bounding box center [0, 0] width 0 height 0
click at [372, 213] on span at bounding box center [371, 254] width 7 height 7
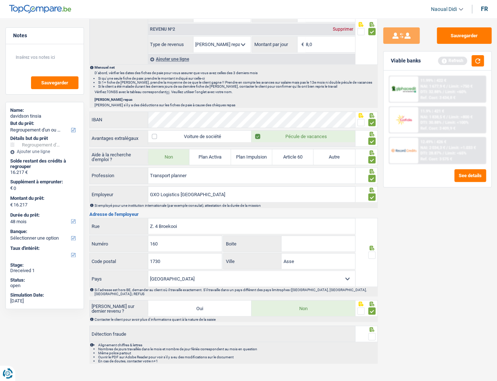
click at [0, 0] on input "radio" at bounding box center [0, 0] width 0 height 0
click at [373, 213] on span at bounding box center [371, 335] width 7 height 7
click at [0, 0] on input "radio" at bounding box center [0, 0] width 0 height 0
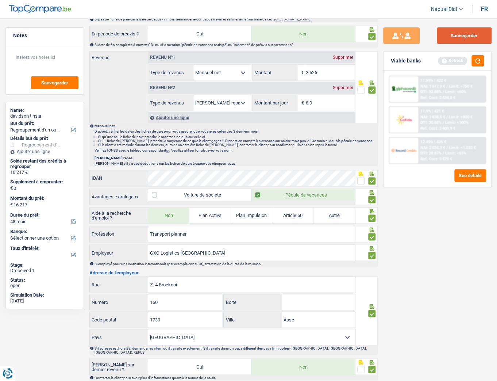
click at [443, 38] on button "Sauvegarder" at bounding box center [464, 35] width 55 height 16
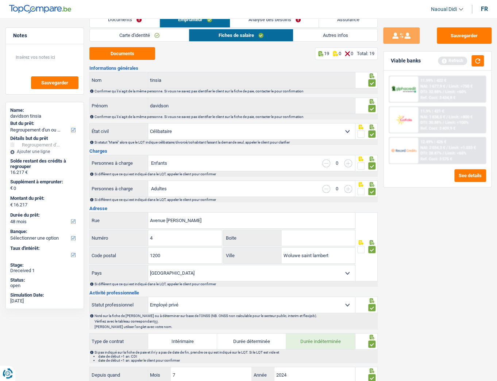
scroll to position [0, 0]
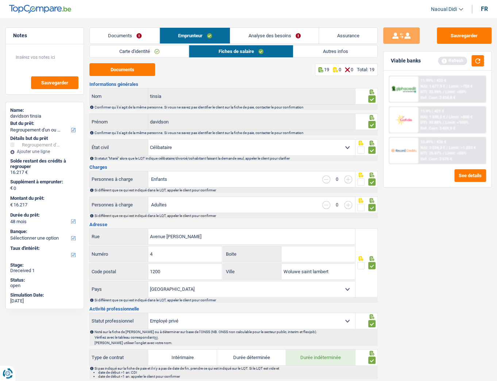
click at [331, 49] on link "Autres infos" at bounding box center [335, 51] width 84 height 12
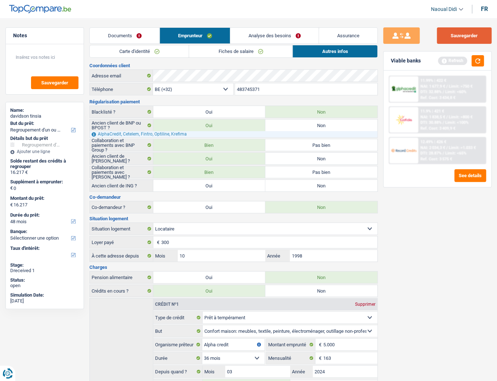
click at [443, 41] on button "Sauvegarder" at bounding box center [464, 35] width 55 height 16
click at [260, 37] on link "Analyse des besoins" at bounding box center [274, 36] width 88 height 16
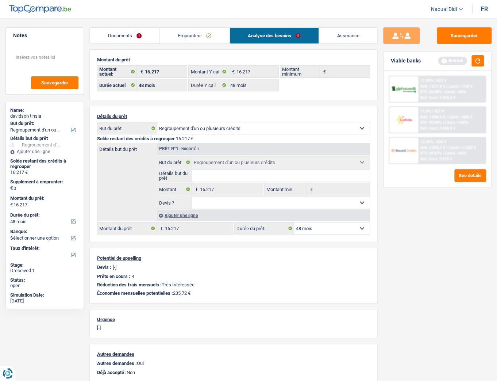
click at [121, 34] on link "Documents" at bounding box center [125, 36] width 70 height 16
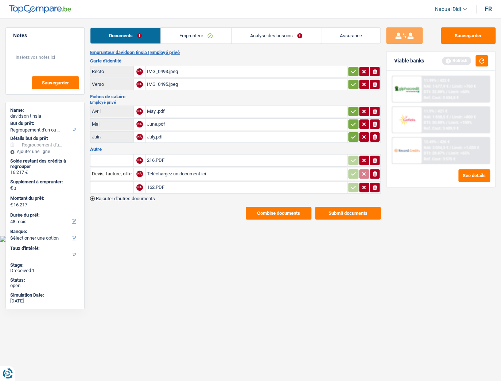
click at [185, 36] on link "Emprunteur" at bounding box center [196, 36] width 70 height 16
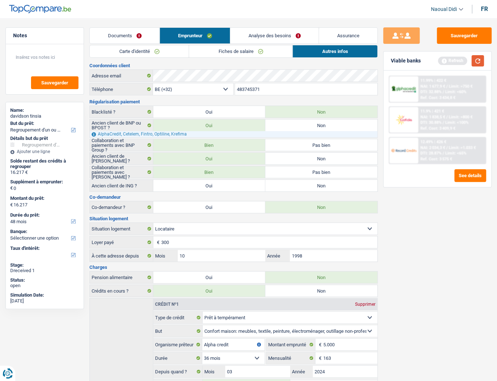
click at [443, 61] on button "button" at bounding box center [478, 60] width 12 height 11
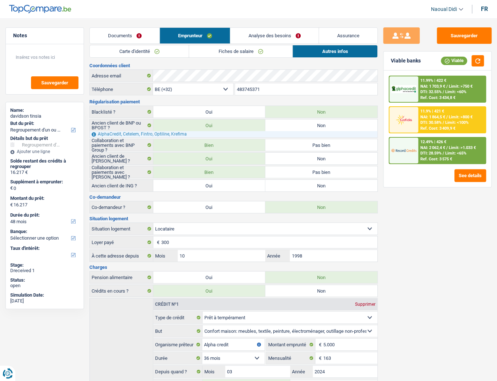
click at [443, 123] on span "/" at bounding box center [443, 122] width 1 height 5
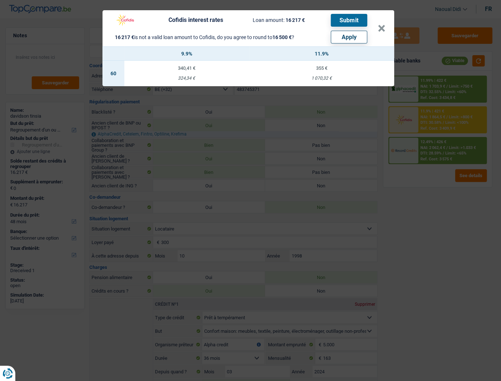
click at [324, 67] on div "355 €" at bounding box center [321, 68] width 145 height 5
select select "60"
select select "cofidis"
type input "11,90"
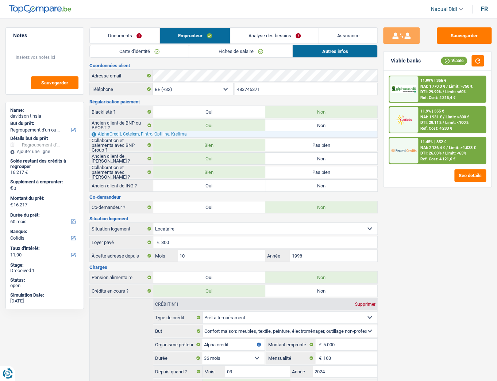
click at [266, 35] on link "Analyse des besoins" at bounding box center [274, 36] width 88 height 16
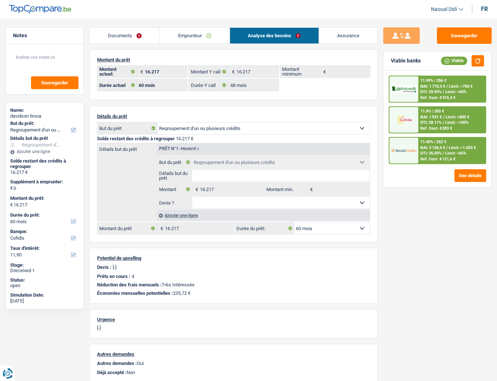
click at [115, 34] on link "Documents" at bounding box center [125, 36] width 70 height 16
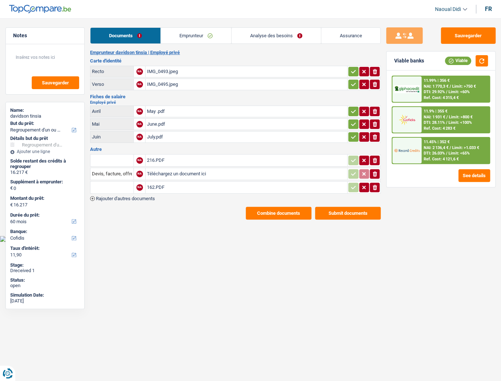
click at [152, 158] on div "216.PDF" at bounding box center [246, 160] width 199 height 11
click at [156, 184] on div "162.PDF" at bounding box center [246, 187] width 199 height 11
click at [158, 185] on div "162.PDF" at bounding box center [246, 187] width 199 height 11
click at [283, 38] on link "Analyse des besoins" at bounding box center [276, 36] width 89 height 16
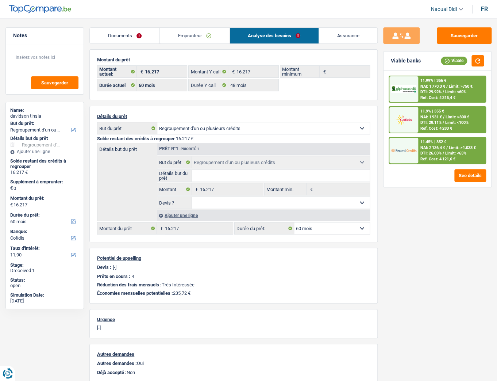
click at [183, 36] on link "Emprunteur" at bounding box center [194, 36] width 69 height 16
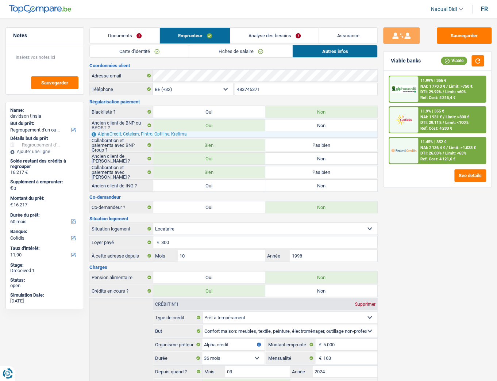
click at [271, 36] on link "Analyse des besoins" at bounding box center [274, 36] width 88 height 16
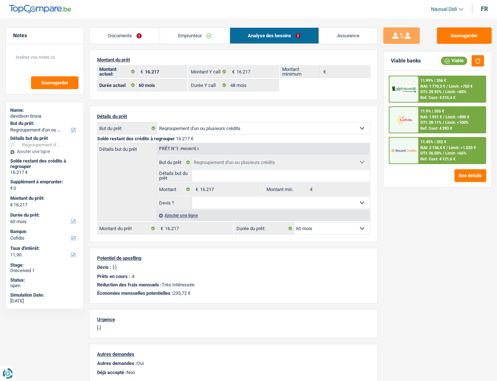
click at [185, 33] on link "Emprunteur" at bounding box center [194, 36] width 69 height 16
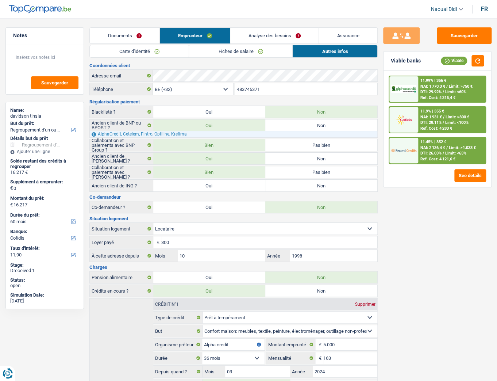
click at [313, 51] on link "Autres infos" at bounding box center [335, 51] width 85 height 12
click at [159, 55] on link "Carte d'identité" at bounding box center [139, 51] width 99 height 12
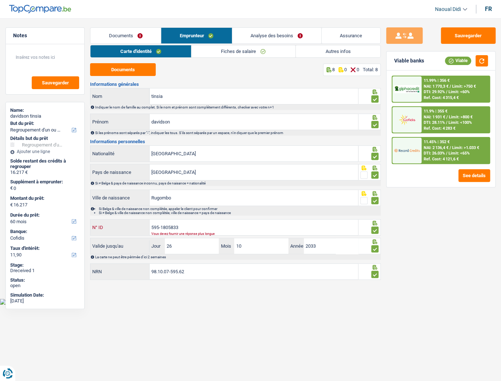
drag, startPoint x: 154, startPoint y: 227, endPoint x: 188, endPoint y: 226, distance: 34.0
click at [187, 213] on input "595-1805833" at bounding box center [254, 227] width 209 height 16
click at [185, 213] on input "595-1805833" at bounding box center [254, 227] width 209 height 16
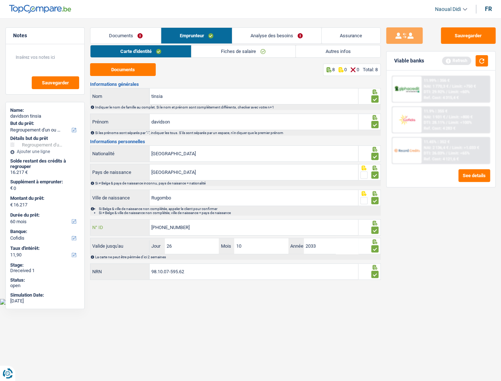
drag, startPoint x: 194, startPoint y: 225, endPoint x: 149, endPoint y: 230, distance: 45.5
click at [149, 213] on div "595-1805835-04 N° ID" at bounding box center [225, 227] width 268 height 16
click at [153, 213] on input "595-1805835-04" at bounding box center [254, 227] width 209 height 16
drag, startPoint x: 160, startPoint y: 226, endPoint x: 178, endPoint y: 226, distance: 18.6
click at [179, 213] on input "595-1805835-04" at bounding box center [254, 227] width 209 height 16
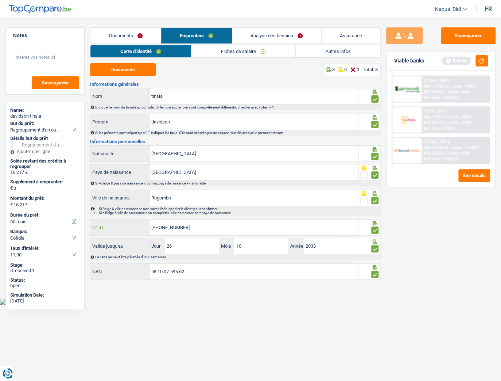
click at [183, 213] on input "595-1805835-04" at bounding box center [254, 227] width 209 height 16
drag, startPoint x: 184, startPoint y: 227, endPoint x: 200, endPoint y: 227, distance: 16.4
click at [200, 213] on input "595-1805835-04" at bounding box center [254, 227] width 209 height 16
click at [199, 213] on input "595-1805835-04" at bounding box center [254, 227] width 209 height 16
type input "595-1805835-04"
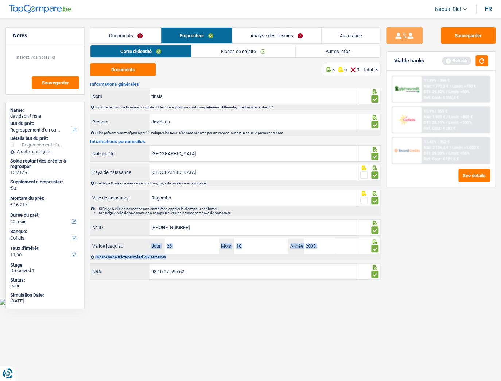
drag, startPoint x: 262, startPoint y: 248, endPoint x: 219, endPoint y: 218, distance: 52.3
click at [264, 213] on div "Valide jusqu'au 26 Jour / 10 Mois / 2033 Année" at bounding box center [225, 246] width 268 height 16
click at [443, 213] on div "Sauvegarder Viable banks Refresh 11.99% | 356 € NAI: 1 770,3 € / Limit: >750 € …" at bounding box center [441, 197] width 120 height 340
drag, startPoint x: 202, startPoint y: 273, endPoint x: 135, endPoint y: 280, distance: 67.2
click at [135, 213] on main "Notes Sauvegarder Name: davidson tinsia But du prêt: Confort maison: meubles, t…" at bounding box center [250, 154] width 501 height 287
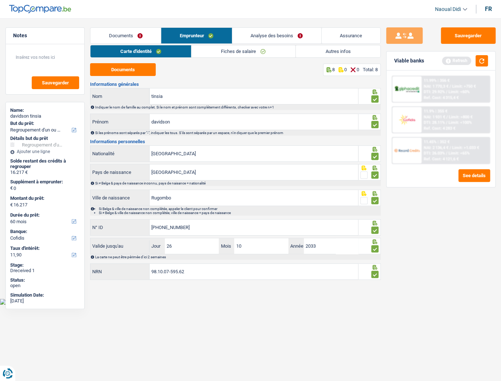
click at [124, 36] on link "Documents" at bounding box center [126, 36] width 70 height 16
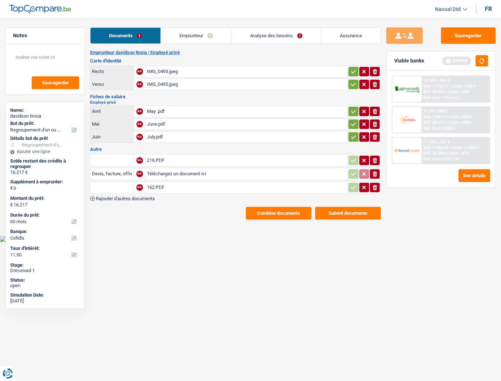
click at [166, 169] on input "Téléchargez un document ici" at bounding box center [246, 173] width 199 height 11
type input "C:\fakepath\Décompte.pdf"
click at [124, 172] on input "Devis, facture, offre, bon de commande" at bounding box center [112, 174] width 40 height 12
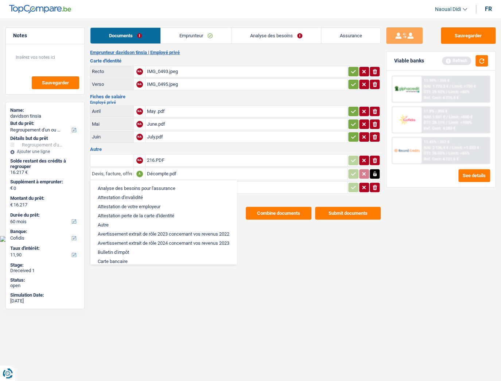
click at [122, 171] on input "Devis, facture, offre, bon de commande" at bounding box center [112, 174] width 40 height 12
click at [118, 168] on input "Devis, facture, offre, bon de commande" at bounding box center [112, 174] width 40 height 12
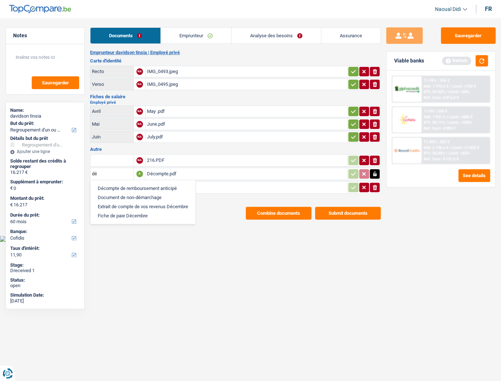
click at [180, 186] on li "Décompte de remboursement anticipé" at bounding box center [143, 188] width 98 height 9
type input "Décompte de remboursement anticipé"
click at [114, 158] on input "text" at bounding box center [112, 160] width 40 height 12
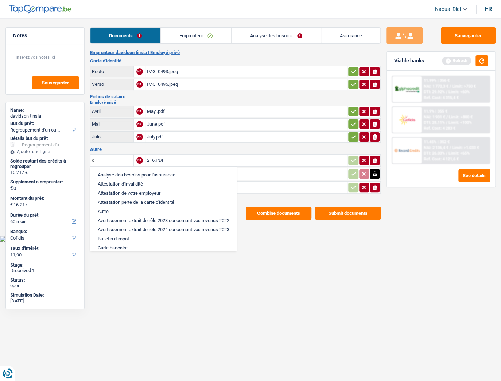
type input "dé"
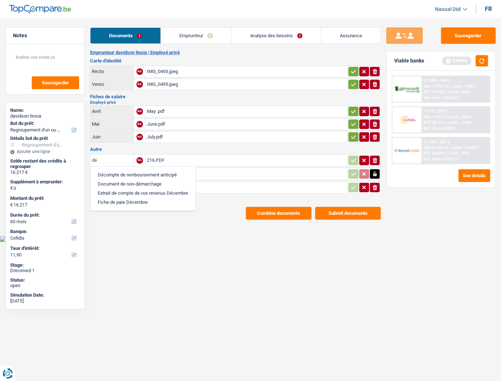
drag, startPoint x: 107, startPoint y: 159, endPoint x: 81, endPoint y: 164, distance: 26.8
click at [82, 165] on div "Notes Sauvegarder Name: davidson tinsia But du prêt: Confort maison: meubles, t…" at bounding box center [250, 123] width 501 height 192
drag, startPoint x: 253, startPoint y: 247, endPoint x: 230, endPoint y: 230, distance: 28.9
click at [254, 213] on html "Vous avez le contrôle de vos données Nous utilisons des cookies, tout comme nos…" at bounding box center [250, 121] width 501 height 242
click at [199, 35] on link "Emprunteur" at bounding box center [196, 36] width 70 height 16
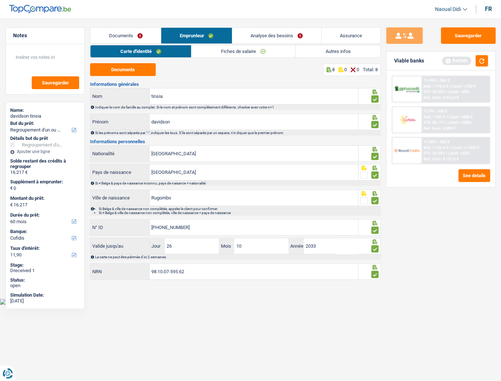
click at [126, 39] on link "Documents" at bounding box center [126, 36] width 70 height 16
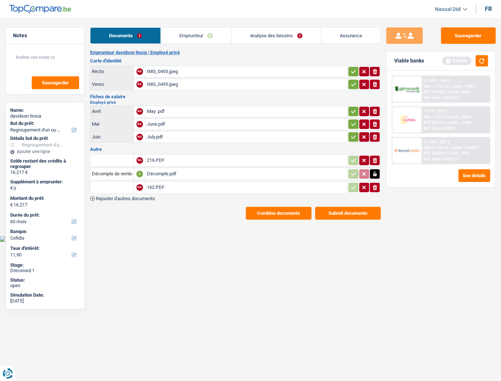
click at [181, 168] on div "Décompte.pdf" at bounding box center [246, 173] width 199 height 11
click at [202, 40] on link "Emprunteur" at bounding box center [196, 36] width 70 height 16
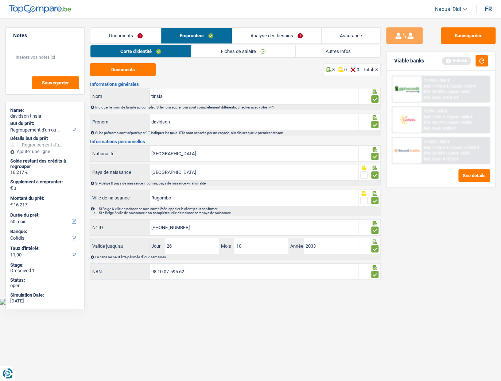
click at [285, 53] on link "Fiches de salaire" at bounding box center [244, 51] width 104 height 12
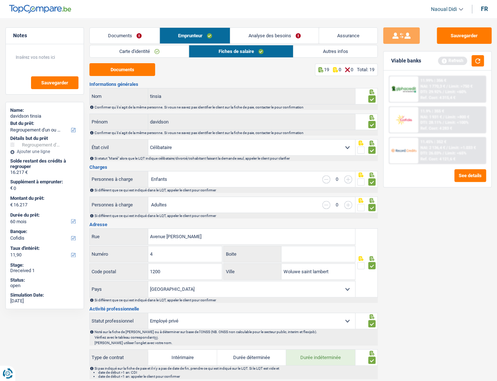
click at [318, 45] on li "Autres infos" at bounding box center [335, 51] width 85 height 13
click at [319, 51] on link "Autres infos" at bounding box center [335, 51] width 84 height 12
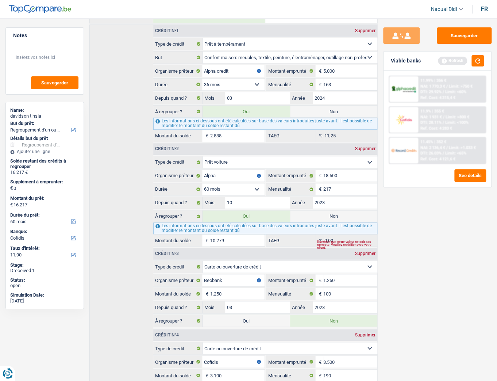
scroll to position [273, 0]
drag, startPoint x: 241, startPoint y: 235, endPoint x: 411, endPoint y: 236, distance: 170.4
click at [201, 213] on div "10.279 € Montant du solde" at bounding box center [208, 241] width 111 height 12
type input "1"
type input "5.939"
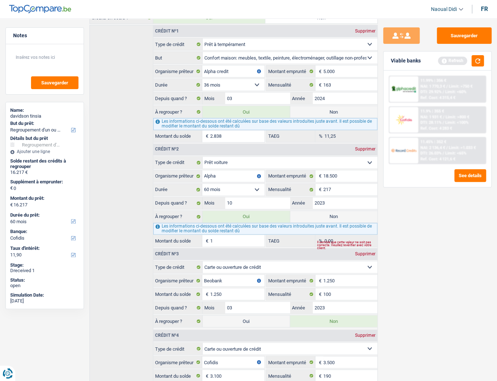
select select "42"
type input "5.949"
type input "11"
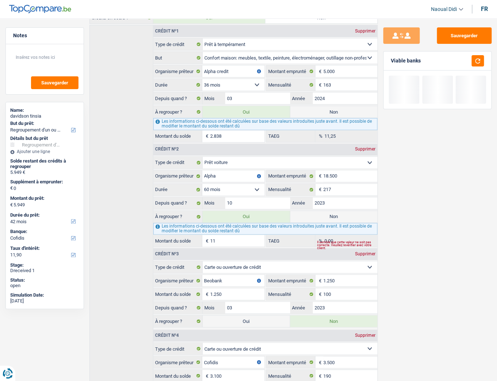
type input "6.056"
type input "118"
type input "7.125"
type input "1.187"
type input "17.815"
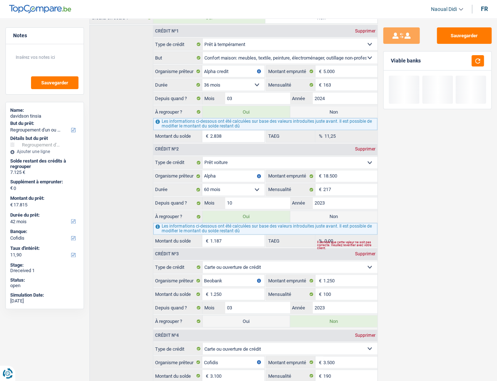
type input "11.877"
select select "84"
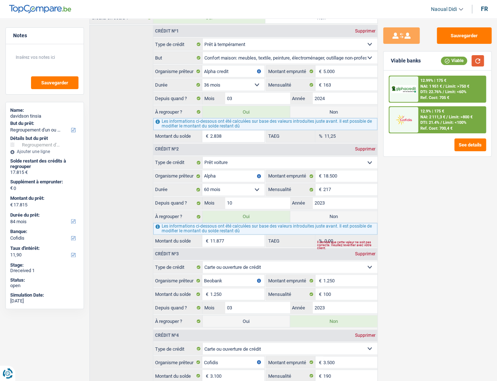
type input "11.877"
click at [443, 62] on button "button" at bounding box center [478, 60] width 12 height 11
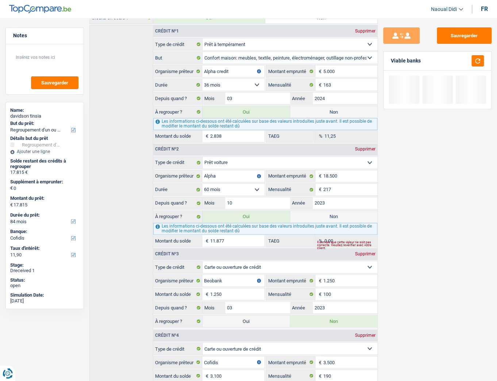
click at [236, 213] on input "11.877" at bounding box center [237, 241] width 54 height 12
type input "7.125"
select select "42"
type input "1.187"
type input "17.816"
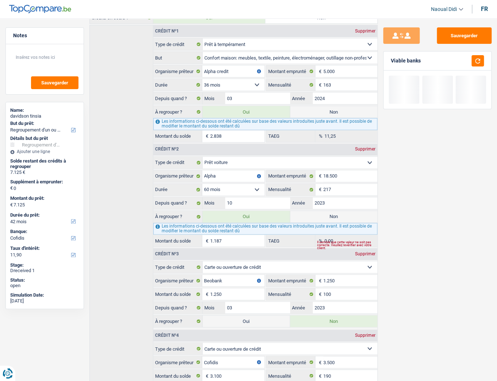
type input "11.878"
select select "84"
type input "11.878"
drag, startPoint x: 478, startPoint y: 61, endPoint x: 477, endPoint y: 66, distance: 4.8
click at [443, 61] on button "button" at bounding box center [478, 60] width 12 height 11
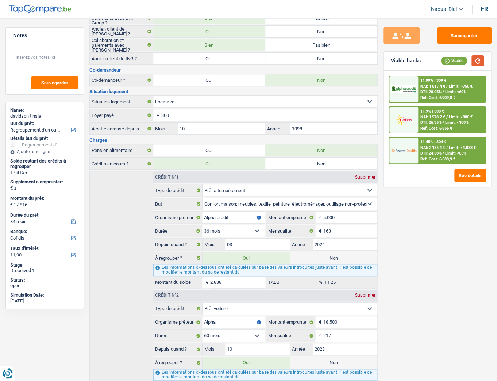
scroll to position [0, 0]
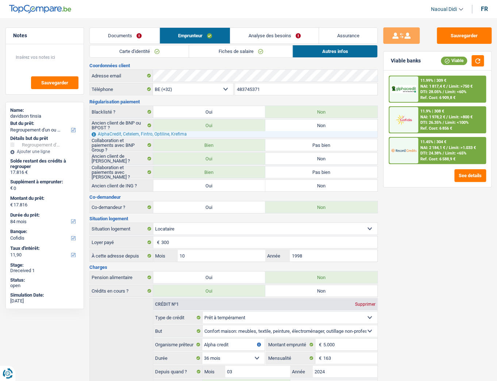
click at [261, 38] on link "Analyse des besoins" at bounding box center [274, 36] width 88 height 16
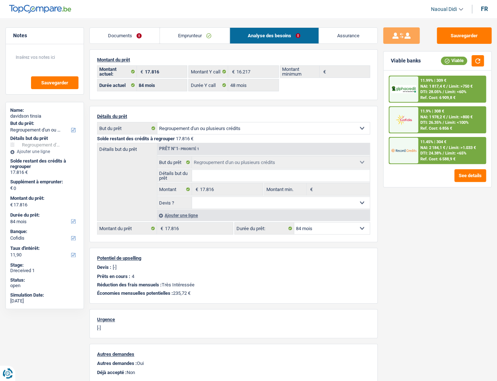
click at [193, 36] on link "Emprunteur" at bounding box center [194, 36] width 69 height 16
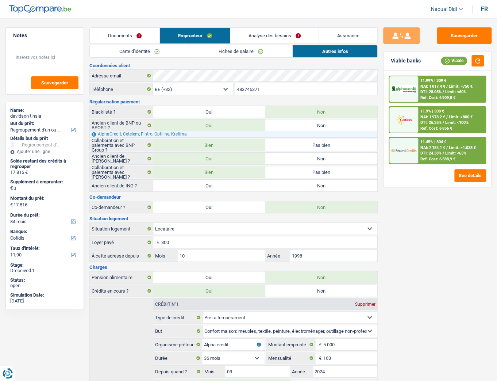
click at [251, 41] on link "Analyse des besoins" at bounding box center [274, 36] width 88 height 16
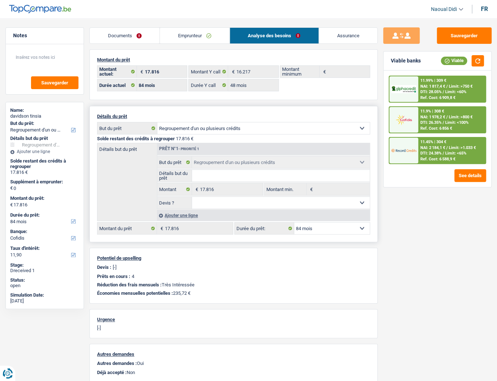
click at [333, 213] on select "12 mois 18 mois 24 mois 30 mois 36 mois 42 mois 48 mois 60 mois 72 mois 84 mois…" at bounding box center [332, 228] width 76 height 12
select select "48"
click at [294, 213] on select "12 mois 18 mois 24 mois 30 mois 36 mois 42 mois 48 mois 60 mois 72 mois 84 mois…" at bounding box center [332, 228] width 76 height 12
select select "48"
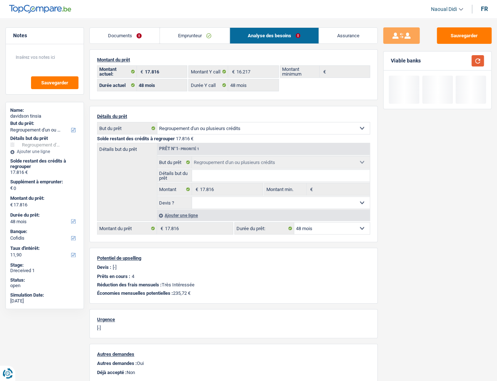
click at [443, 61] on button "button" at bounding box center [478, 60] width 12 height 11
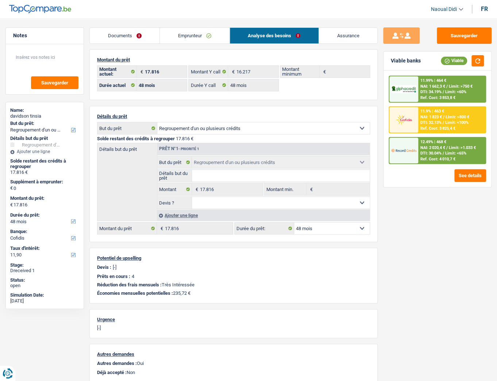
click at [203, 35] on link "Emprunteur" at bounding box center [194, 36] width 69 height 16
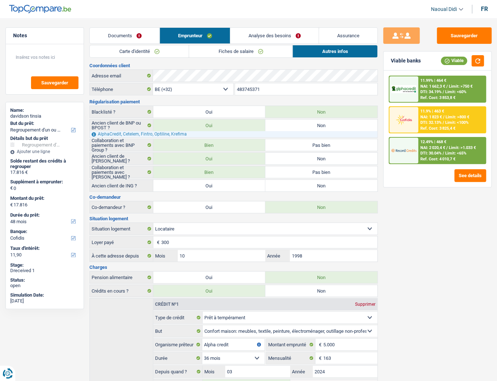
click at [270, 35] on link "Analyse des besoins" at bounding box center [274, 36] width 88 height 16
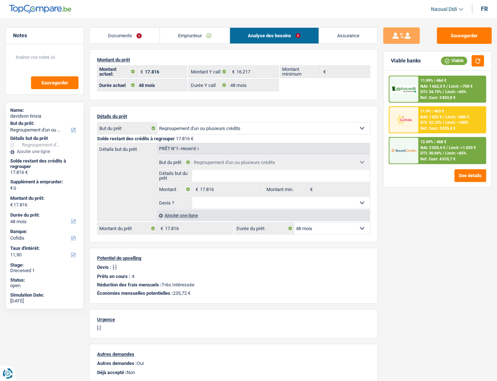
click at [420, 122] on div "11.9% | 463 € NAI: 1 823 € / Limit: >800 € DTI: 32.13% / Limit: <100% Ref. Cost…" at bounding box center [451, 120] width 67 height 26
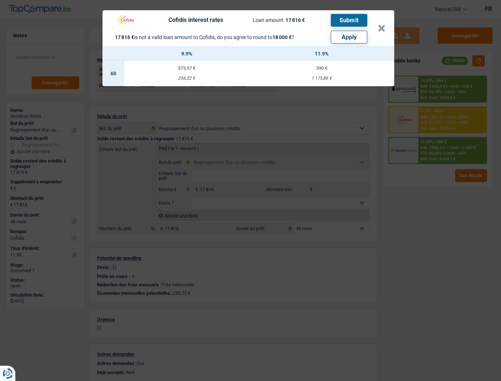
click at [329, 70] on div "390 €" at bounding box center [321, 68] width 145 height 5
select select "60"
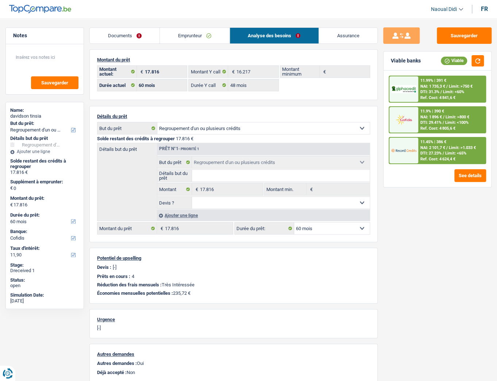
click at [433, 124] on span "DTI: 29.41%" at bounding box center [430, 122] width 21 height 5
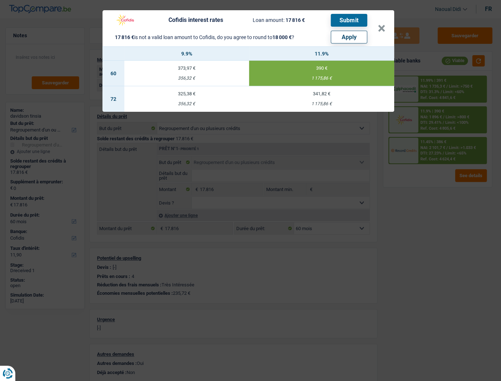
click at [327, 104] on div "1 175,86 €" at bounding box center [321, 103] width 145 height 5
select select "72"
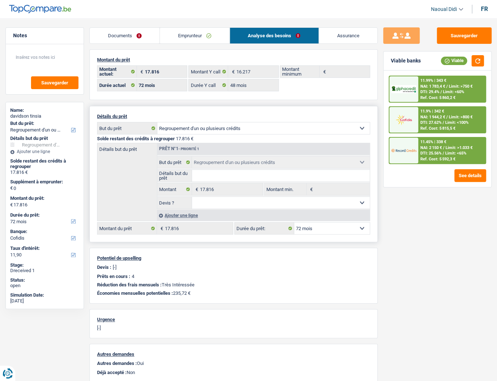
click at [343, 213] on select "12 mois 18 mois 24 mois 30 mois 36 mois 42 mois 48 mois 60 mois 72 mois 84 mois…" at bounding box center [332, 228] width 76 height 12
select select "48"
click at [294, 213] on select "12 mois 18 mois 24 mois 30 mois 36 mois 42 mois 48 mois 60 mois 72 mois 84 mois…" at bounding box center [332, 228] width 76 height 12
select select "48"
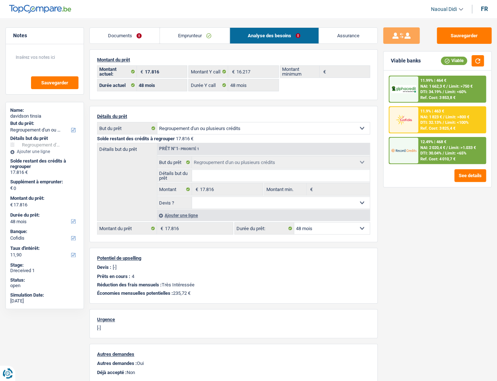
click at [433, 120] on span "DTI: 32.13%" at bounding box center [430, 122] width 21 height 5
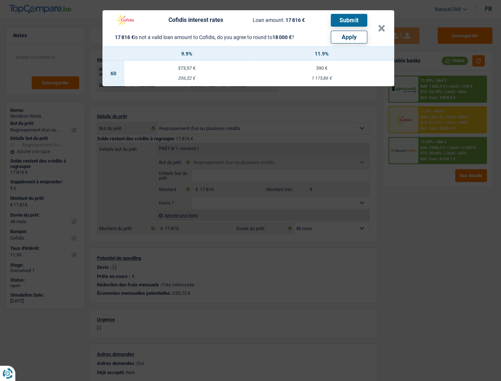
click at [333, 41] on button "Apply" at bounding box center [349, 37] width 36 height 13
type input "184"
type input "18.000"
select select "84"
type input "18.000"
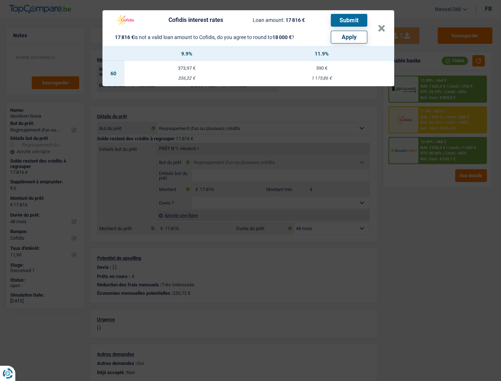
select select "84"
type input "18.000"
select select "84"
select select "other"
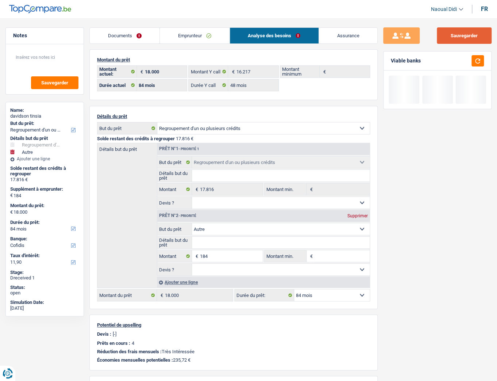
click at [443, 32] on button "Sauvegarder" at bounding box center [464, 35] width 55 height 16
click at [443, 60] on button "button" at bounding box center [478, 60] width 12 height 11
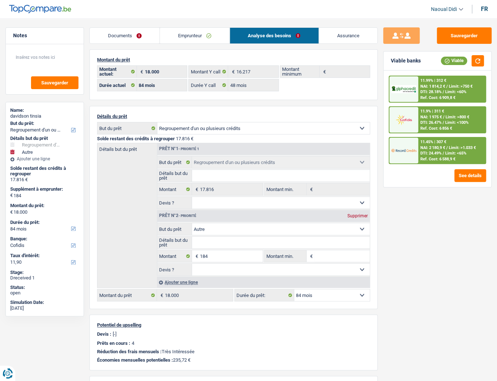
click at [438, 121] on span "DTI: 26.47%" at bounding box center [430, 122] width 21 height 5
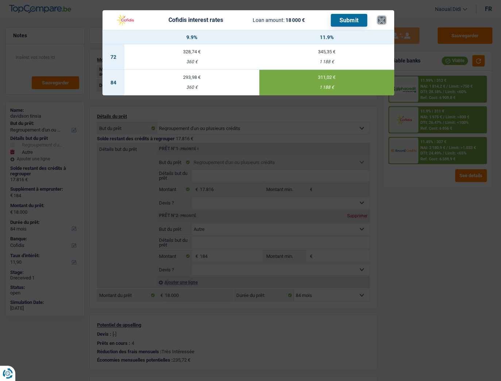
click at [380, 18] on button "×" at bounding box center [382, 19] width 8 height 7
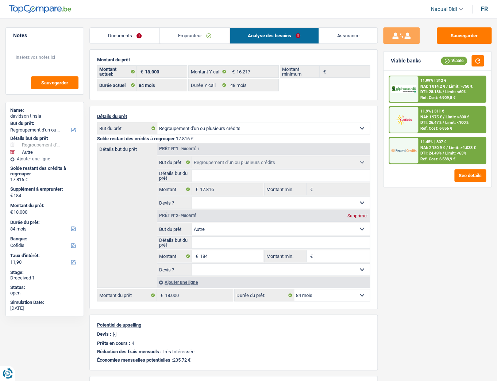
click at [196, 37] on link "Emprunteur" at bounding box center [194, 36] width 69 height 16
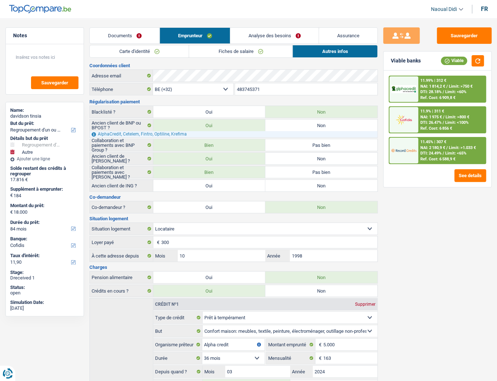
click at [275, 33] on link "Analyse des besoins" at bounding box center [274, 36] width 88 height 16
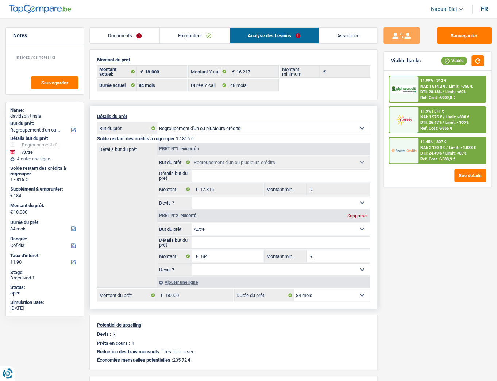
click at [332, 213] on select "12 mois 18 mois 24 mois 30 mois 36 mois 42 mois 48 mois 60 mois 72 mois 84 mois…" at bounding box center [332, 295] width 76 height 12
select select "48"
click at [294, 213] on select "12 mois 18 mois 24 mois 30 mois 36 mois 42 mois 48 mois 60 mois 72 mois 84 mois…" at bounding box center [332, 295] width 76 height 12
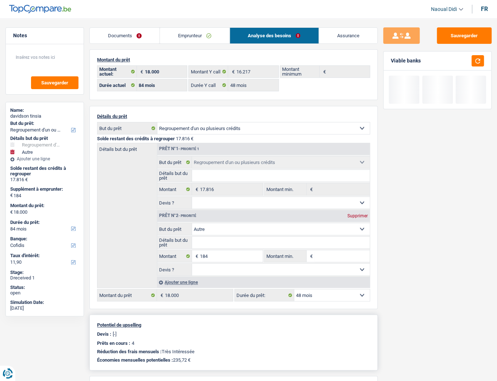
select select "48"
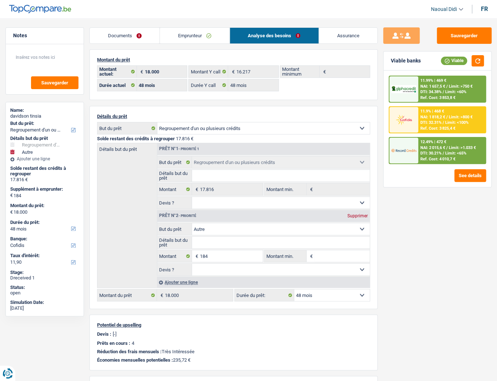
click at [401, 123] on img at bounding box center [403, 119] width 25 height 12
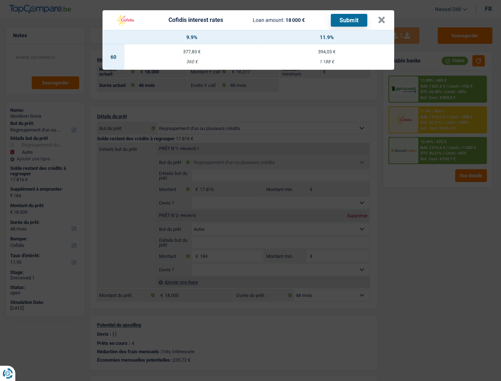
click at [324, 55] on td "394,03 € 1 188 €" at bounding box center [326, 57] width 135 height 26
select select "60"
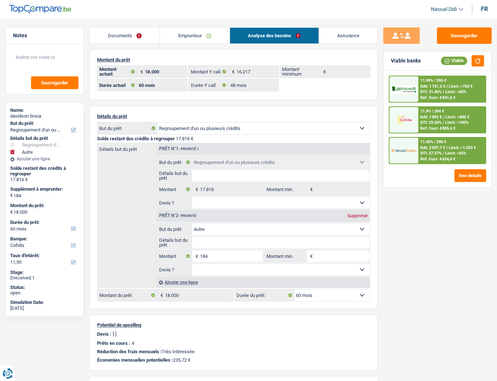
click at [415, 118] on img at bounding box center [403, 119] width 25 height 12
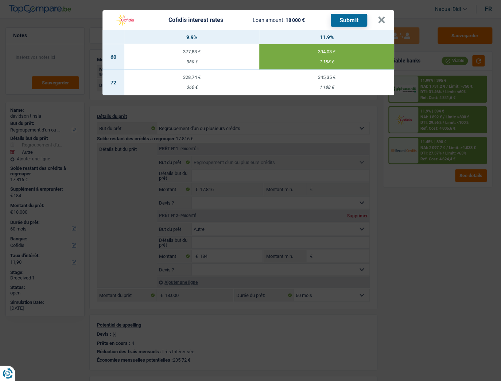
click at [353, 22] on button "Submit" at bounding box center [349, 20] width 36 height 13
click at [382, 22] on button "×" at bounding box center [382, 19] width 8 height 7
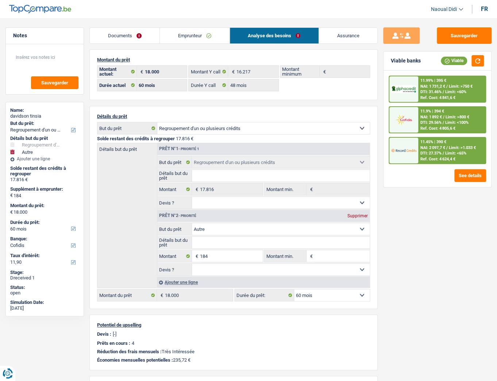
click at [185, 34] on link "Emprunteur" at bounding box center [194, 36] width 69 height 16
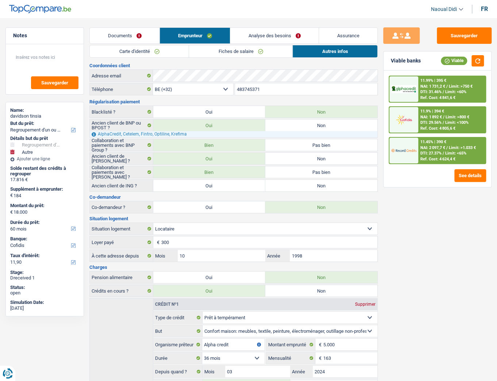
click at [129, 35] on link "Documents" at bounding box center [125, 36] width 70 height 16
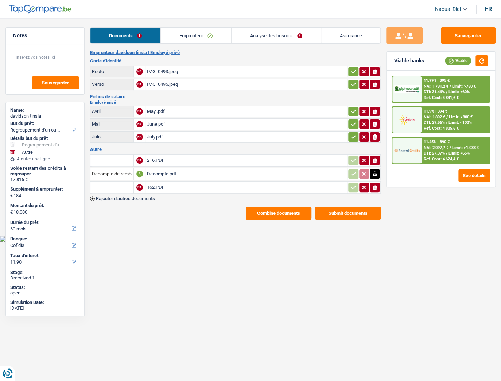
click at [345, 210] on button "Submit documents" at bounding box center [348, 213] width 66 height 13
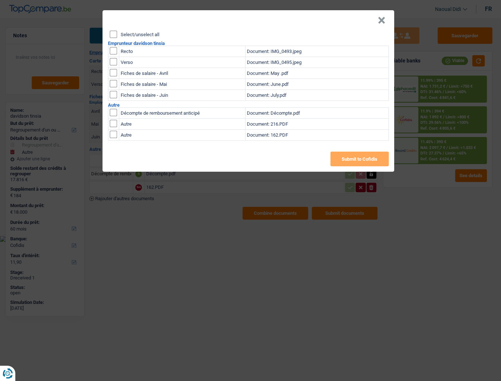
click at [114, 36] on input "Select/unselect all" at bounding box center [113, 34] width 7 height 7
checkbox input "true"
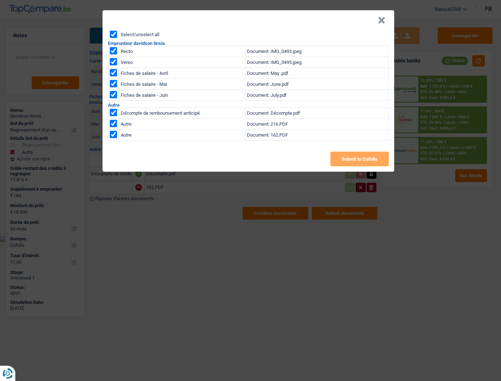
checkbox input "true"
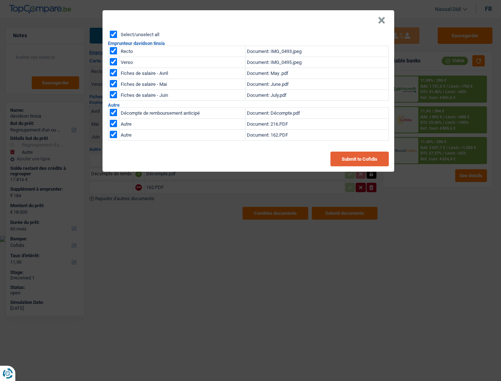
click at [349, 159] on button "Submit to Cofidis" at bounding box center [360, 158] width 58 height 15
click at [111, 114] on input "checkbox" at bounding box center [113, 112] width 7 height 7
checkbox input "false"
click at [112, 116] on input "checkbox" at bounding box center [113, 112] width 7 height 7
checkbox input "false"
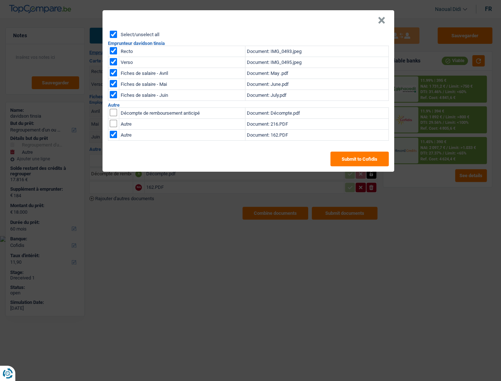
click at [112, 116] on input "checkbox" at bounding box center [113, 112] width 7 height 7
checkbox input "false"
click at [379, 22] on button "×" at bounding box center [382, 20] width 8 height 7
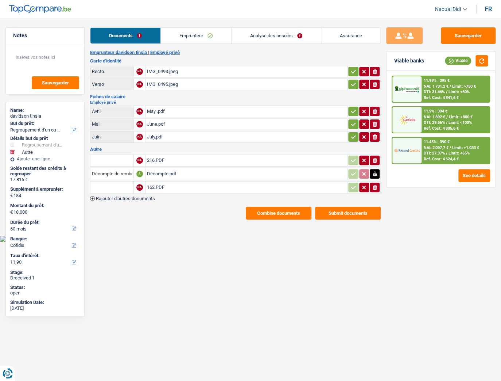
click at [271, 212] on button "Combine documents" at bounding box center [279, 213] width 66 height 13
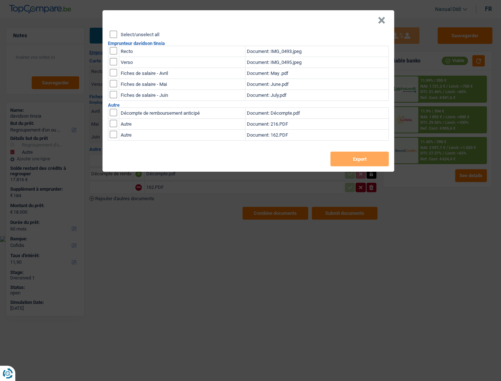
click at [114, 50] on input "checkbox" at bounding box center [113, 50] width 7 height 7
checkbox input "true"
click at [114, 54] on input "checkbox" at bounding box center [113, 50] width 7 height 7
checkbox input "true"
click at [111, 73] on input "checkbox" at bounding box center [113, 72] width 7 height 7
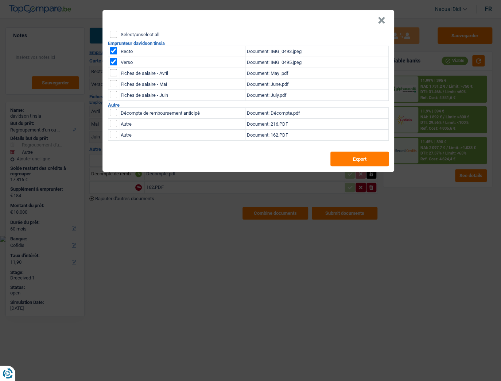
checkbox input "true"
click at [111, 76] on input "checkbox" at bounding box center [113, 72] width 7 height 7
checkbox input "true"
click at [115, 76] on input "checkbox" at bounding box center [113, 72] width 7 height 7
checkbox input "true"
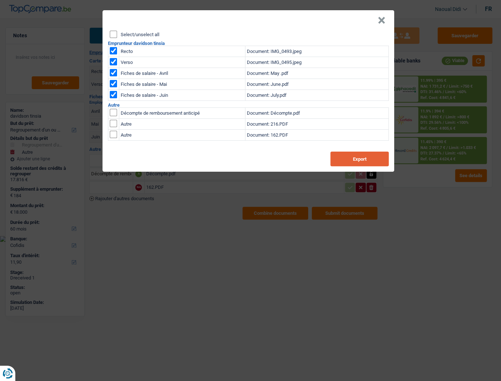
click at [350, 159] on button "Export" at bounding box center [360, 158] width 58 height 15
click at [381, 23] on button "×" at bounding box center [382, 20] width 8 height 7
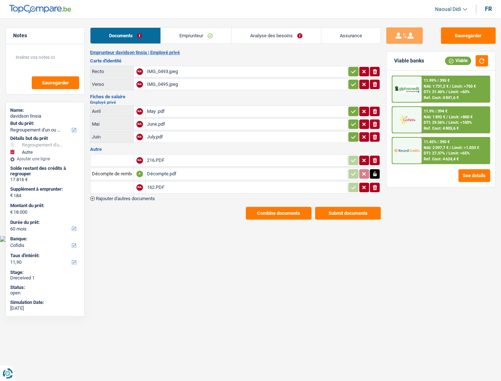
click at [434, 93] on span "DTI: 31.46%" at bounding box center [434, 91] width 21 height 5
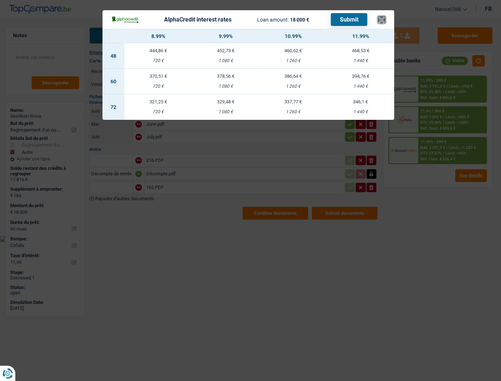
click at [382, 20] on button "×" at bounding box center [382, 19] width 8 height 7
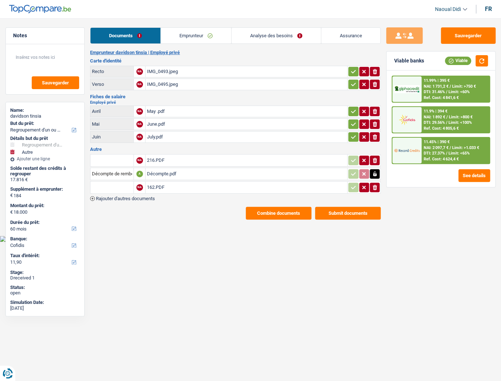
click at [280, 34] on link "Analyse des besoins" at bounding box center [276, 36] width 89 height 16
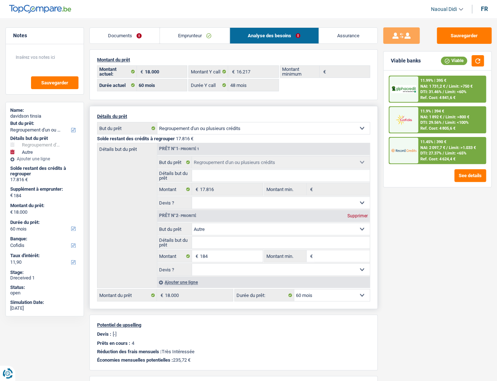
click at [337, 213] on select "12 mois 18 mois 24 mois 30 mois 36 mois 42 mois 48 mois 60 mois 72 mois 84 mois…" at bounding box center [332, 295] width 76 height 12
select select "48"
click at [294, 213] on select "12 mois 18 mois 24 mois 30 mois 36 mois 42 mois 48 mois 60 mois 72 mois 84 mois…" at bounding box center [332, 295] width 76 height 12
select select "48"
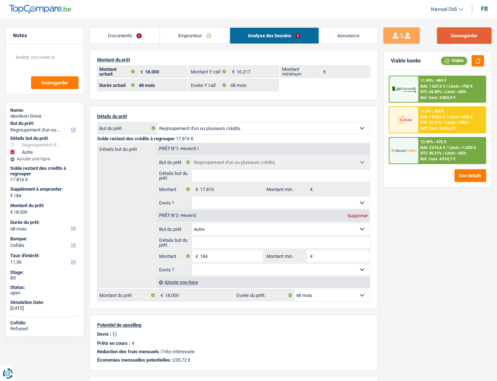
click at [443, 35] on button "Sauvegarder" at bounding box center [464, 35] width 55 height 16
click at [443, 85] on span "NAI: 1 657,5 €" at bounding box center [432, 86] width 25 height 5
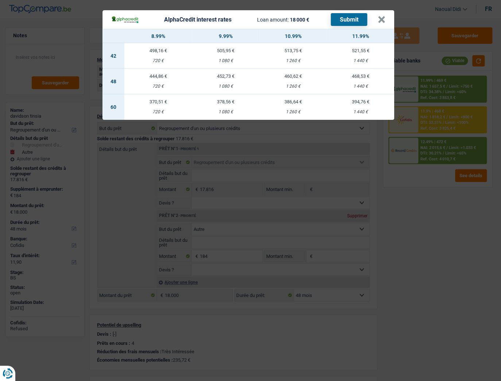
click at [361, 80] on td "468,53 € 1 440 €" at bounding box center [361, 82] width 68 height 26
select select "alphacredit"
type input "11,99"
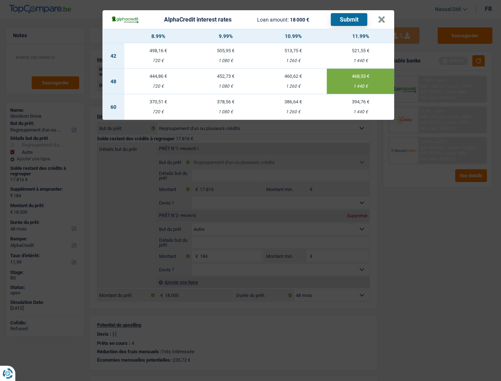
click at [354, 20] on button "Submit" at bounding box center [349, 19] width 36 height 13
click at [382, 17] on button "×" at bounding box center [382, 19] width 8 height 7
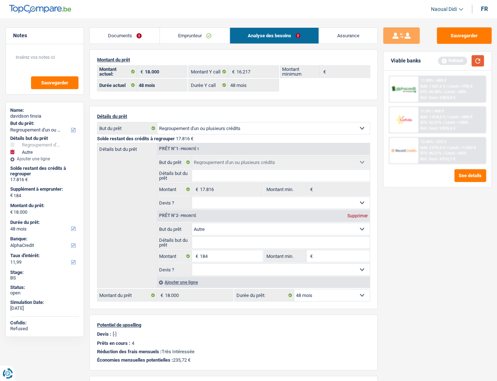
click at [443, 59] on button "button" at bounding box center [478, 60] width 12 height 11
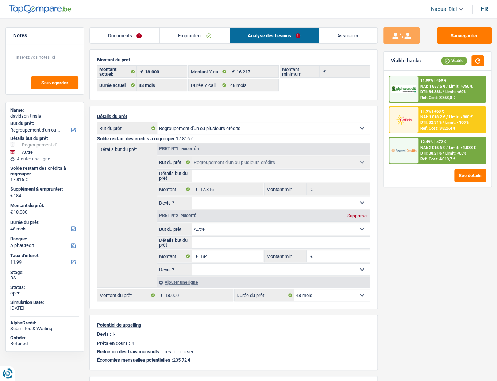
click at [436, 152] on span "DTI: 30.21%" at bounding box center [430, 153] width 21 height 5
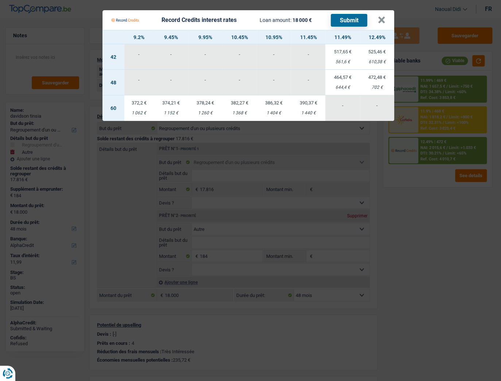
click at [380, 81] on td "472,48 € 702 €" at bounding box center [377, 83] width 34 height 26
select select "record credits"
type input "12,49"
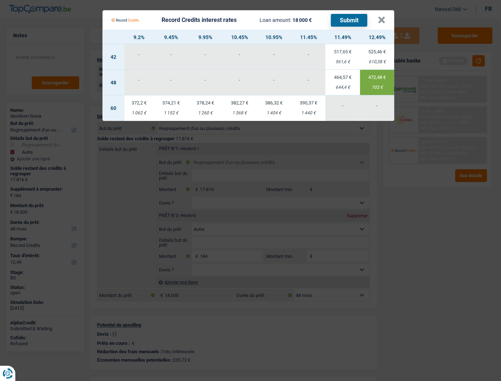
click at [355, 22] on button "Submit" at bounding box center [349, 20] width 36 height 13
